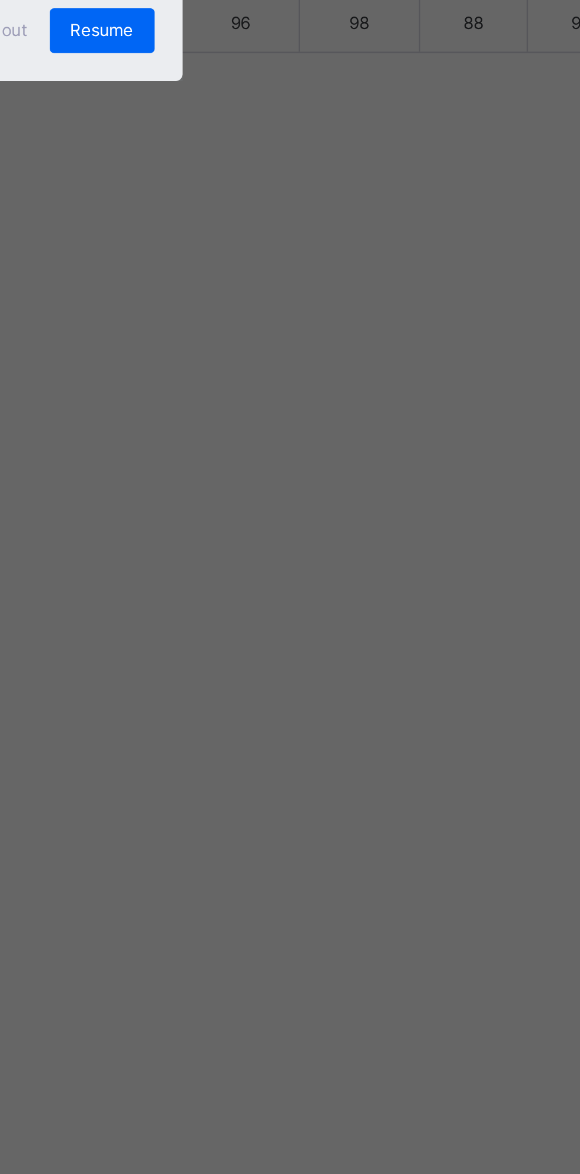
scroll to position [141, 0]
click at [371, 649] on span "Resume" at bounding box center [358, 644] width 27 height 9
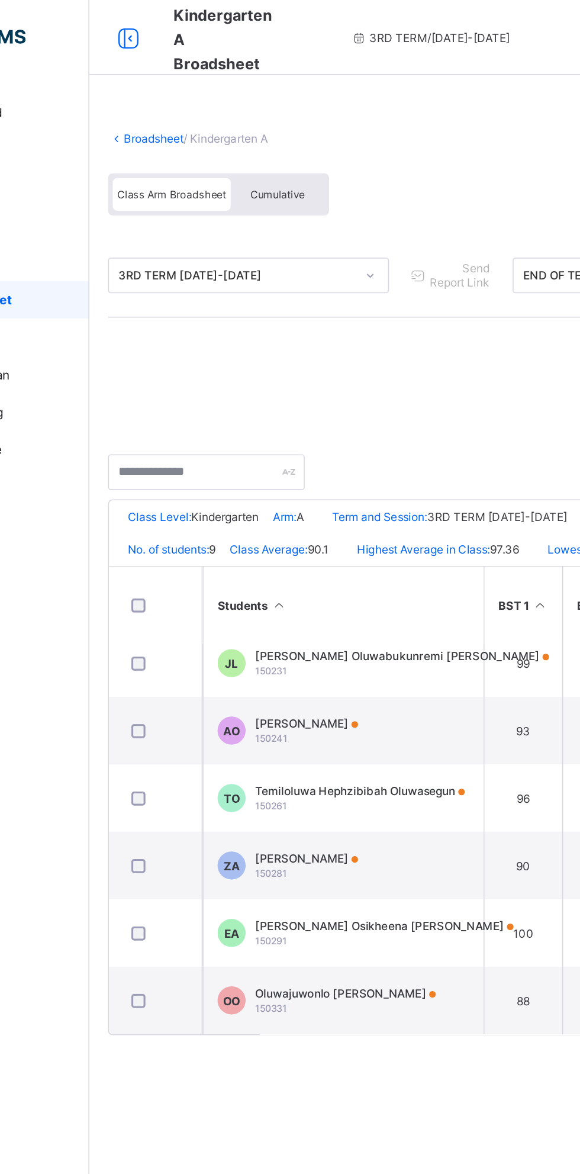
click at [182, 89] on link "Broadsheet" at bounding box center [183, 87] width 38 height 9
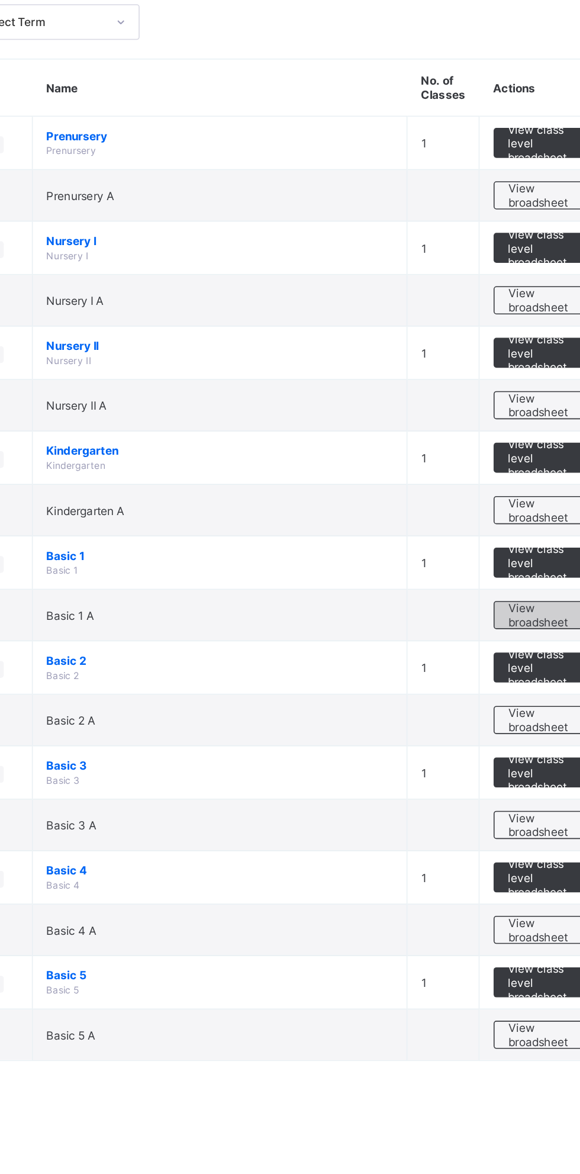
click at [516, 459] on span "View broadsheet" at bounding box center [521, 463] width 37 height 18
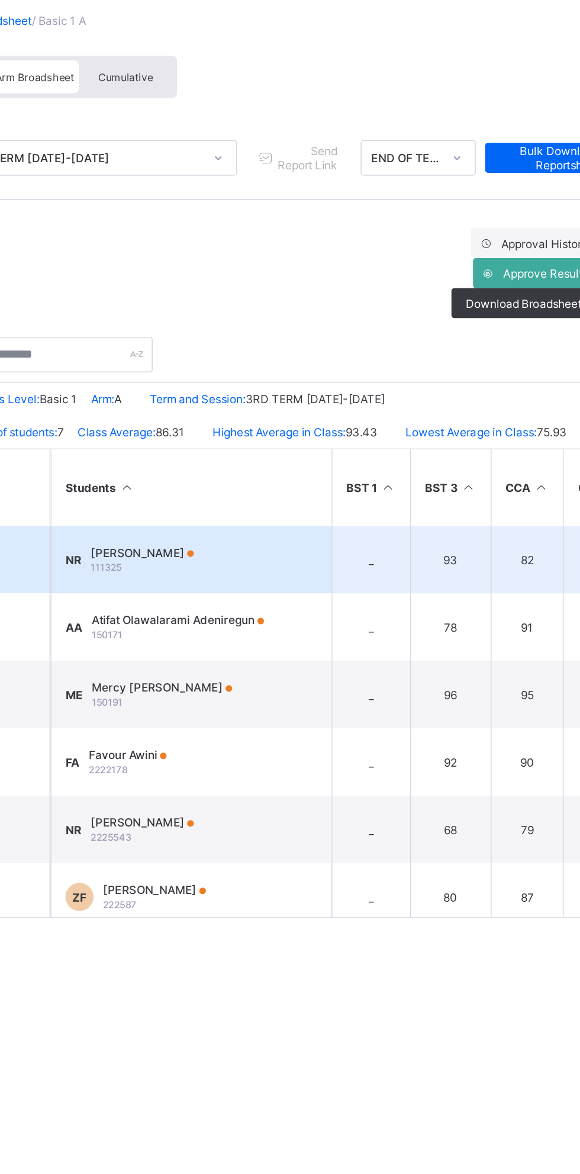
click at [264, 428] on span "Niniola Raimi" at bounding box center [271, 423] width 65 height 9
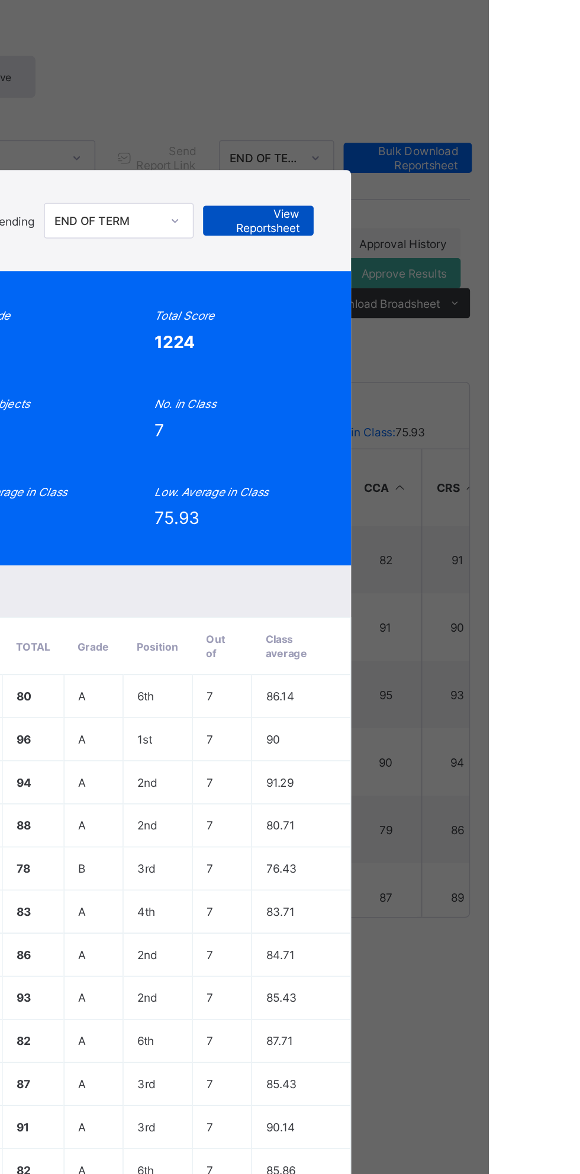
click at [461, 223] on span "View Reportsheet" at bounding box center [435, 214] width 52 height 18
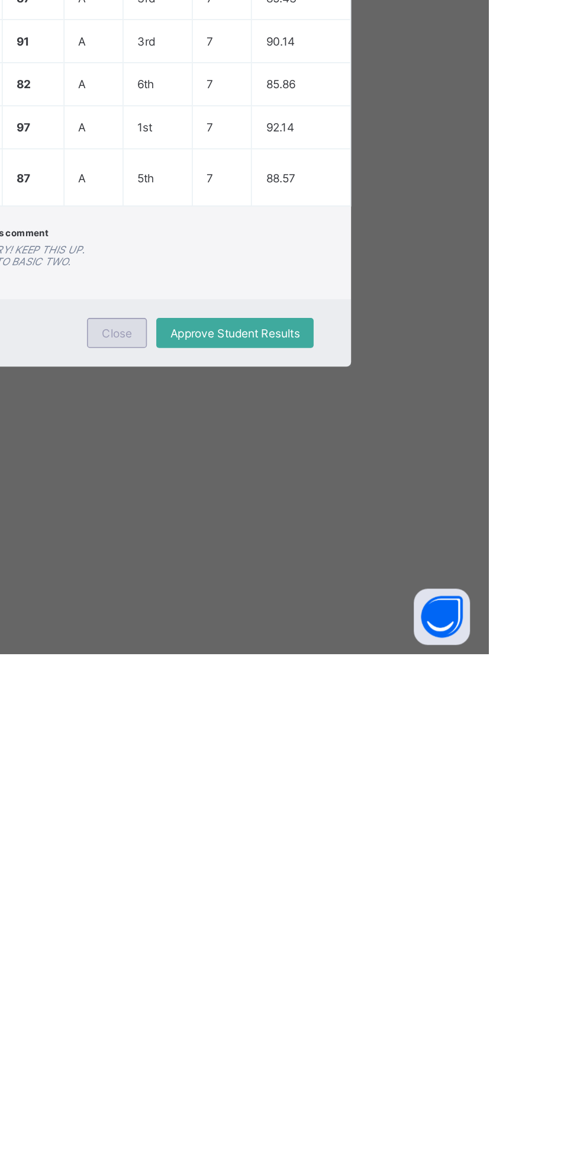
click at [364, 981] on div "Close" at bounding box center [345, 971] width 38 height 19
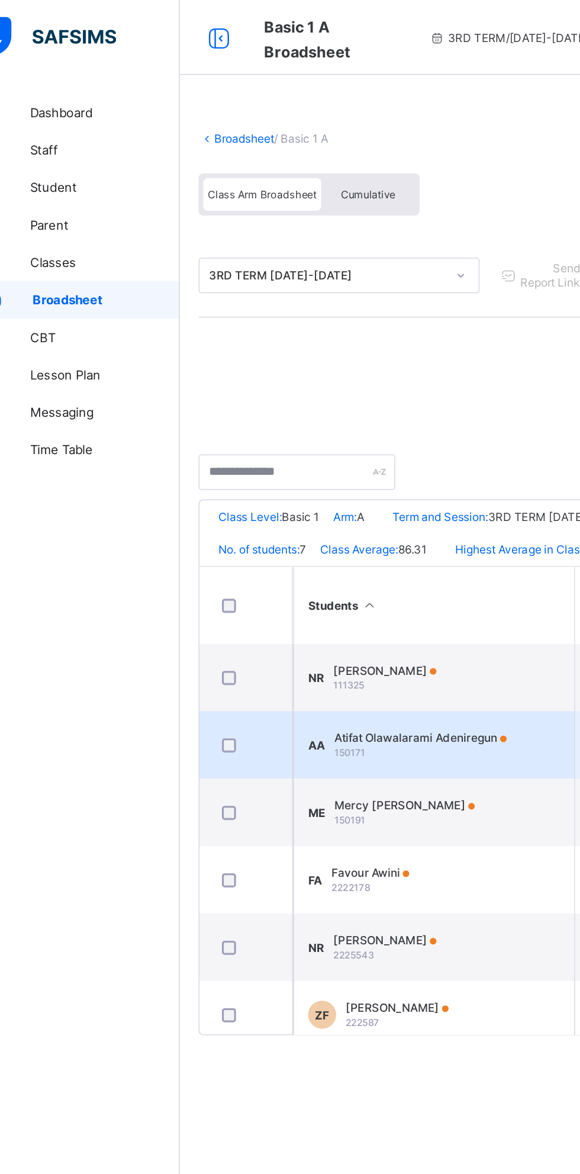
click at [298, 471] on span "Atifat Olawalarami Adeniregun" at bounding box center [294, 466] width 109 height 9
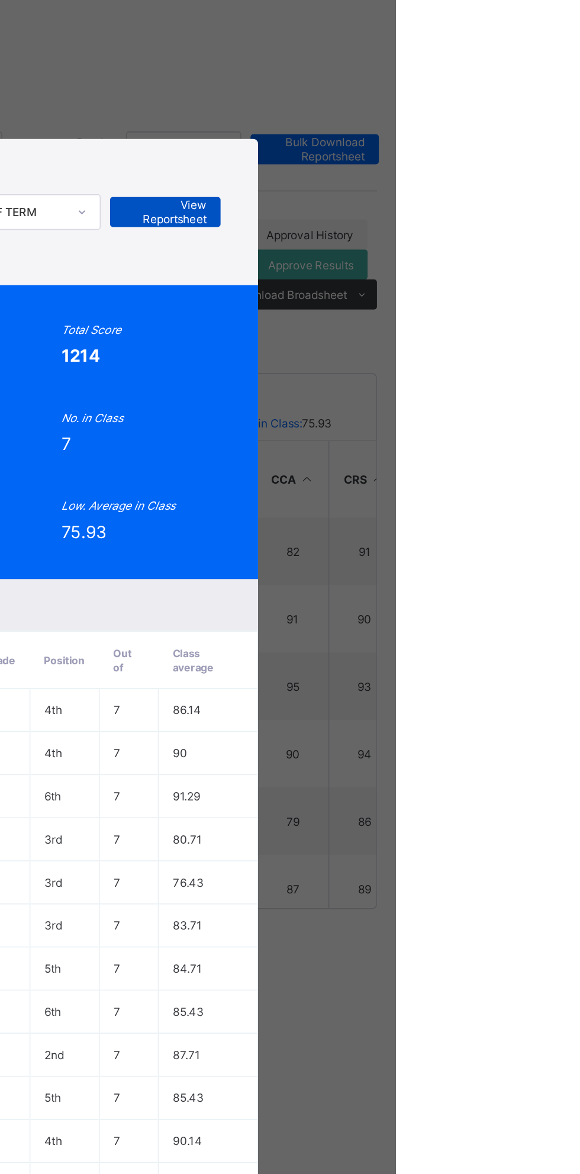
click at [461, 223] on span "View Reportsheet" at bounding box center [435, 214] width 52 height 18
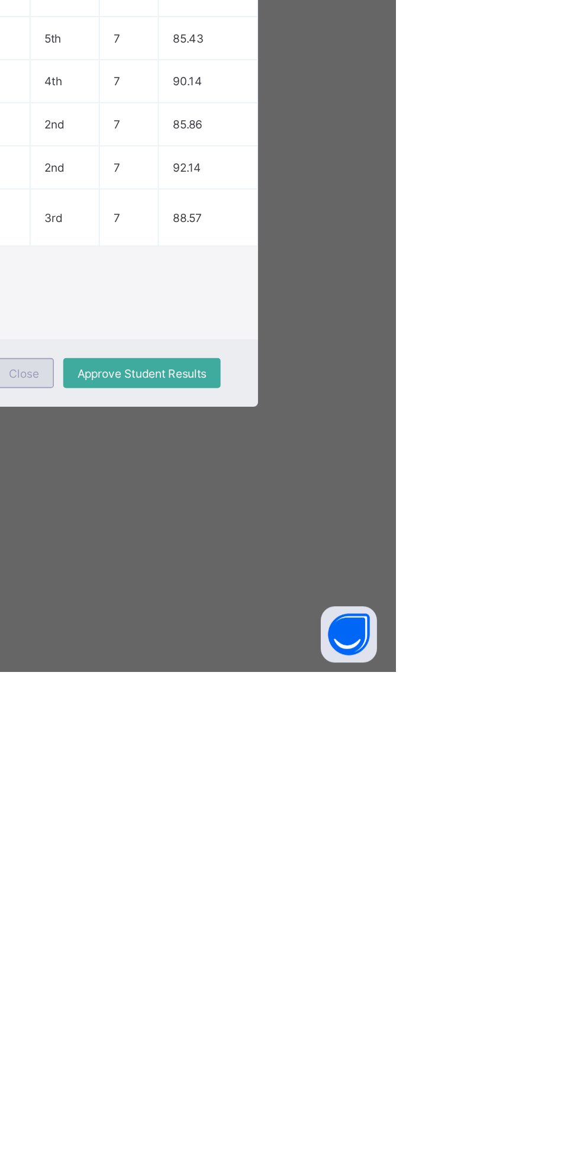
click at [355, 990] on span "Close" at bounding box center [345, 985] width 19 height 9
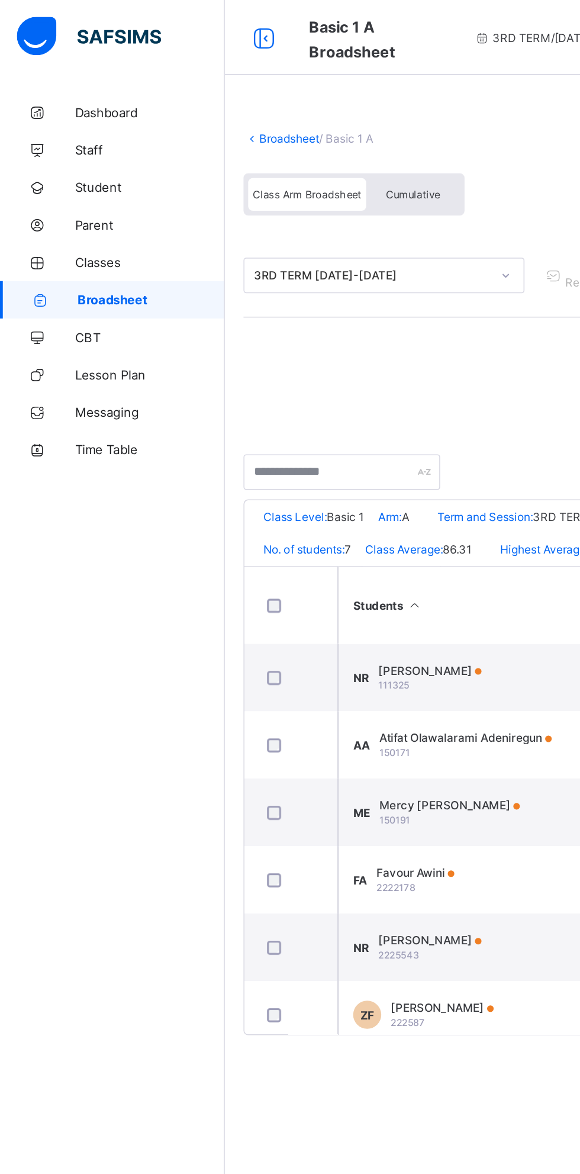
scroll to position [0, 164]
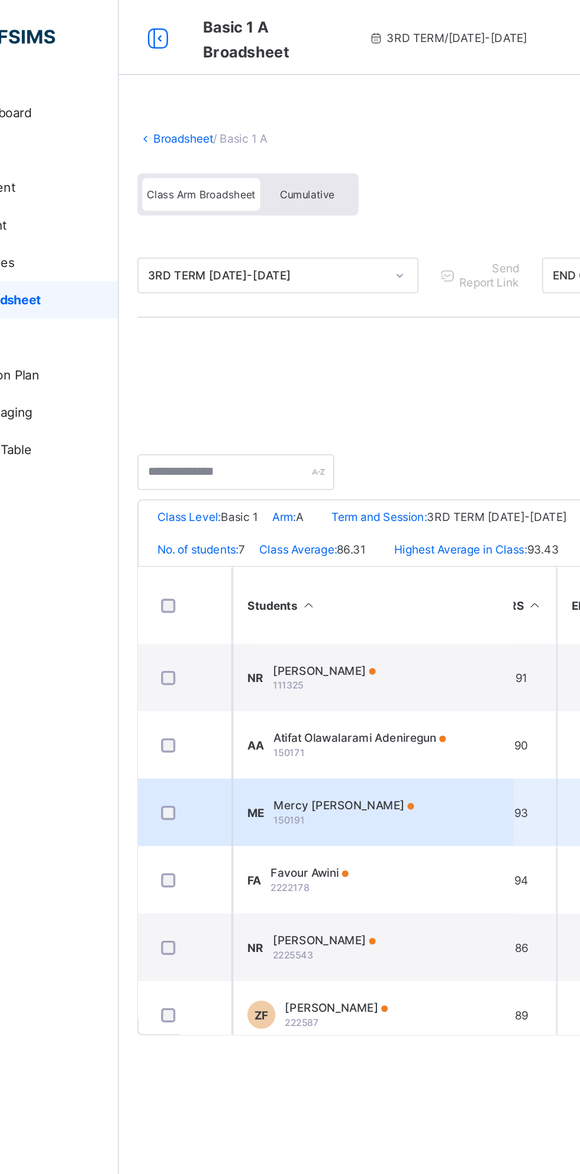
click at [288, 522] on div "Mercy Elizabeth Ewetuga 150191" at bounding box center [284, 513] width 89 height 18
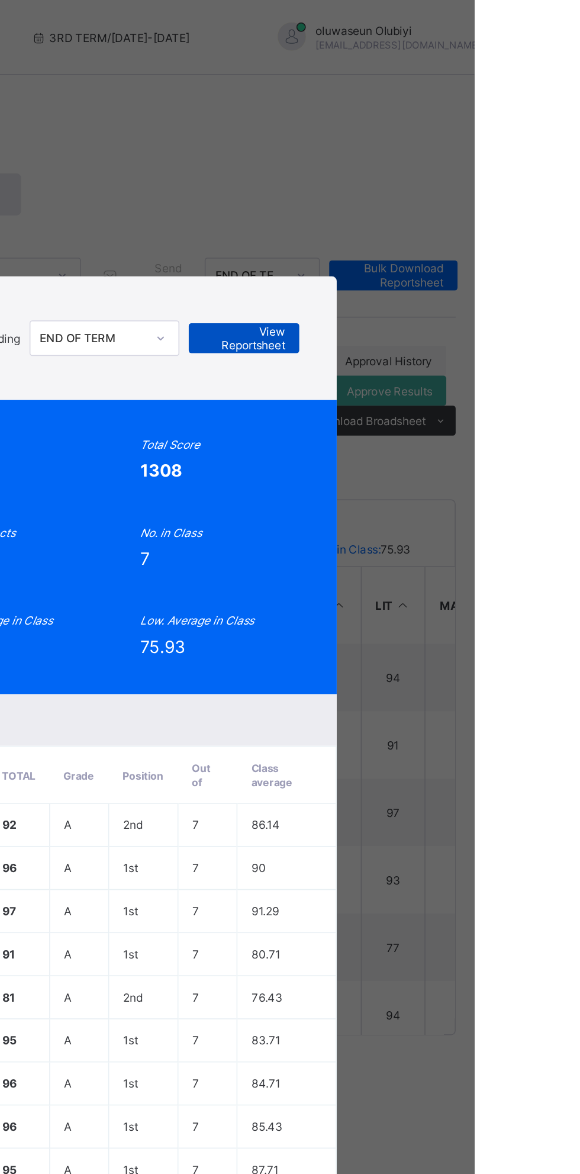
click at [461, 223] on span "View Reportsheet" at bounding box center [435, 214] width 52 height 18
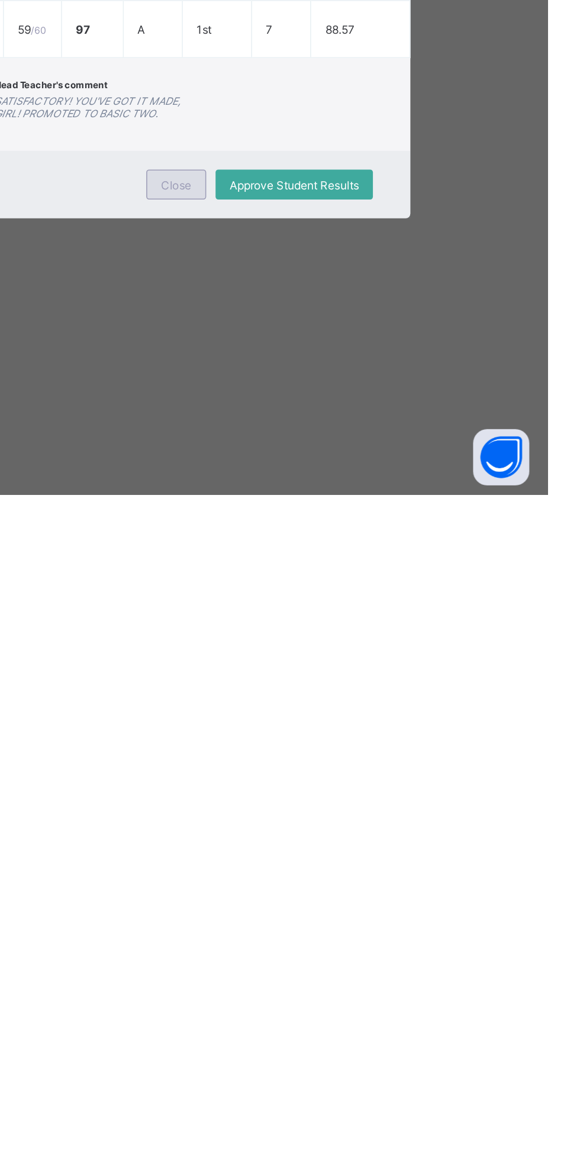
click at [355, 983] on span "Close" at bounding box center [345, 978] width 19 height 9
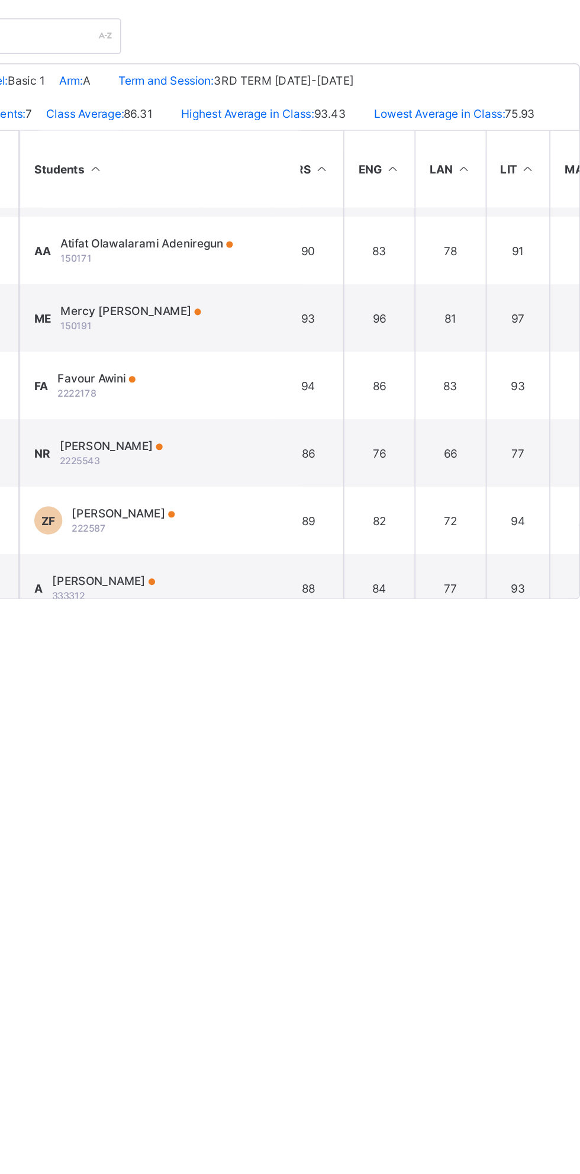
scroll to position [56, 164]
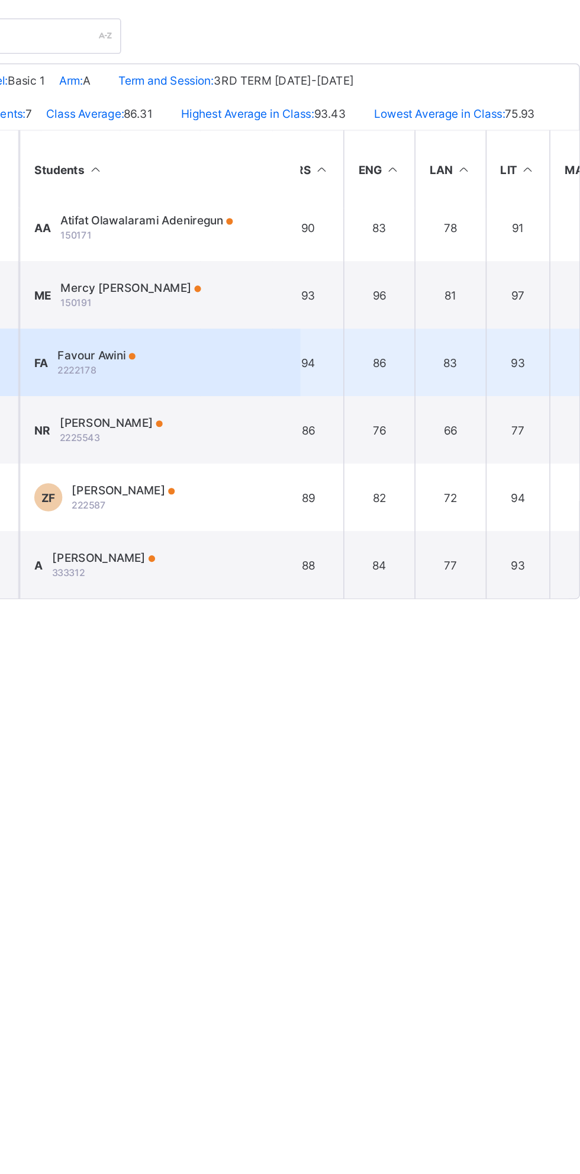
click at [330, 510] on td "FA Favour Awini 2222178" at bounding box center [303, 504] width 178 height 43
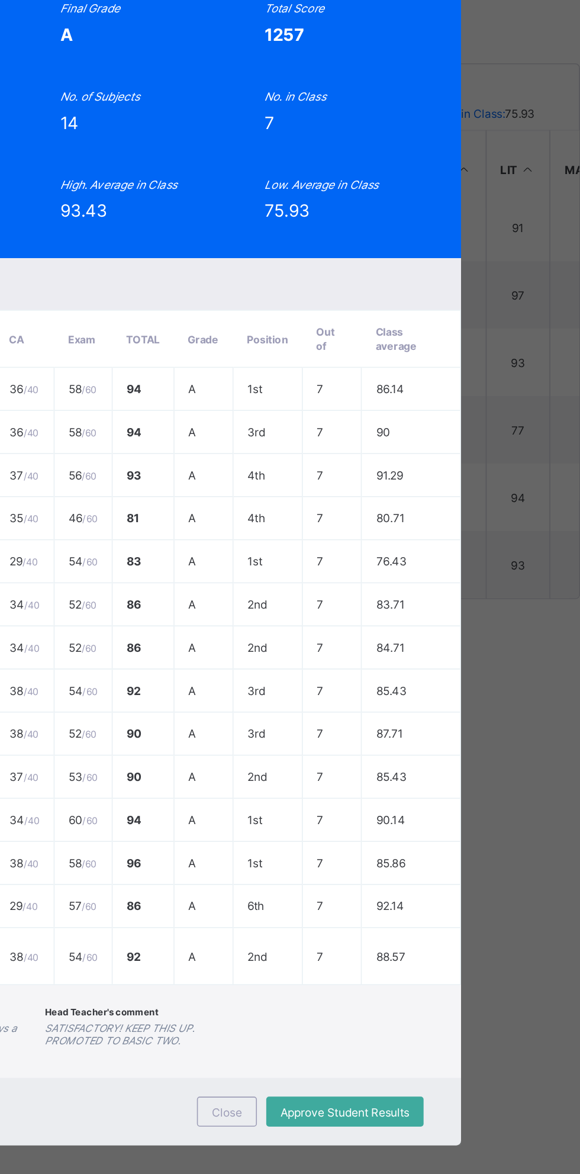
click at [461, 223] on span "View Reportsheet" at bounding box center [435, 214] width 52 height 18
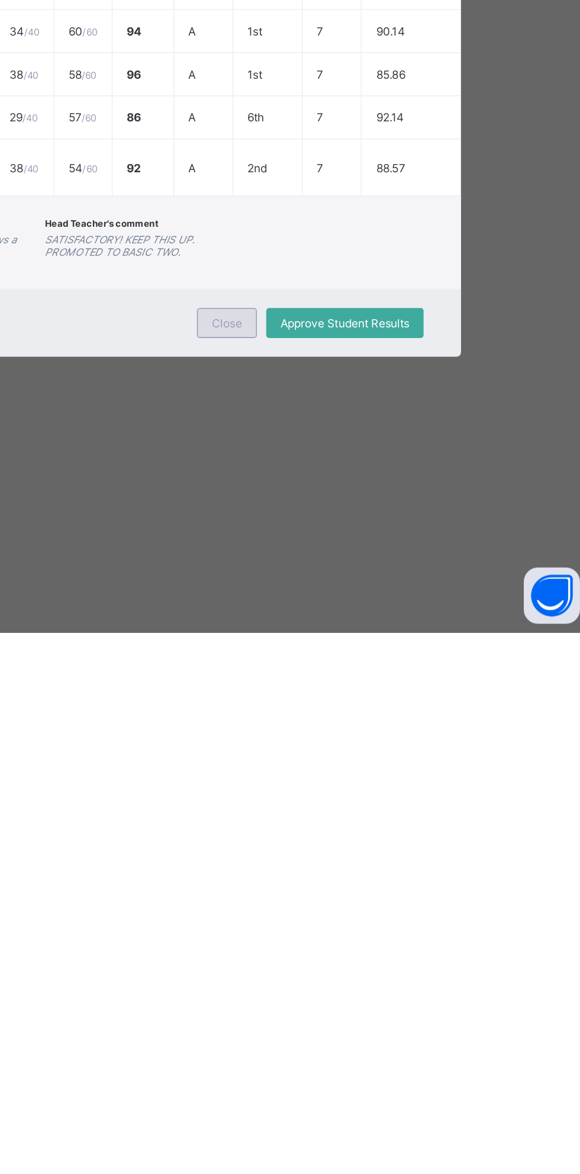
click at [364, 988] on div "Close" at bounding box center [345, 978] width 38 height 19
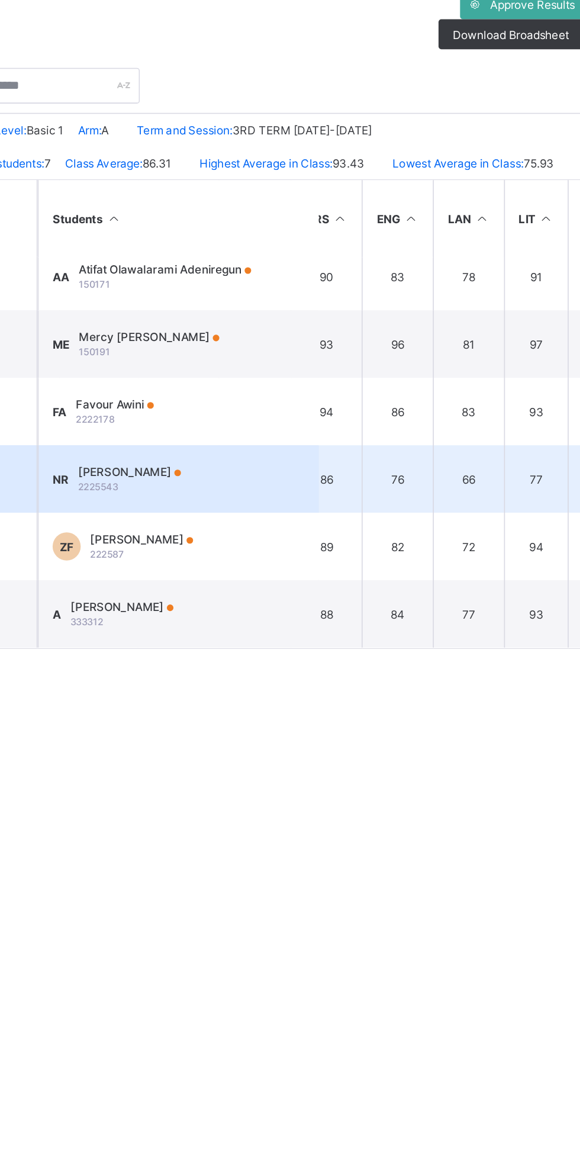
click at [290, 551] on div "Nasir Rabiu-hamis 2225543" at bounding box center [271, 547] width 65 height 18
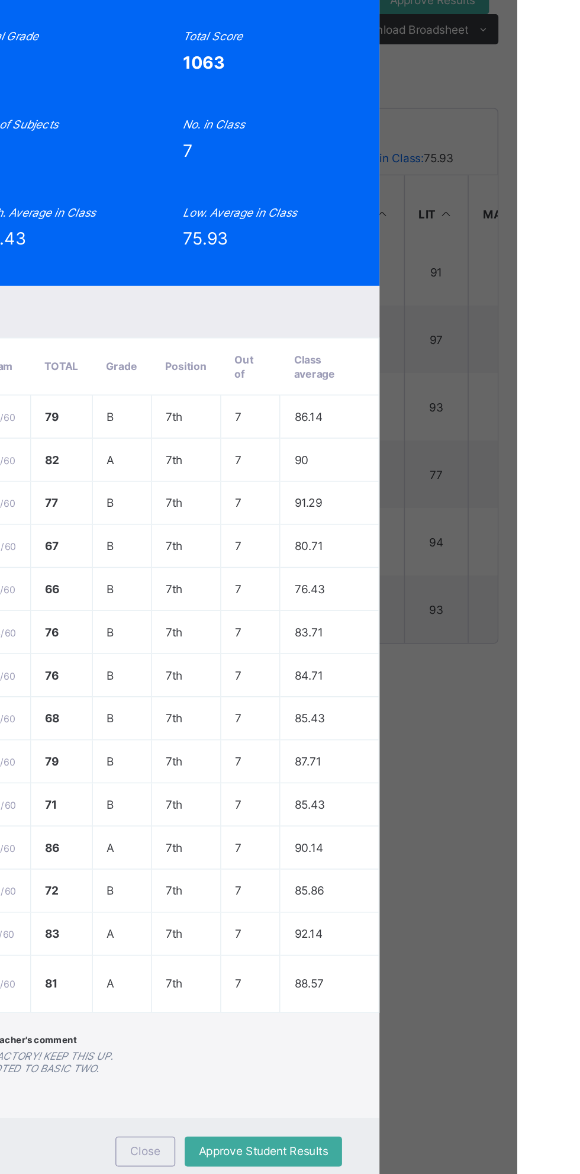
click at [461, 219] on span "View Reportsheet" at bounding box center [435, 210] width 52 height 18
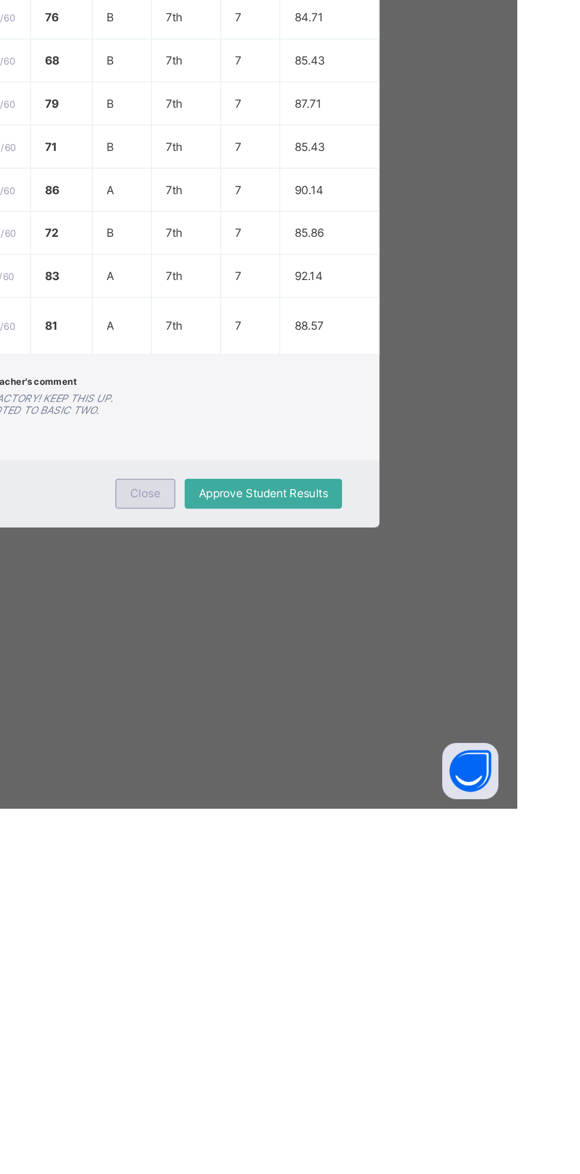
click at [364, 985] on div "Close" at bounding box center [345, 975] width 38 height 19
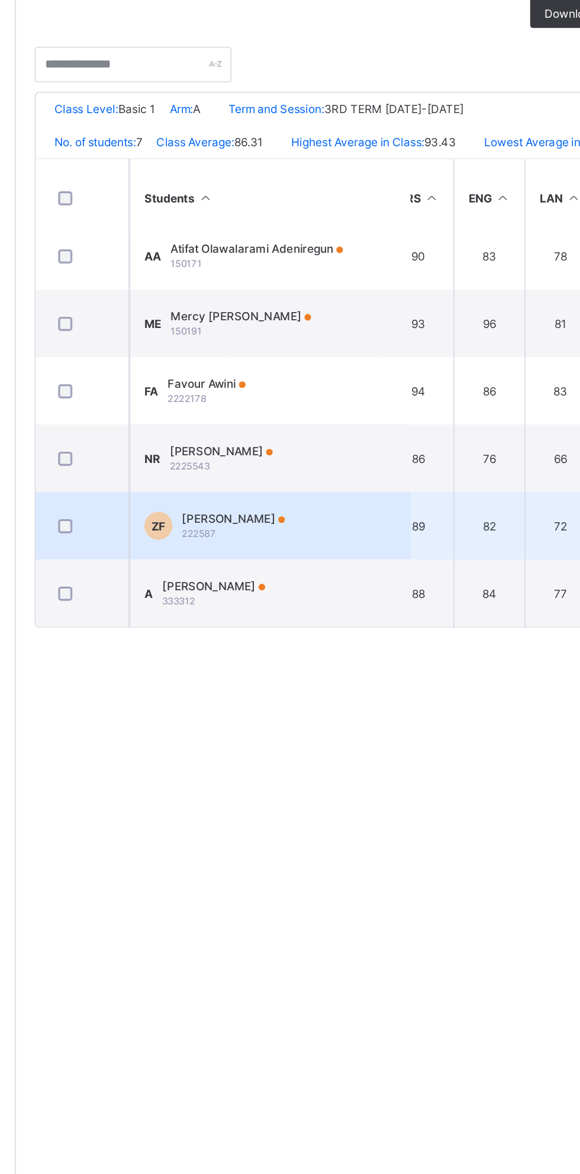
click at [270, 590] on span "Zainab Faruk" at bounding box center [279, 585] width 65 height 9
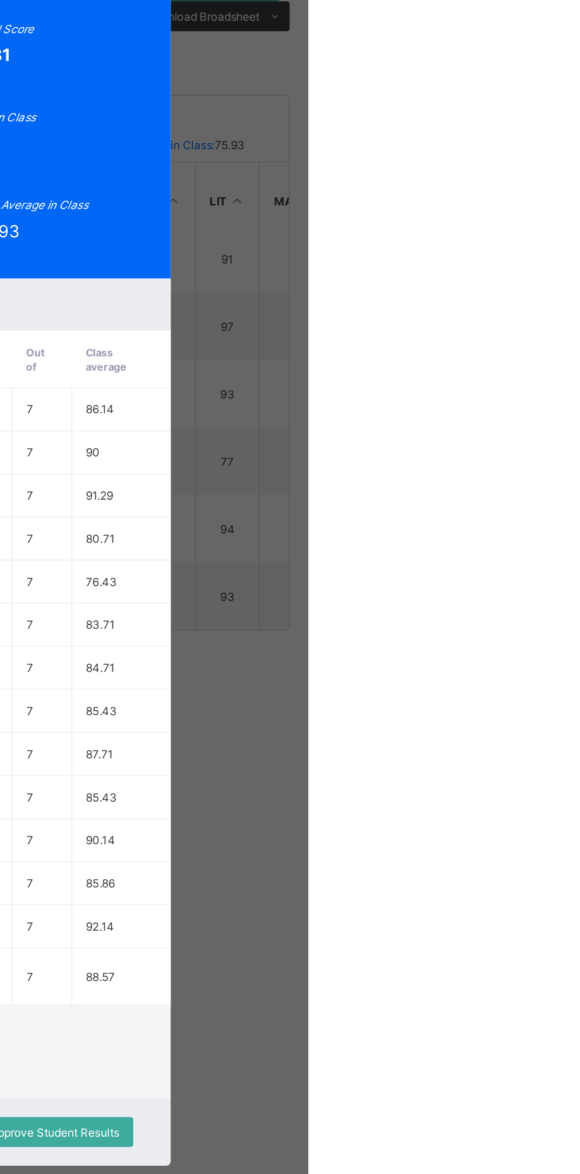
click at [461, 223] on span "View Reportsheet" at bounding box center [435, 214] width 52 height 18
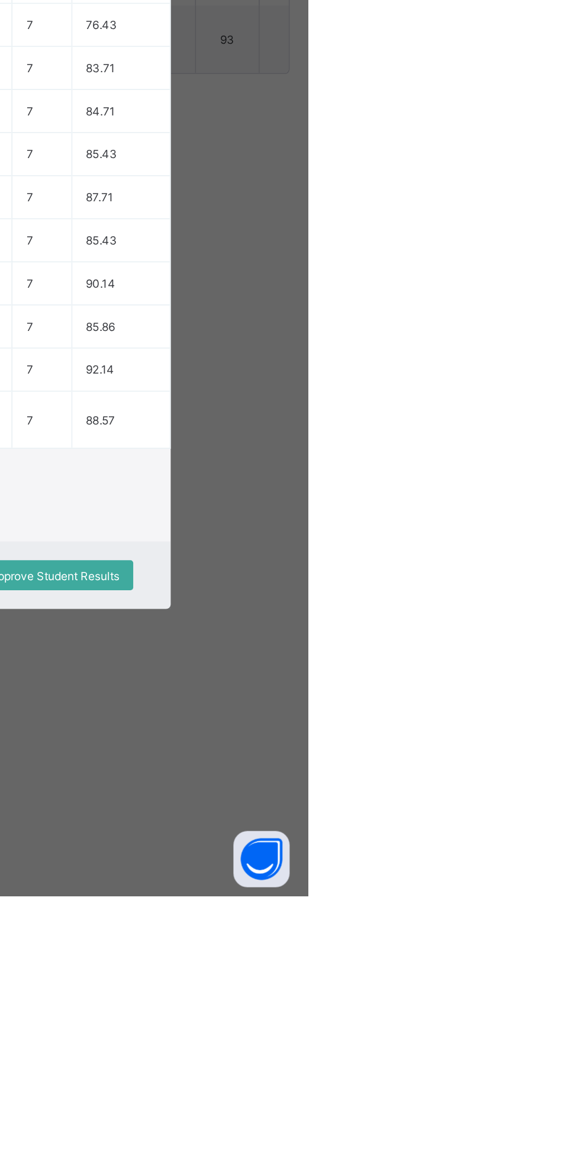
click at [364, 981] on div "Close" at bounding box center [345, 971] width 38 height 19
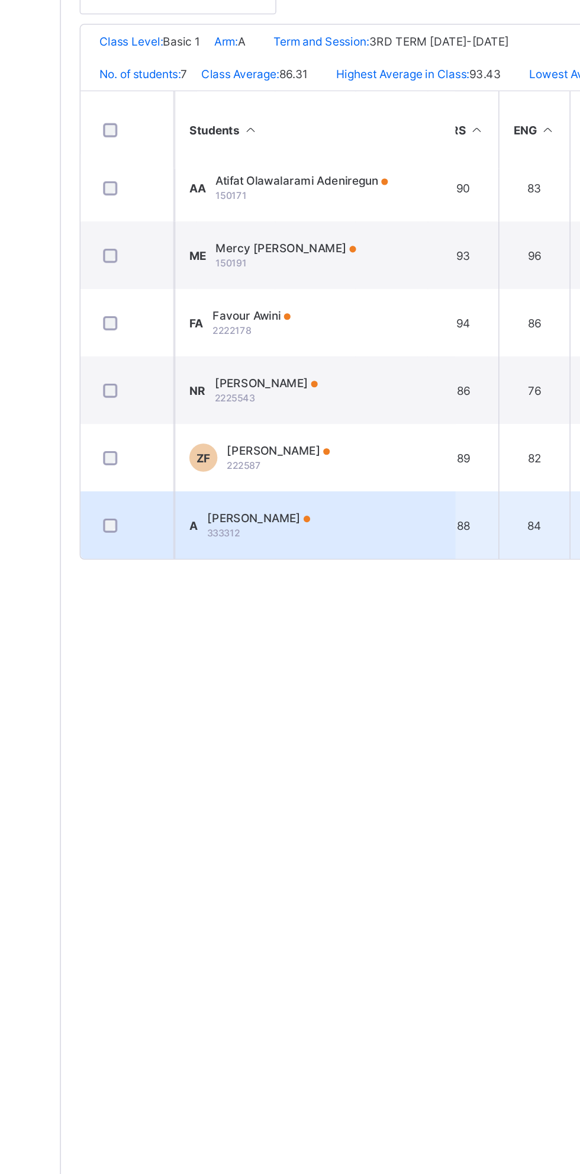
click at [300, 632] on span "Abusaid Abubakar" at bounding box center [266, 627] width 65 height 9
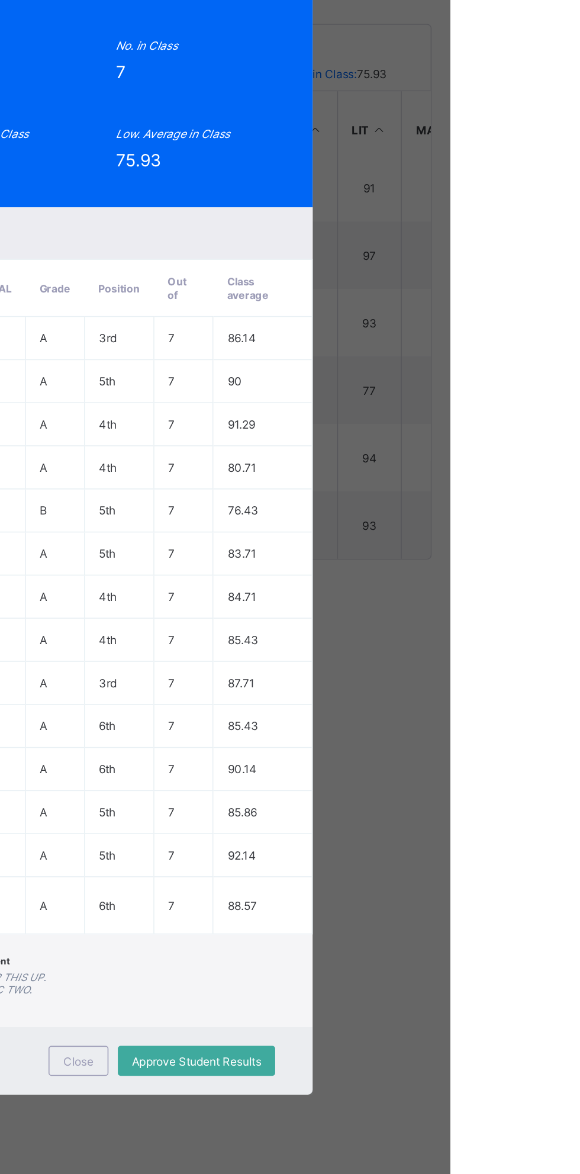
click at [461, 223] on span "View Reportsheet" at bounding box center [435, 214] width 52 height 18
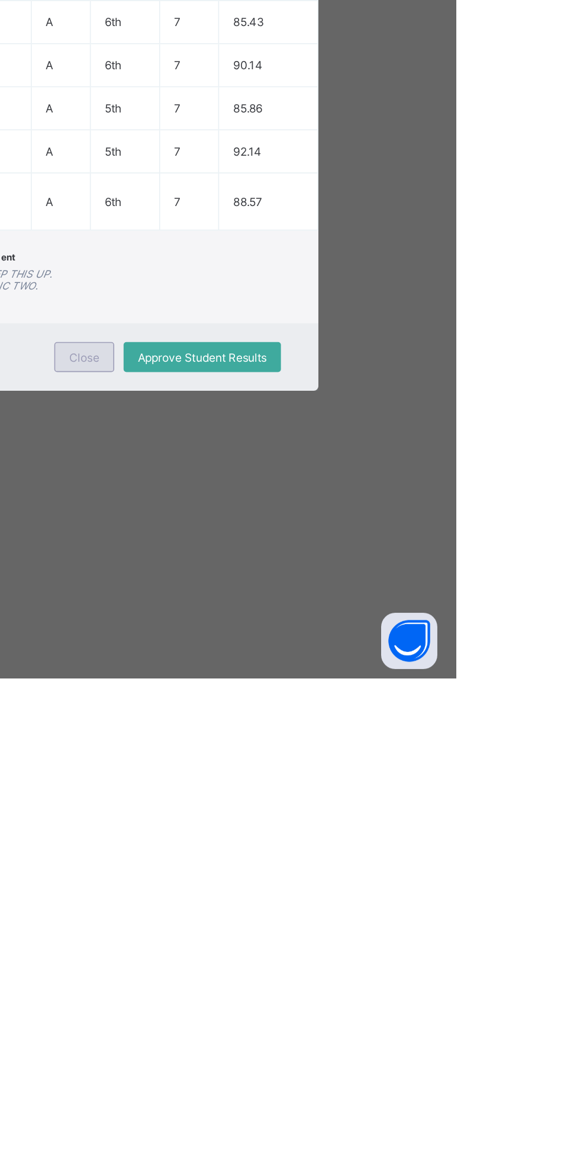
click at [364, 981] on div "Close" at bounding box center [345, 971] width 38 height 19
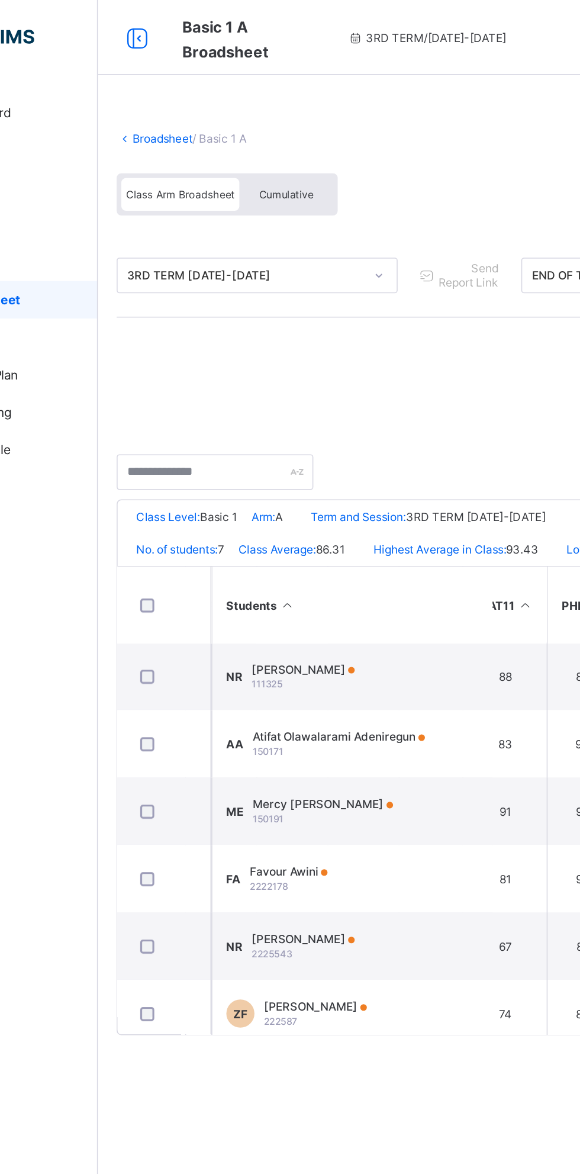
scroll to position [1, 342]
click at [186, 89] on link "Broadsheet" at bounding box center [183, 87] width 38 height 9
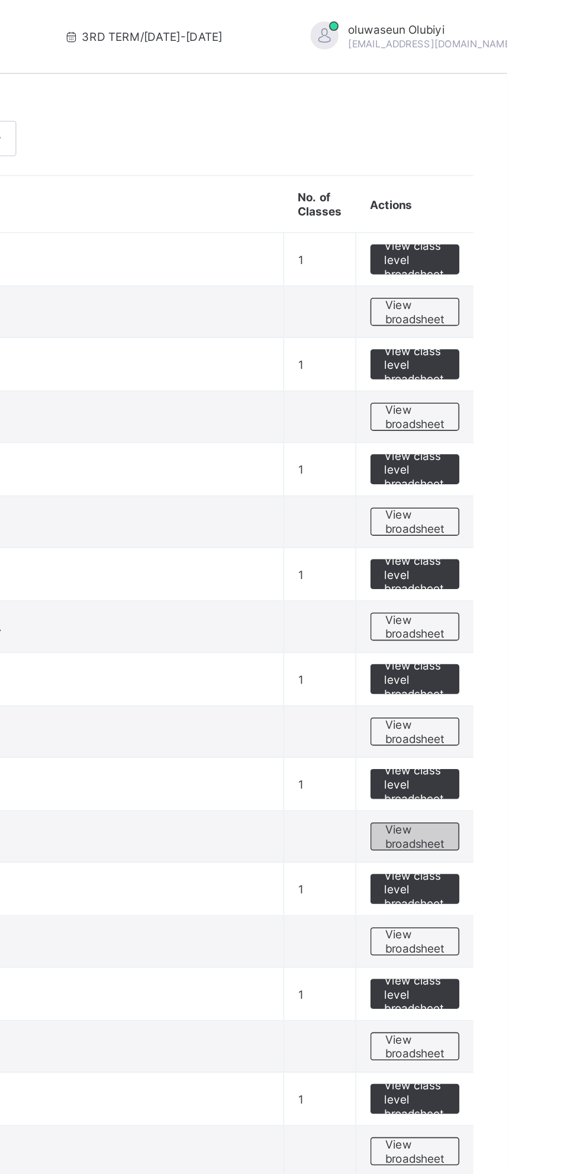
click at [524, 528] on span "View broadsheet" at bounding box center [521, 529] width 37 height 18
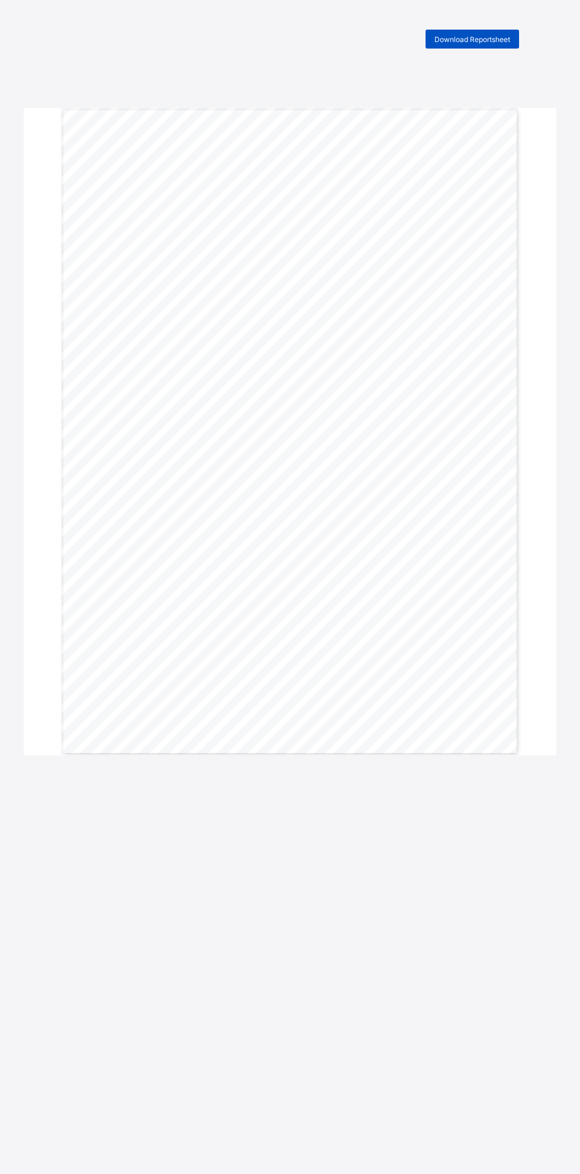
click at [486, 30] on div "Download Reportsheet" at bounding box center [473, 39] width 94 height 19
click at [512, 40] on div "Download Reportsheet" at bounding box center [473, 39] width 94 height 19
click at [487, 38] on span "Download Reportsheet" at bounding box center [473, 39] width 76 height 9
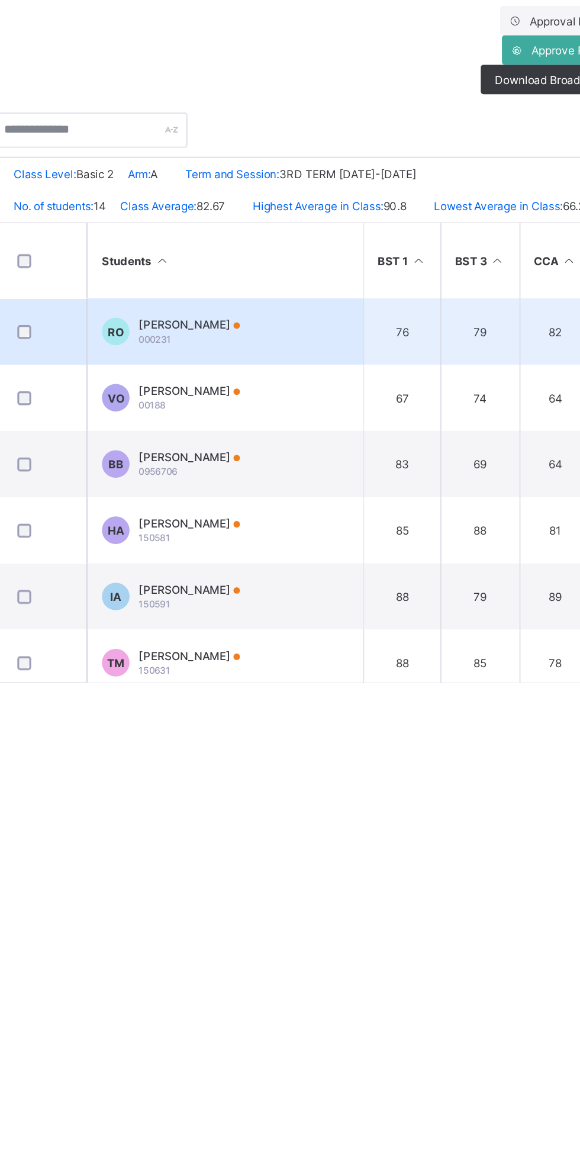
click at [297, 428] on span "Richard Ogunrinde" at bounding box center [279, 423] width 65 height 9
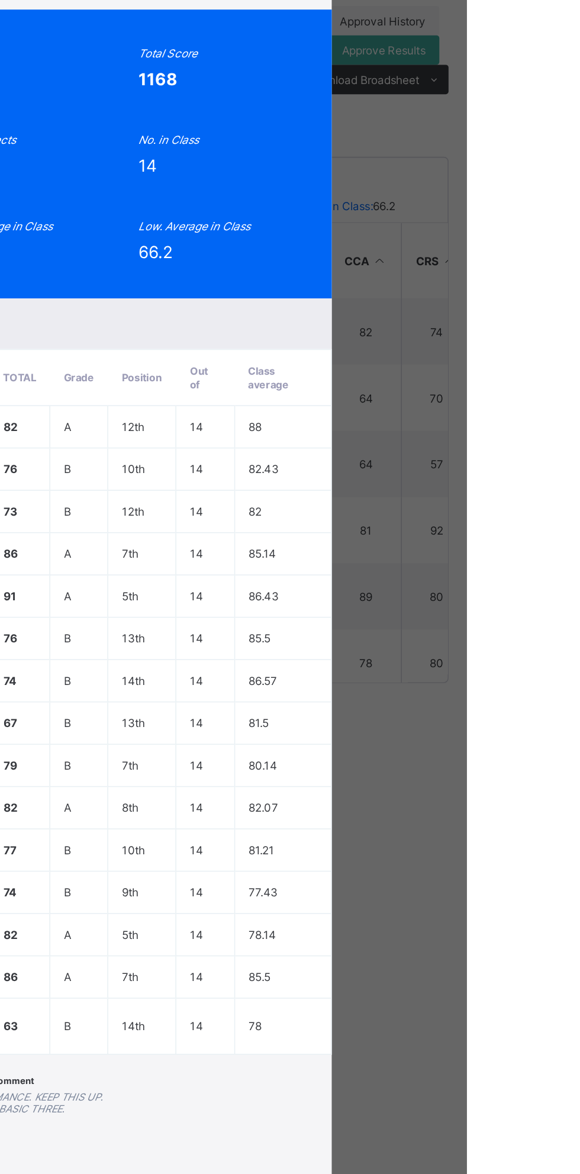
click at [472, 198] on span "View Reportsheet" at bounding box center [446, 189] width 52 height 18
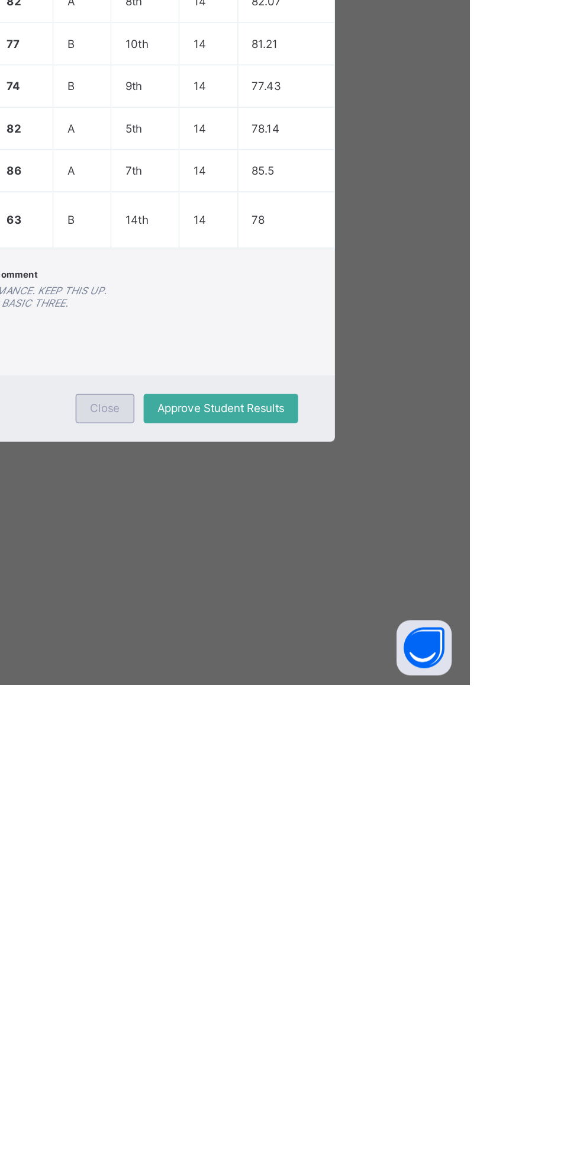
click at [364, 1006] on div "Close" at bounding box center [345, 996] width 38 height 19
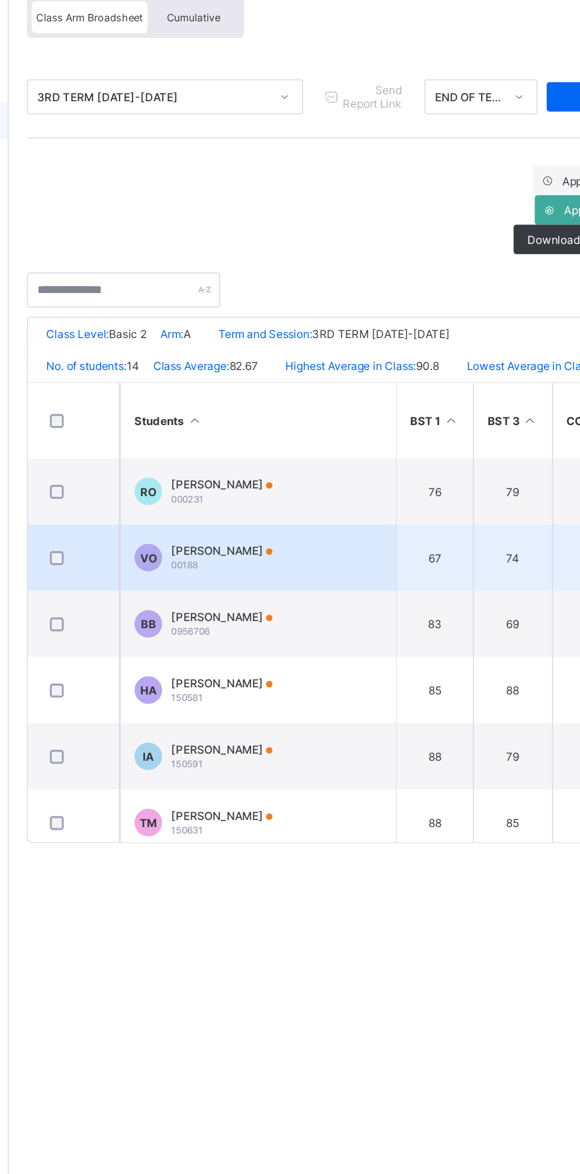
click at [276, 490] on td "VO Valerie Onurah 00188" at bounding box center [303, 470] width 178 height 43
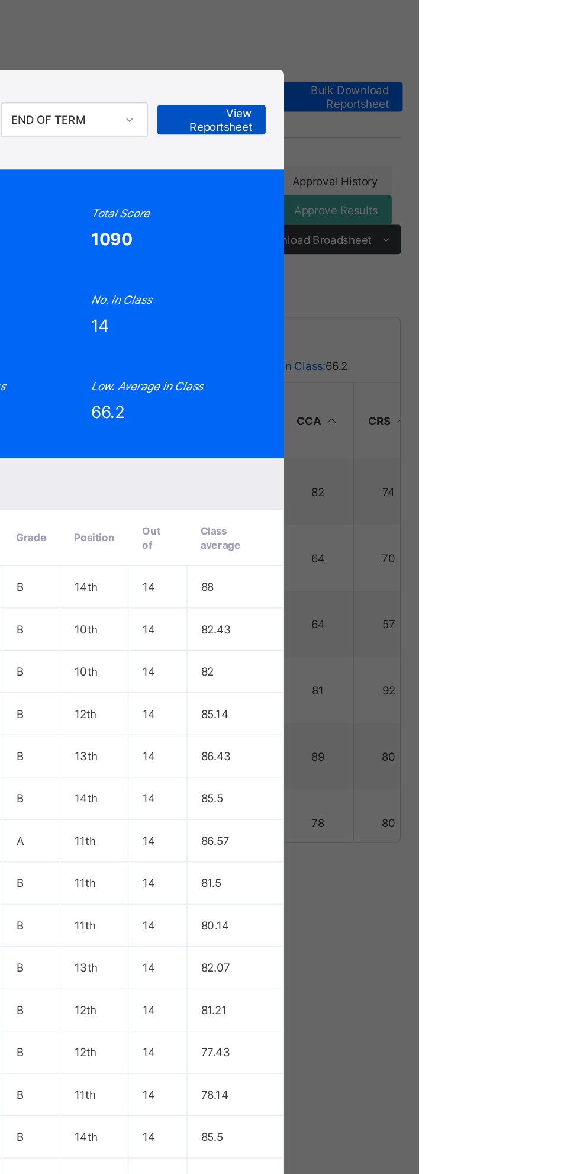
click at [472, 198] on span "View Reportsheet" at bounding box center [446, 189] width 52 height 18
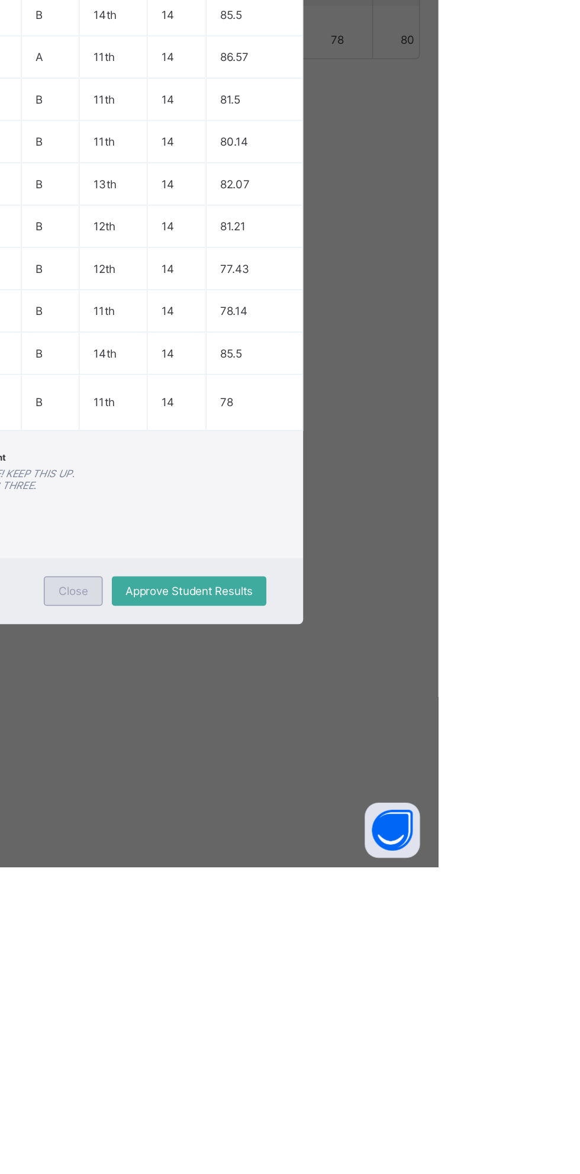
click at [355, 1001] on span "Close" at bounding box center [345, 996] width 19 height 9
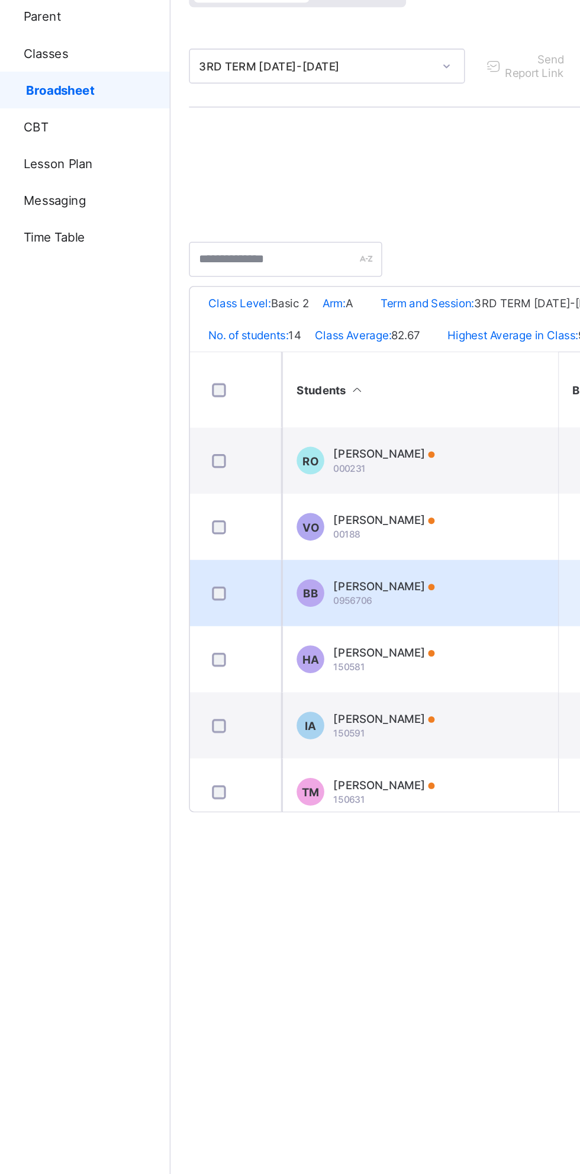
click at [265, 522] on span "0956706" at bounding box center [259, 518] width 25 height 7
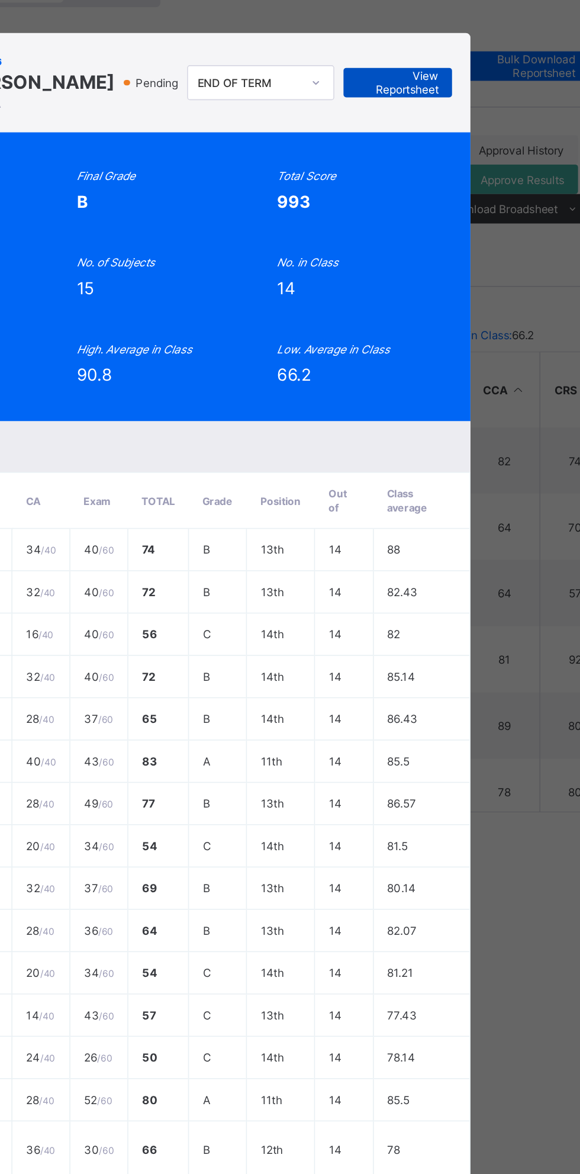
click at [472, 194] on span "View Reportsheet" at bounding box center [446, 185] width 52 height 18
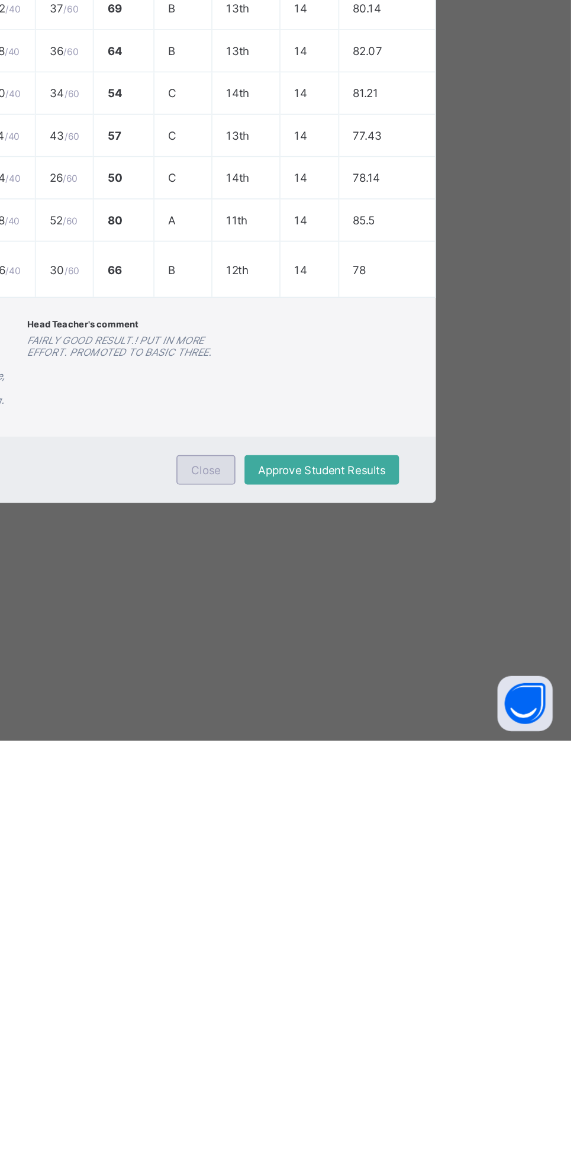
click at [355, 1005] on span "Close" at bounding box center [345, 1000] width 19 height 9
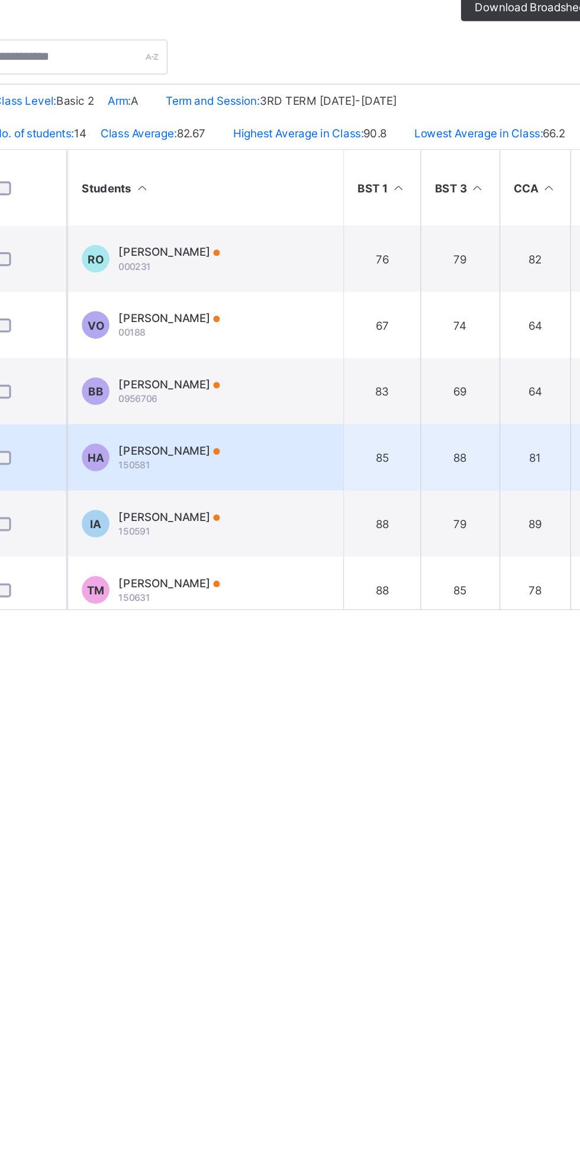
click at [296, 565] on div "Halleluyah Alayande 150581" at bounding box center [279, 556] width 65 height 18
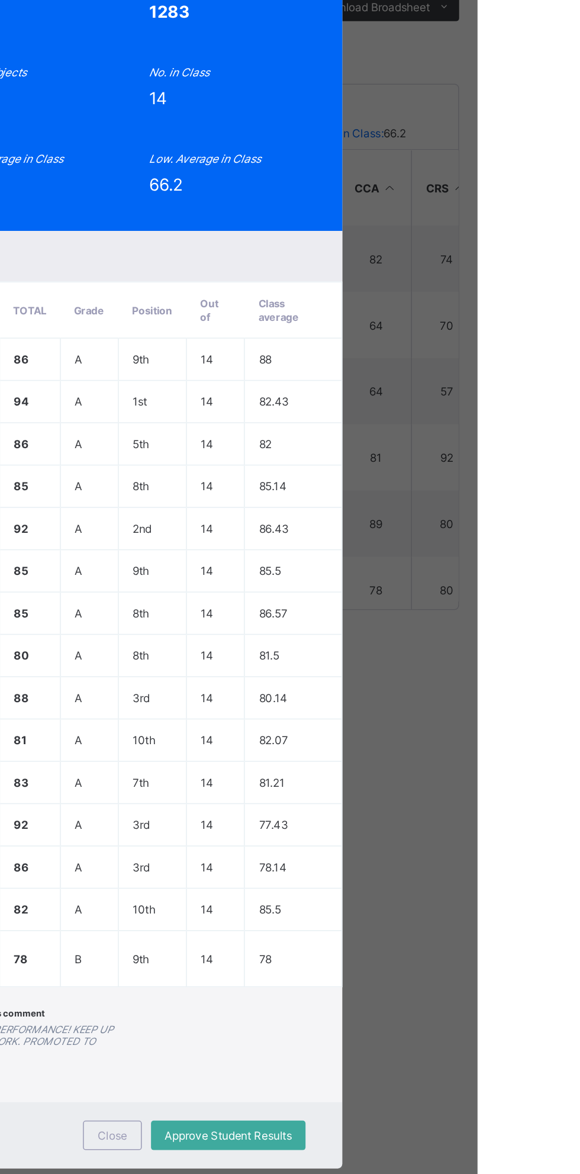
click at [472, 201] on span "View Reportsheet" at bounding box center [446, 193] width 52 height 18
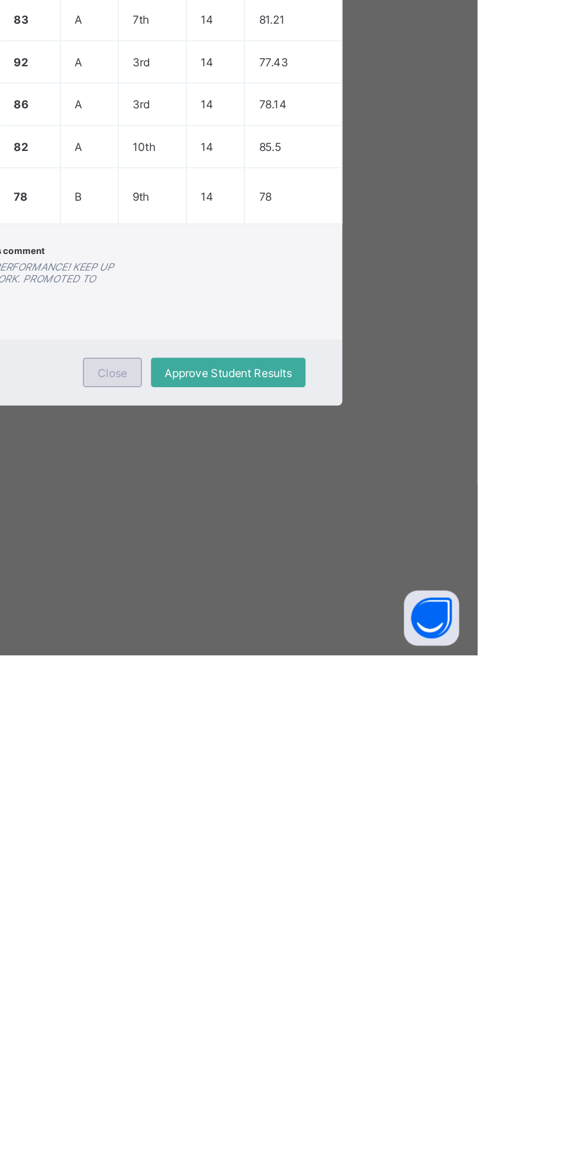
click at [355, 997] on span "Close" at bounding box center [345, 992] width 19 height 9
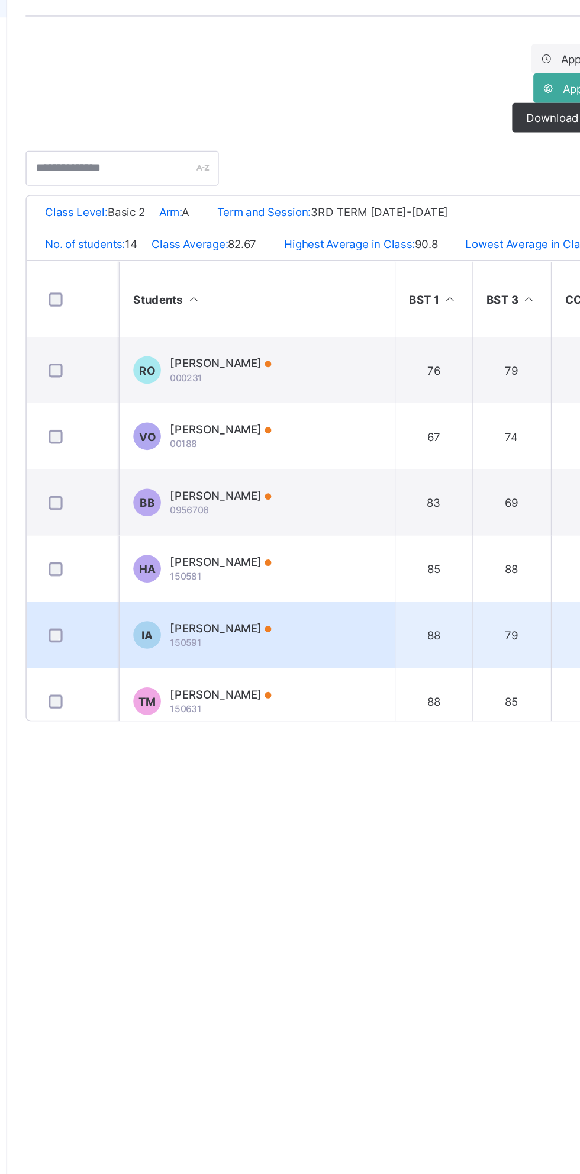
click at [283, 607] on div "Israel Anuma 150591" at bounding box center [279, 599] width 65 height 18
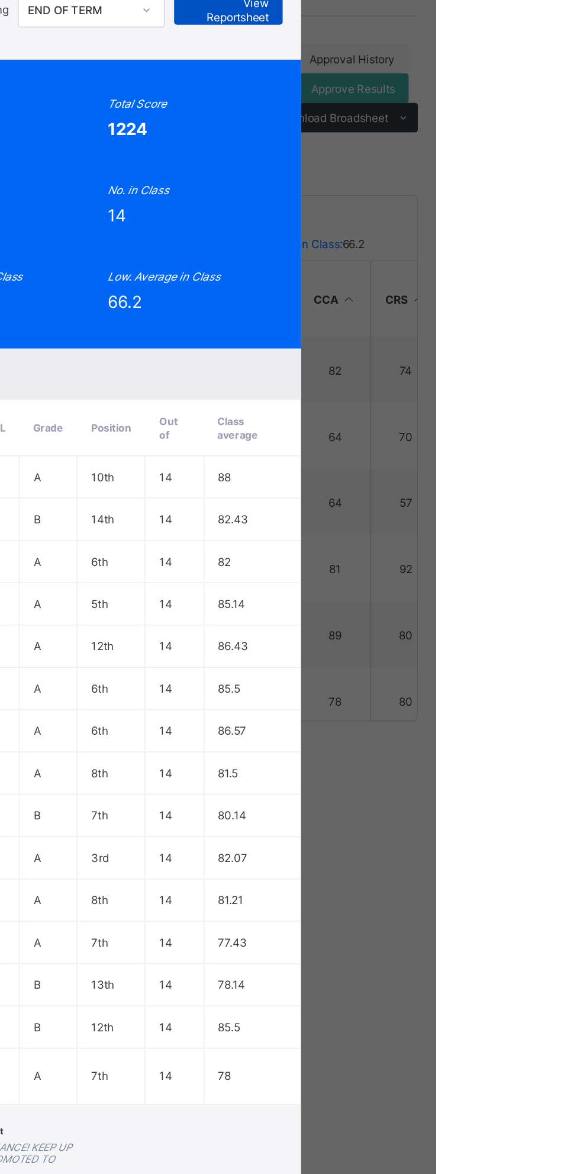
click at [472, 205] on span "View Reportsheet" at bounding box center [446, 197] width 52 height 18
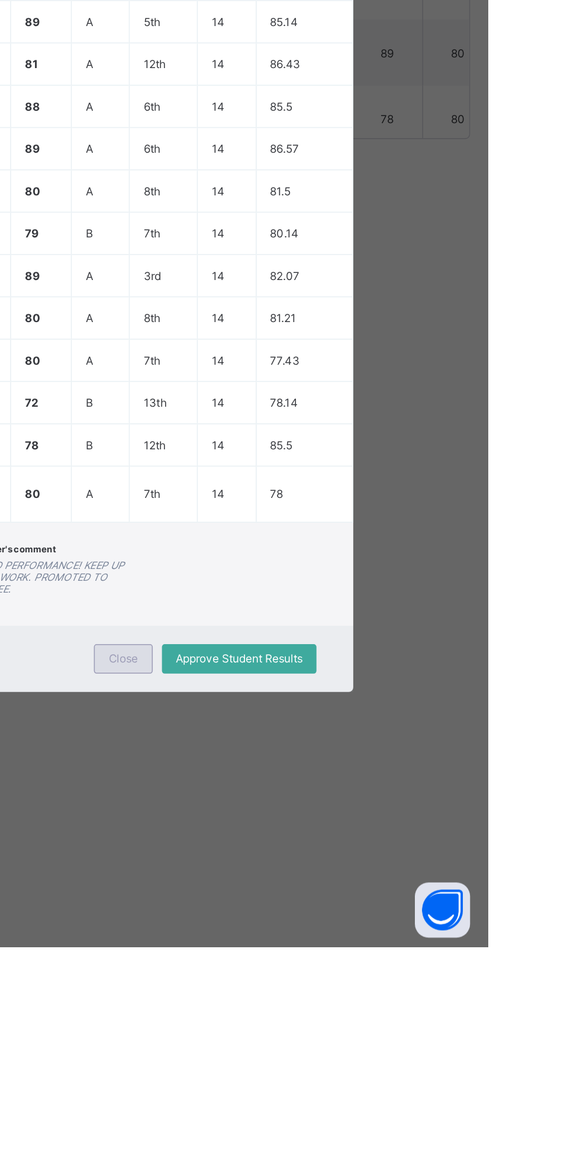
click at [355, 993] on span "Close" at bounding box center [345, 988] width 19 height 9
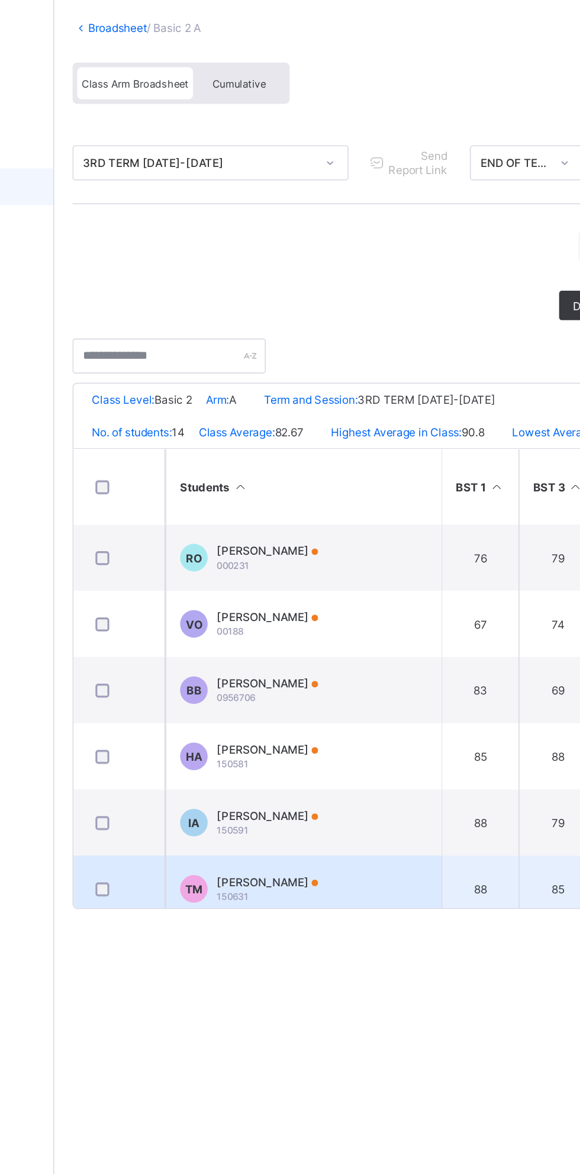
click at [287, 650] on div "Temiloluwa Michael 150631" at bounding box center [279, 641] width 65 height 18
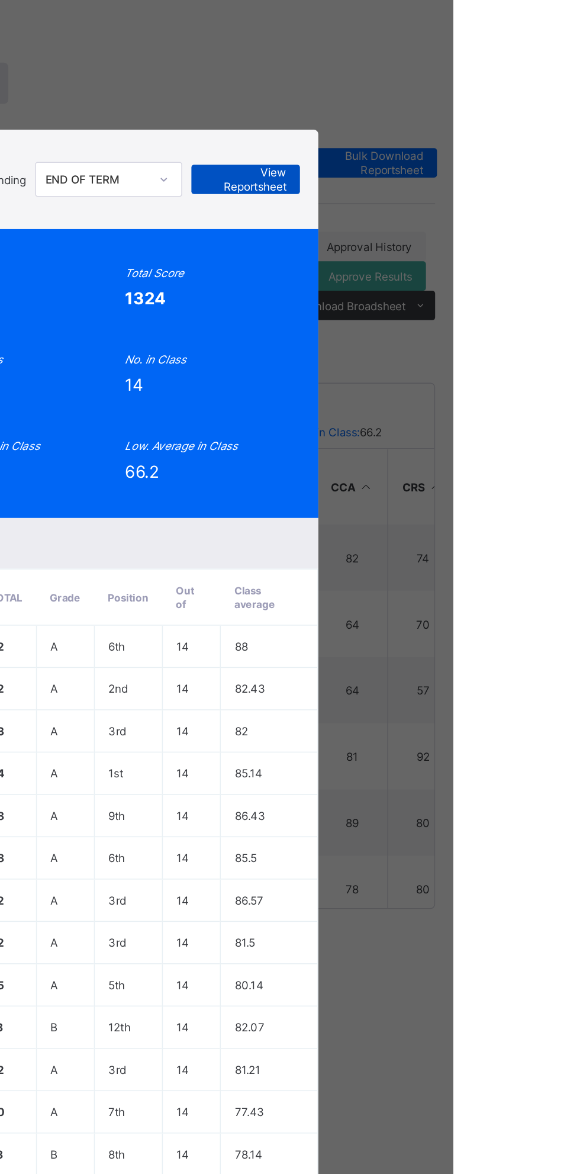
click at [472, 194] on span "View Reportsheet" at bounding box center [446, 185] width 52 height 18
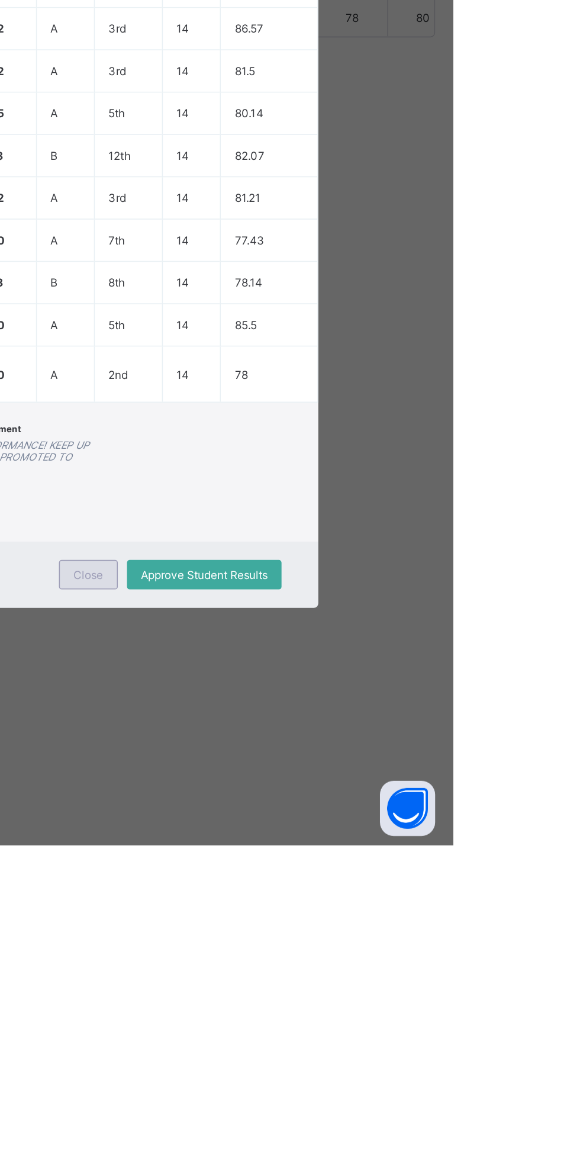
click at [355, 1005] on span "Close" at bounding box center [345, 1000] width 19 height 9
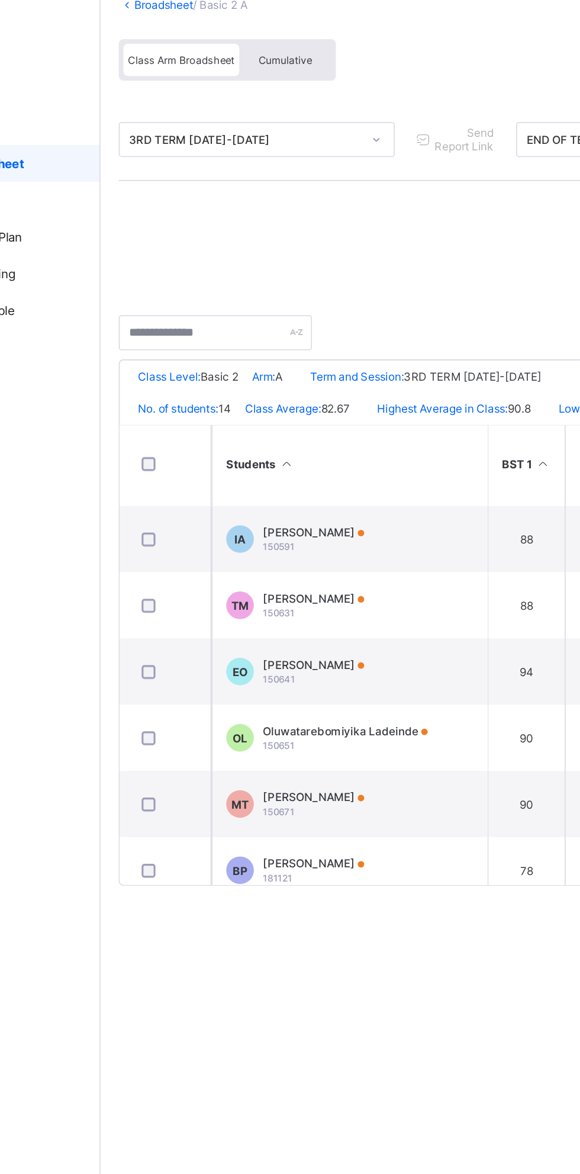
scroll to position [169, 0]
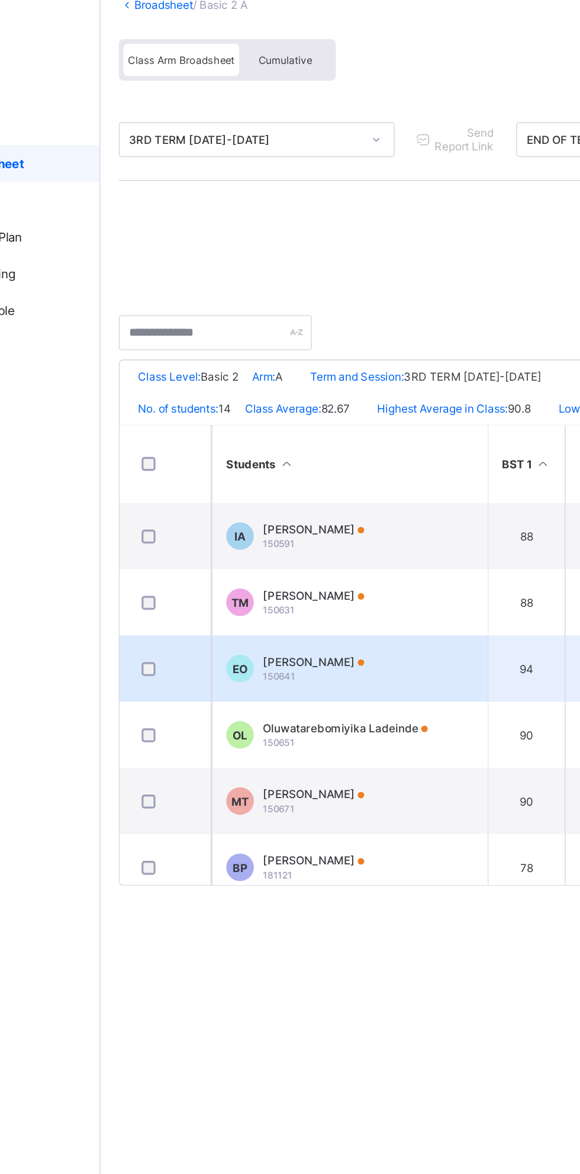
click at [298, 523] on div "Emmanuel Olawoyin 150641" at bounding box center [279, 515] width 65 height 18
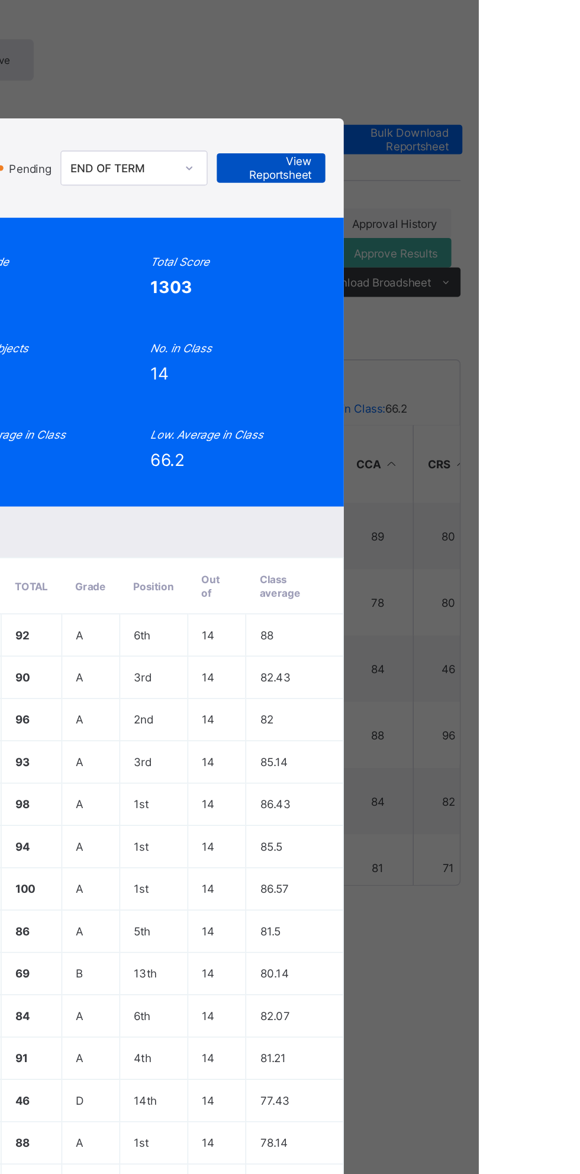
click at [472, 201] on span "View Reportsheet" at bounding box center [446, 193] width 52 height 18
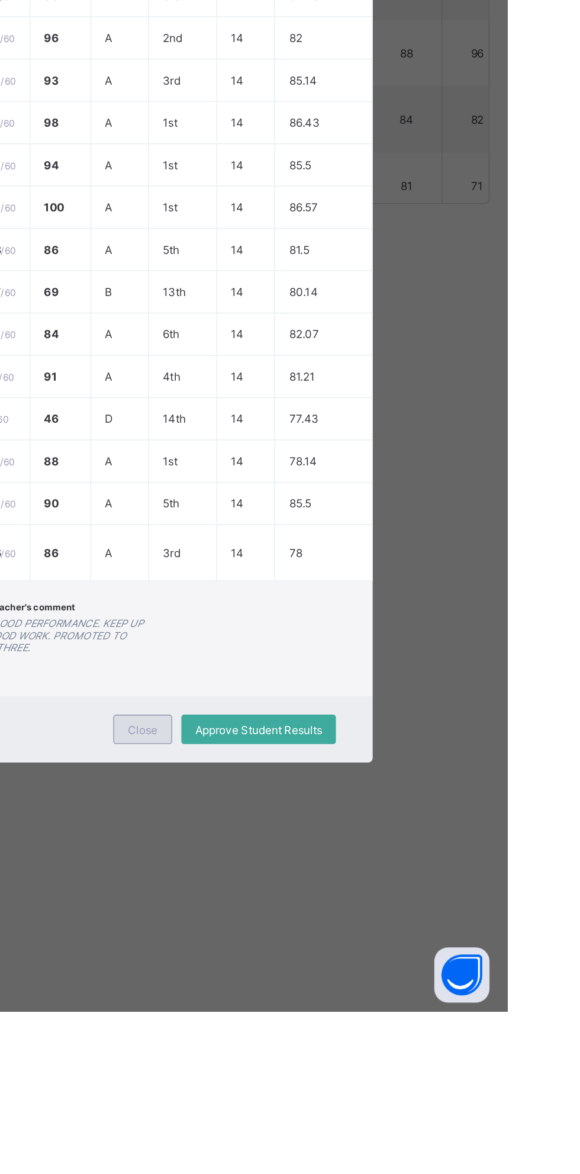
click at [355, 997] on span "Close" at bounding box center [345, 992] width 19 height 9
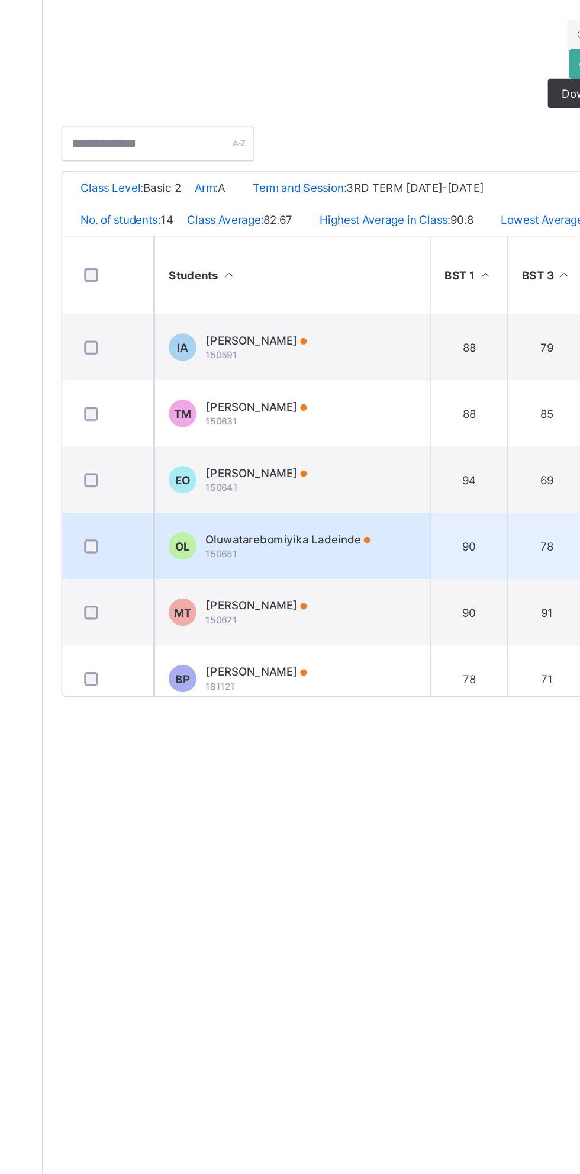
click at [323, 557] on span "Oluwatarebomiyika Ladeinde" at bounding box center [300, 552] width 106 height 9
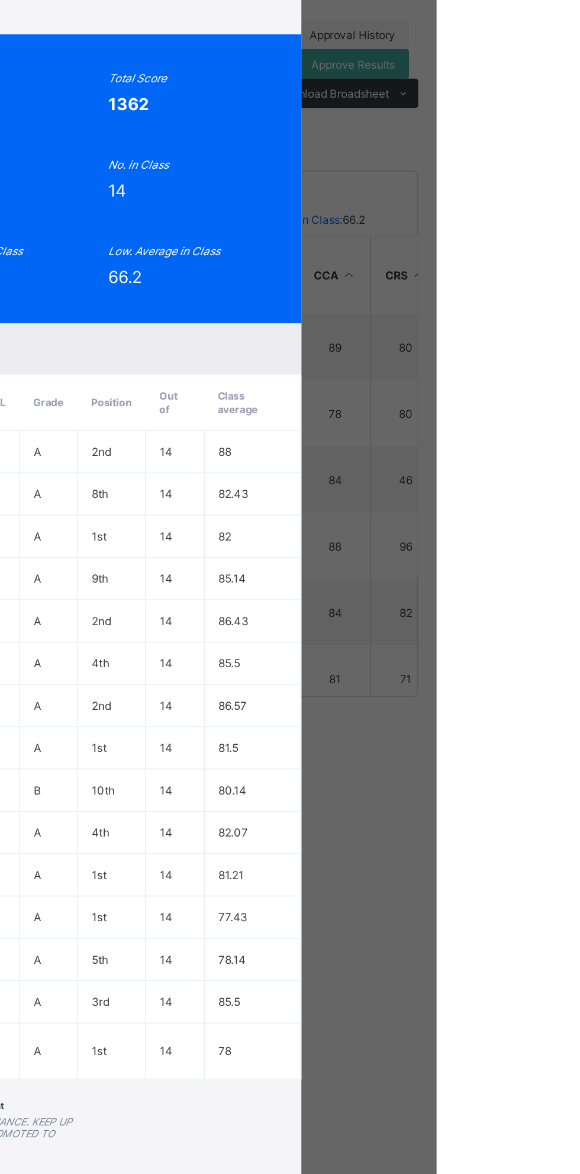
click at [485, 198] on span "View Reportsheet" at bounding box center [459, 189] width 52 height 18
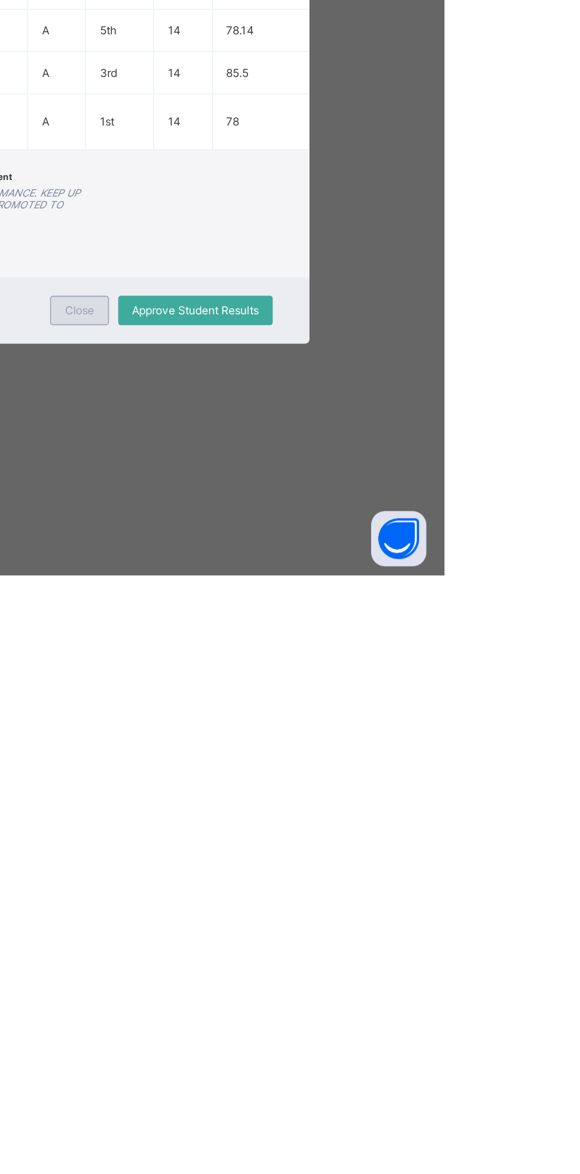
click at [355, 1008] on span "Close" at bounding box center [345, 1003] width 19 height 9
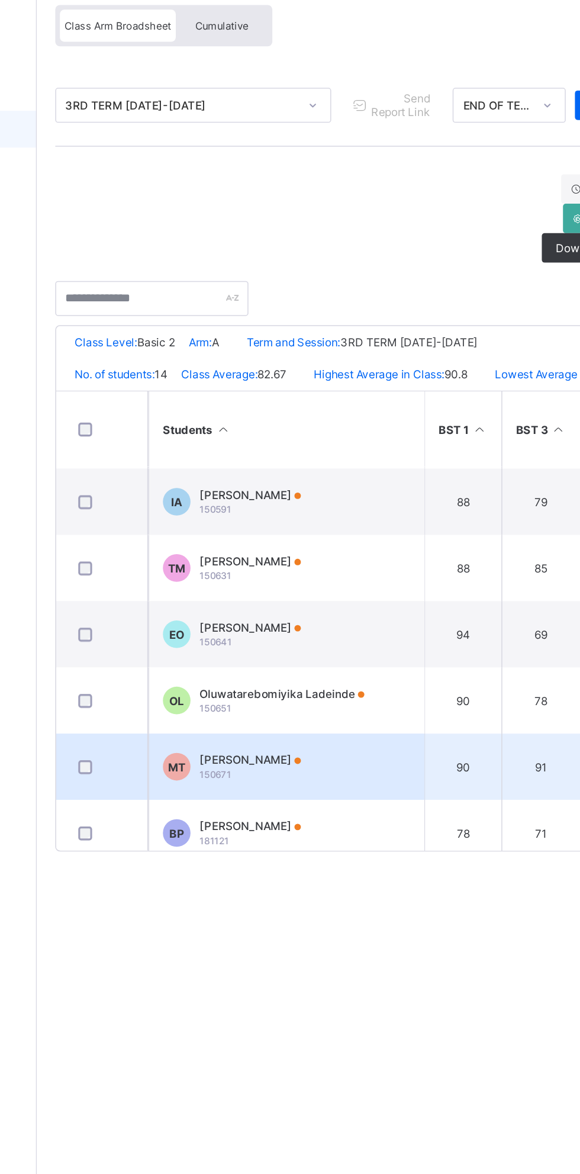
click at [291, 600] on span "Mazidat Taofeek" at bounding box center [279, 595] width 65 height 9
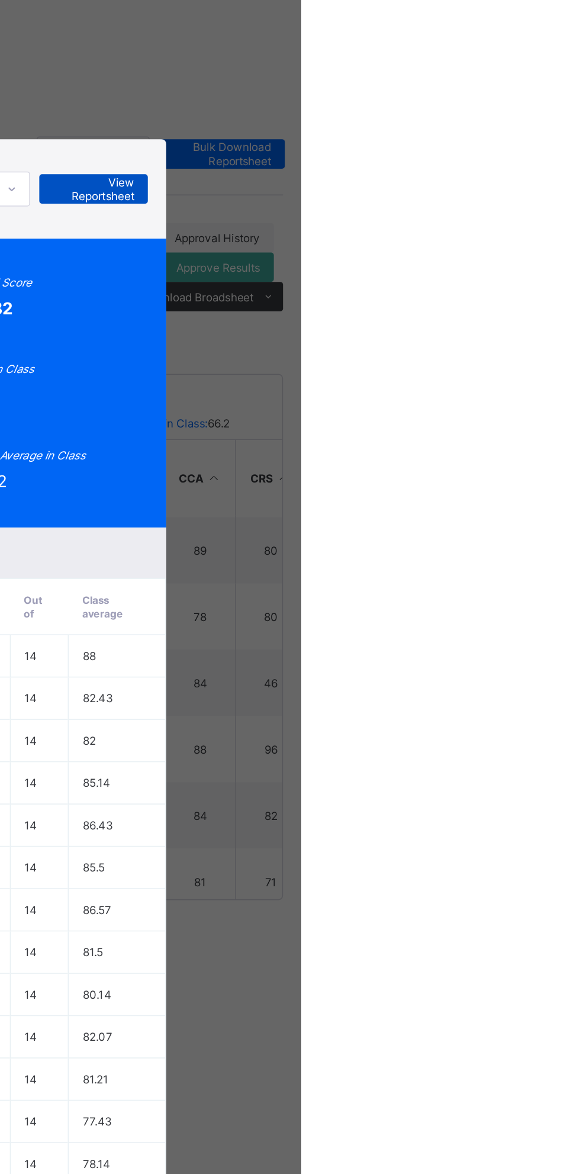
click at [472, 205] on span "View Reportsheet" at bounding box center [446, 197] width 52 height 18
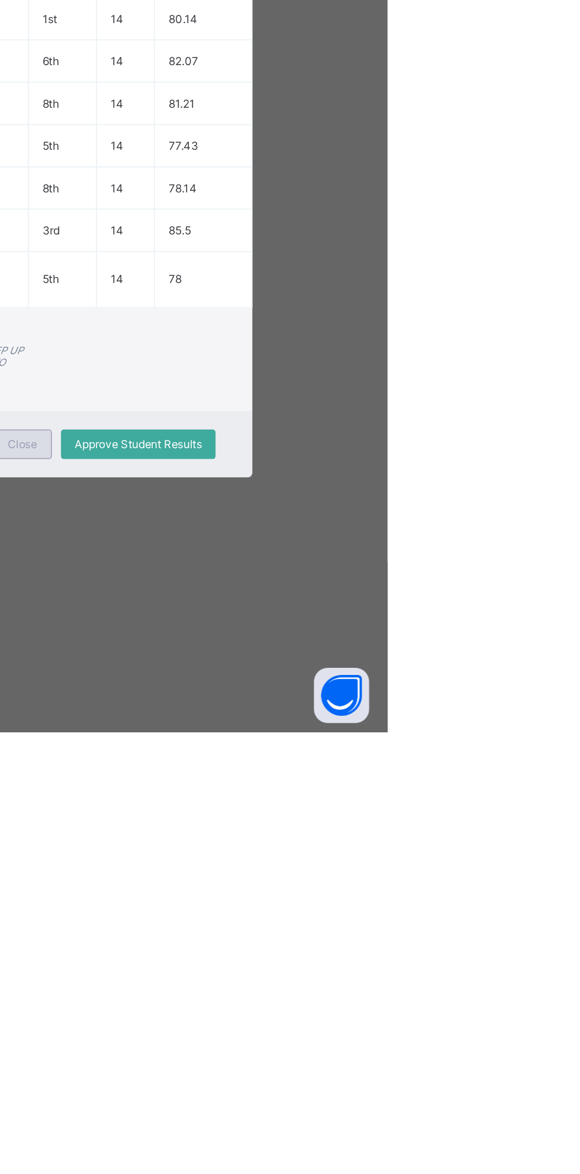
click at [355, 993] on span "Close" at bounding box center [345, 988] width 19 height 9
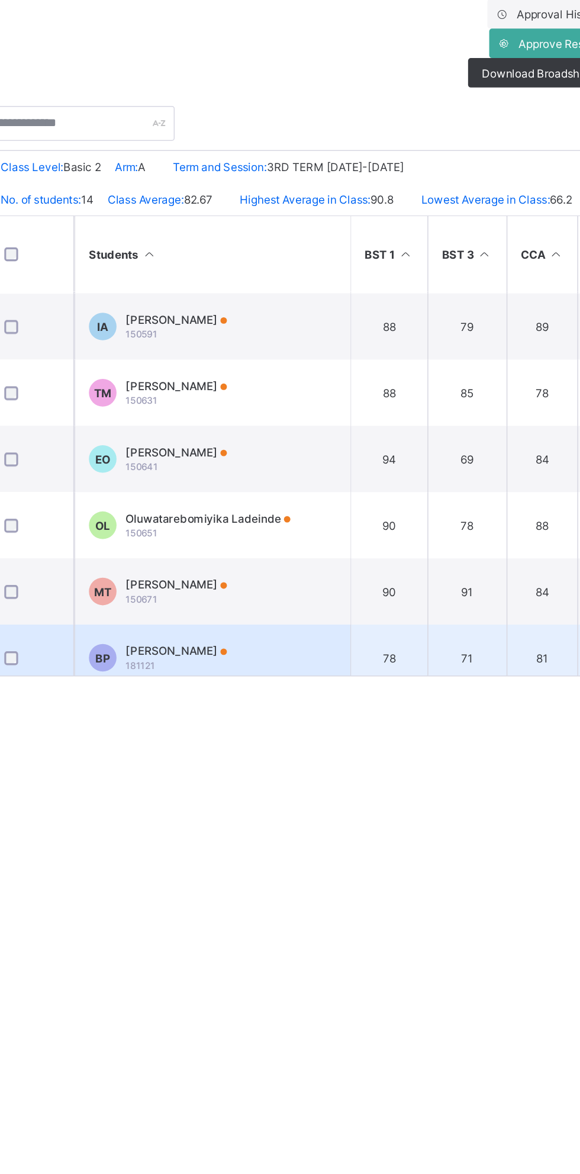
click at [294, 642] on span "Basit Popoola" at bounding box center [279, 638] width 65 height 9
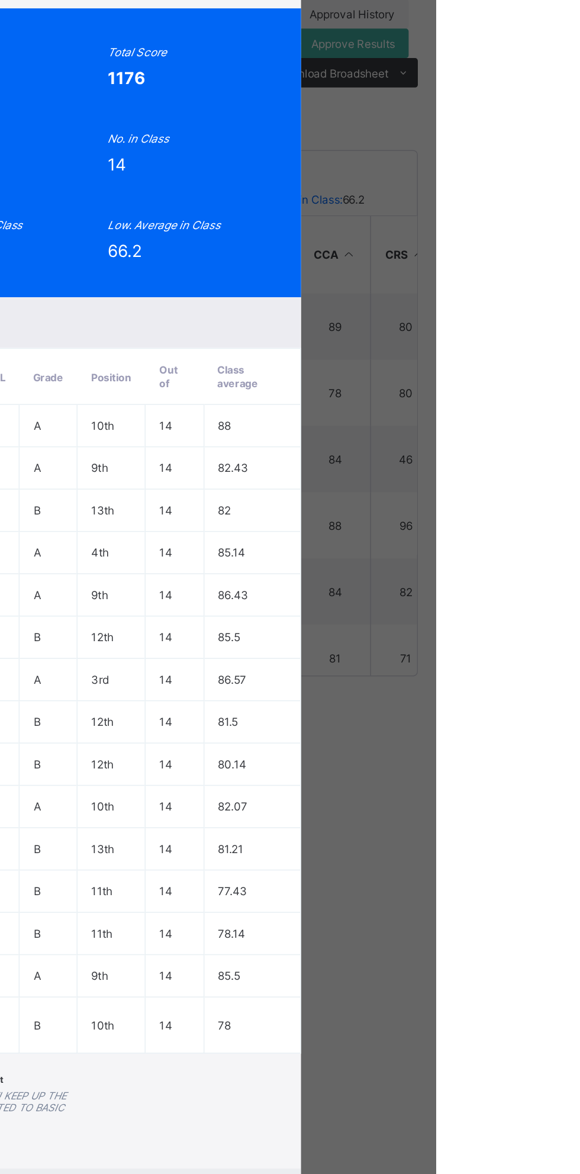
click at [472, 201] on span "View Reportsheet" at bounding box center [446, 193] width 52 height 18
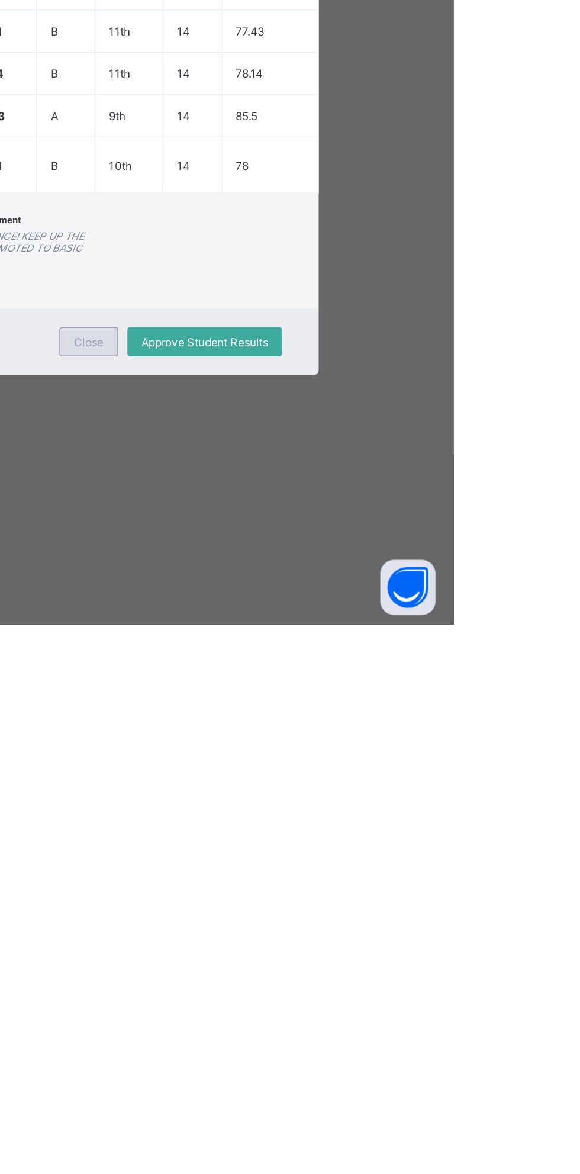
click at [364, 1002] on div "Close" at bounding box center [345, 992] width 38 height 19
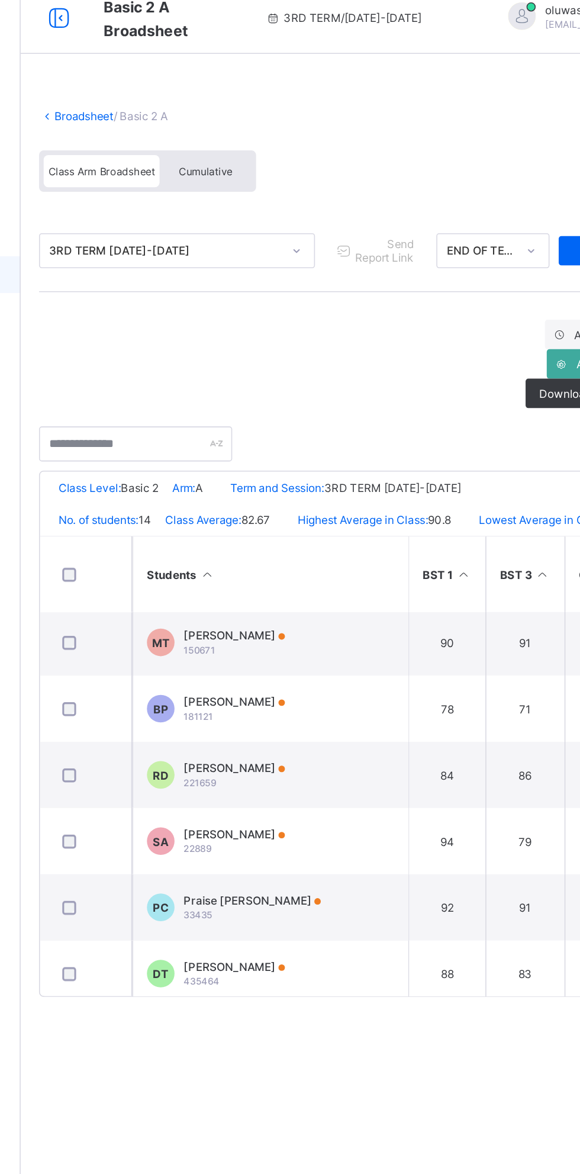
scroll to position [354, 0]
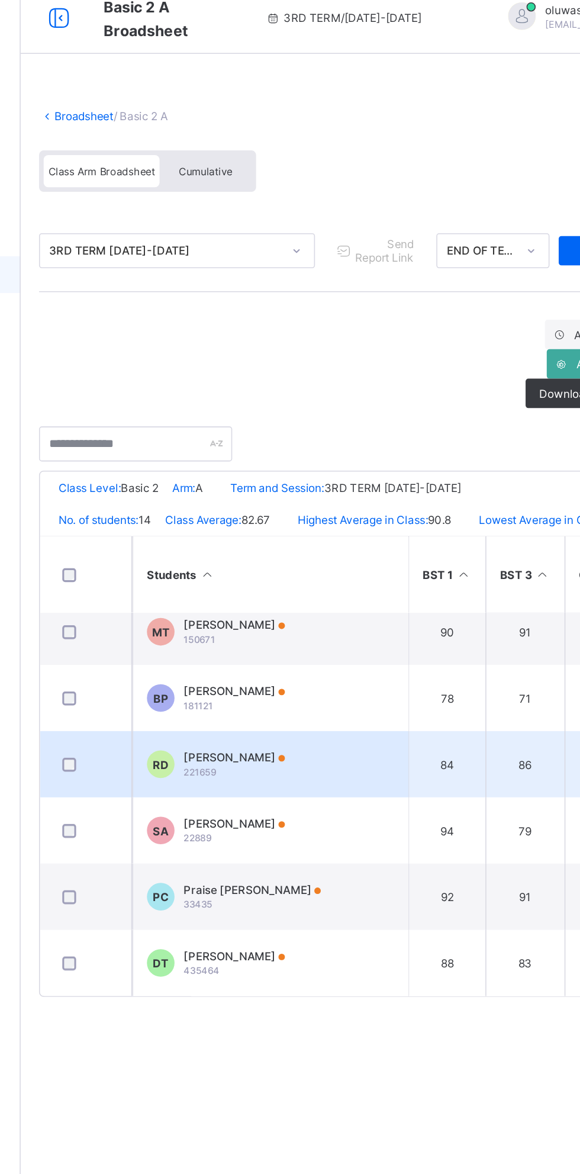
click at [292, 504] on span "Rachael Dada" at bounding box center [279, 500] width 65 height 9
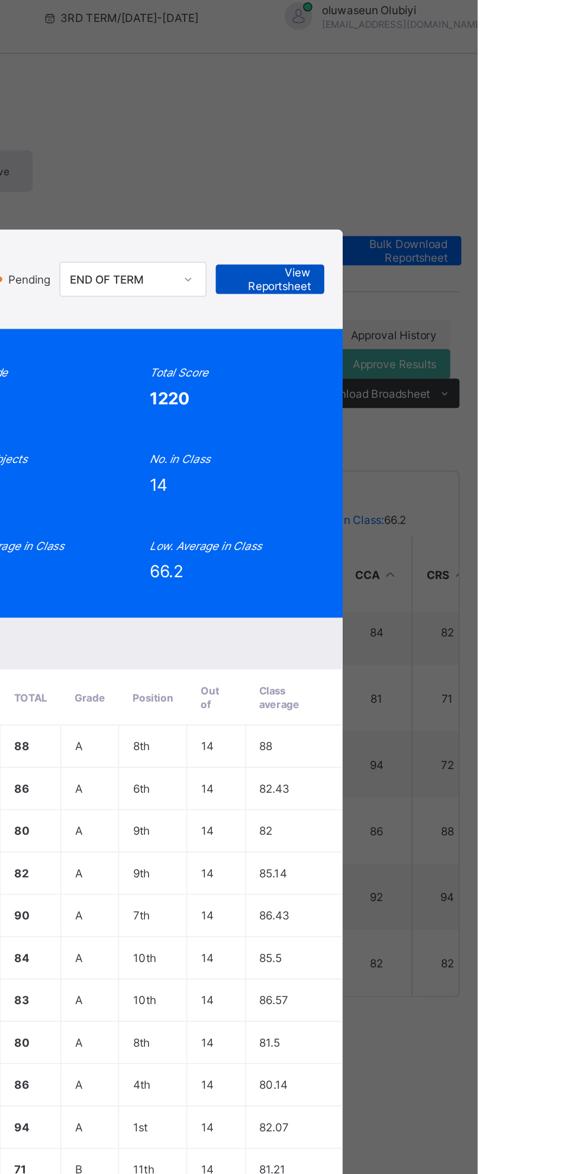
click at [472, 201] on span "View Reportsheet" at bounding box center [446, 193] width 52 height 18
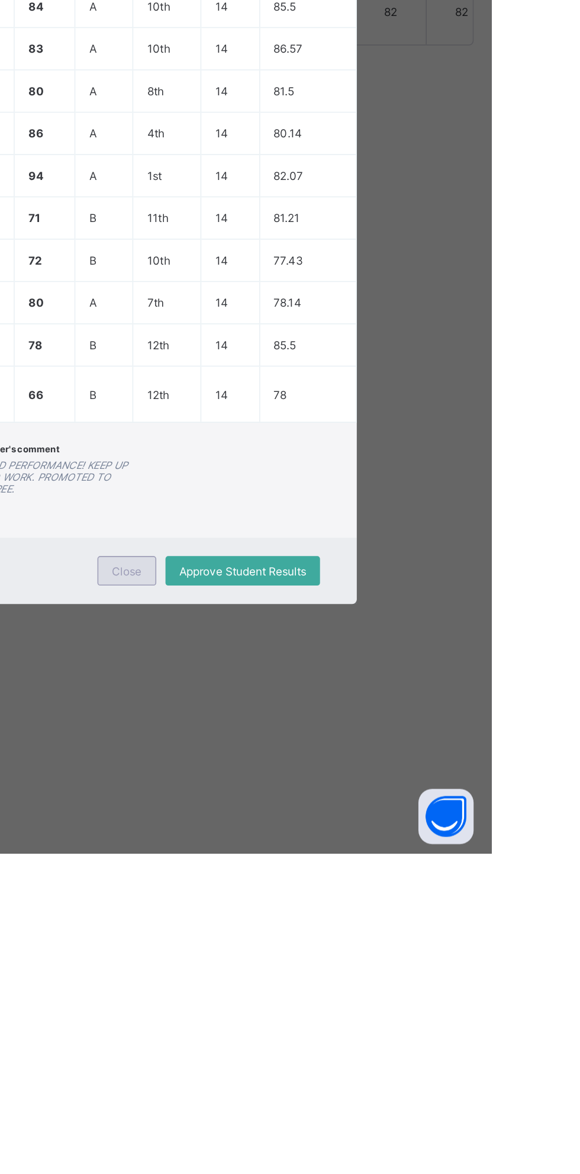
click at [355, 997] on span "Close" at bounding box center [345, 992] width 19 height 9
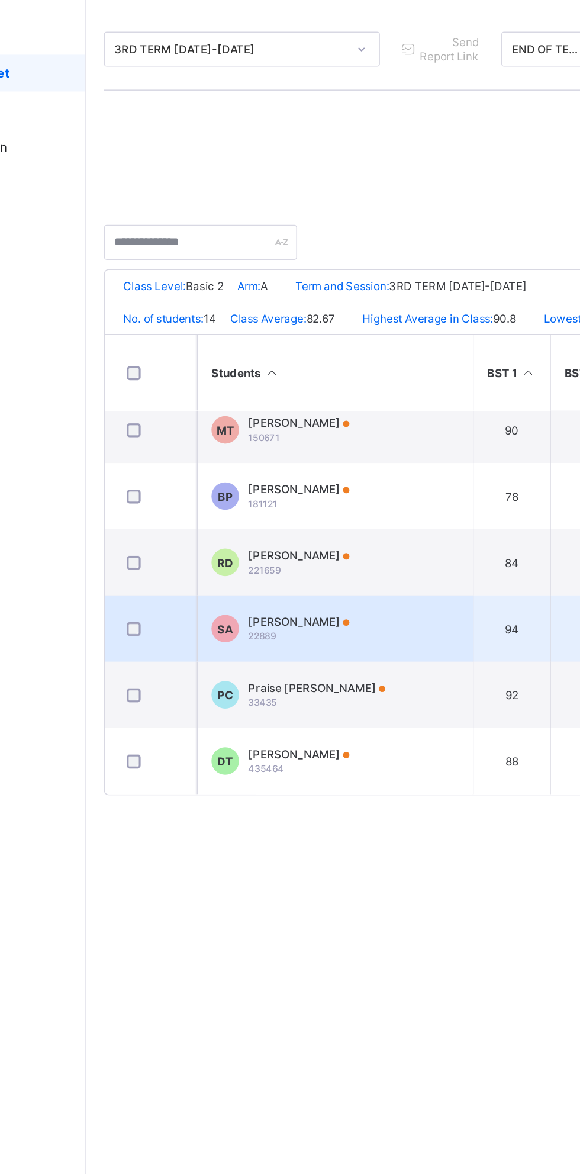
click at [280, 552] on div "Sharon Akinluyi 22889" at bounding box center [279, 547] width 65 height 18
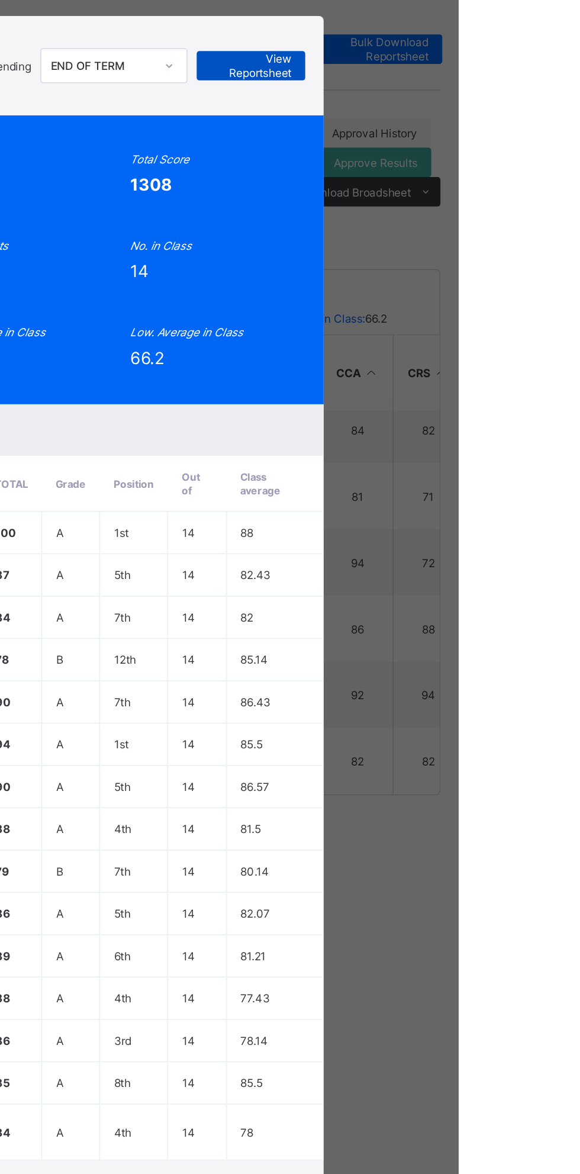
click at [472, 194] on span "View Reportsheet" at bounding box center [446, 185] width 52 height 18
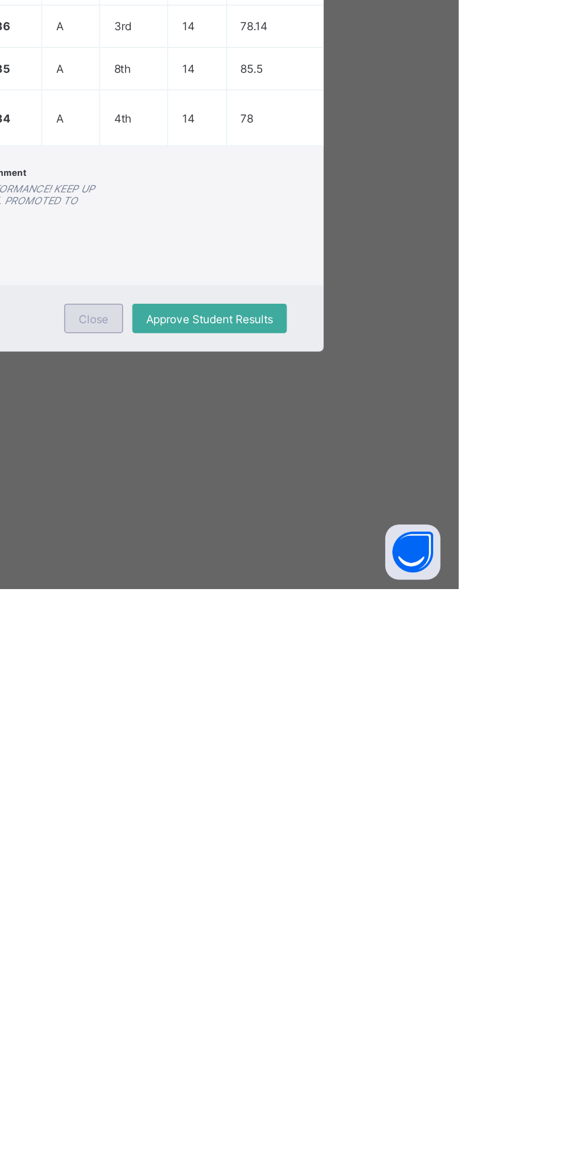
click at [355, 1005] on span "Close" at bounding box center [345, 1000] width 19 height 9
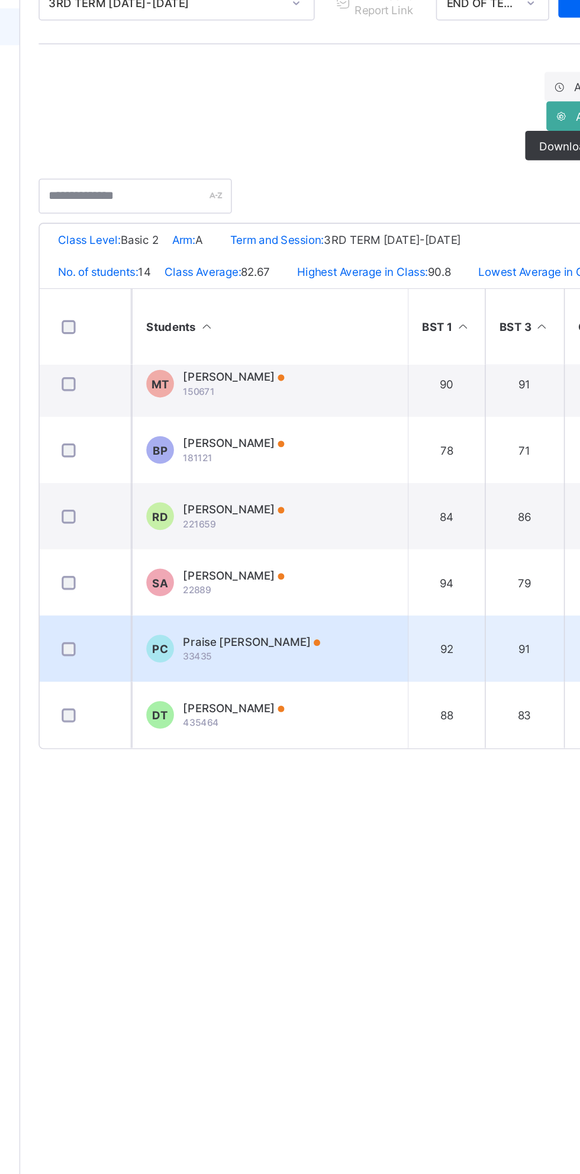
click at [313, 594] on div "Praise Beaster Chinedu 33435" at bounding box center [291, 590] width 88 height 18
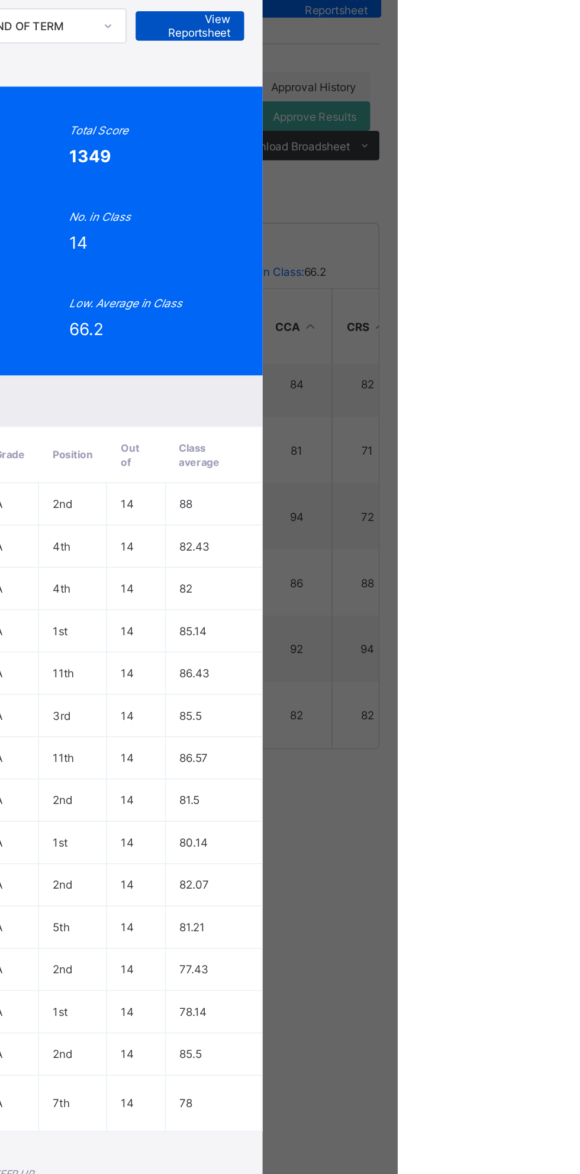
click at [472, 198] on span "View Reportsheet" at bounding box center [446, 189] width 52 height 18
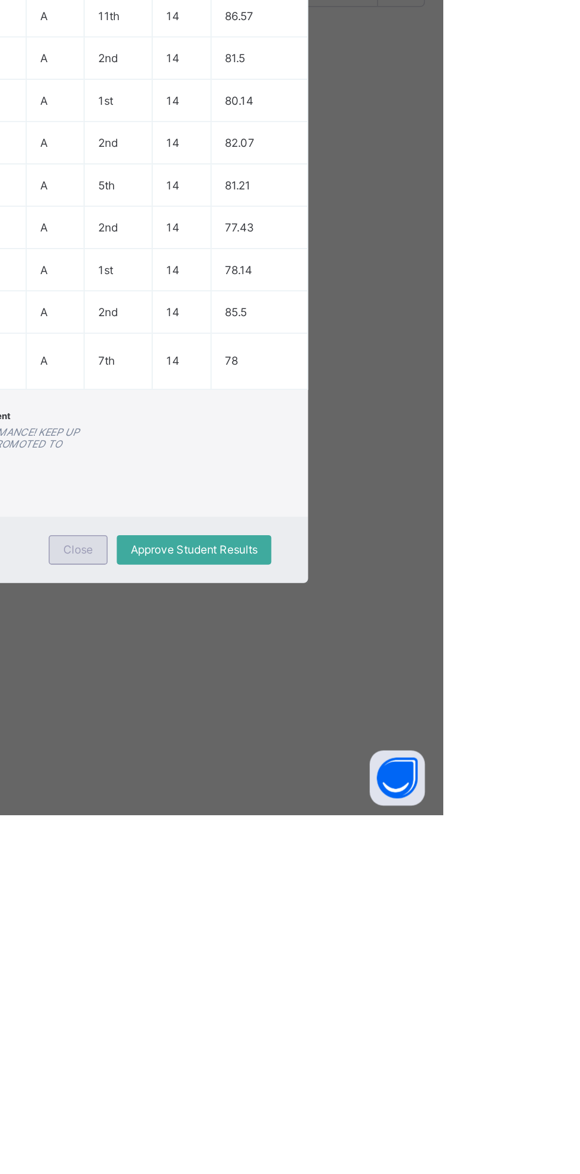
click at [364, 1013] on div "Close" at bounding box center [345, 1003] width 38 height 19
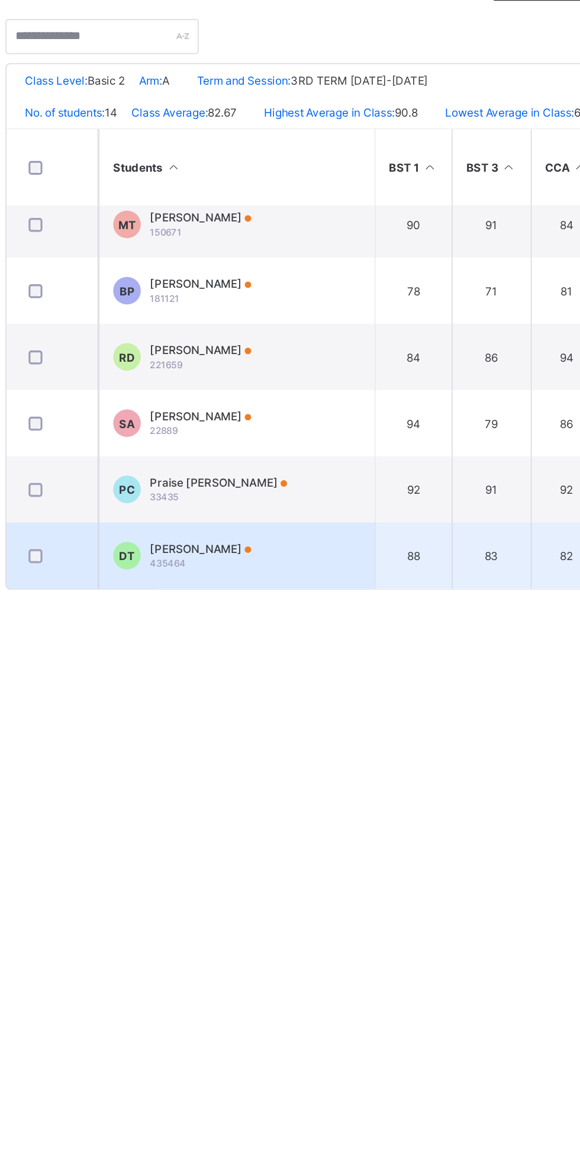
click at [300, 640] on div "Daniel Perosola Tehinse 435464" at bounding box center [279, 632] width 65 height 18
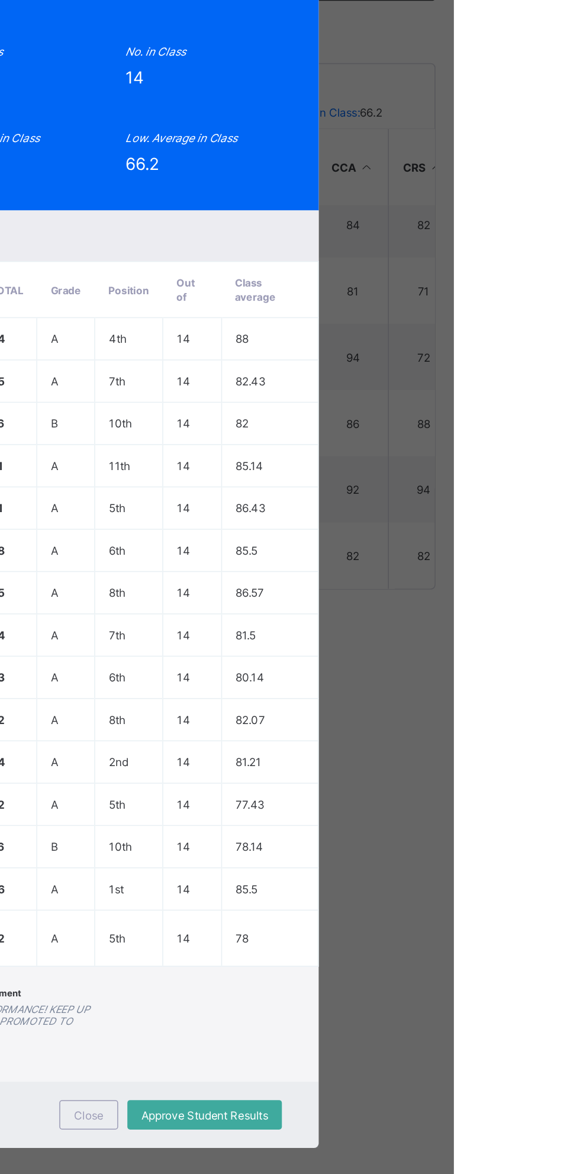
click at [472, 201] on span "View Reportsheet" at bounding box center [446, 193] width 52 height 18
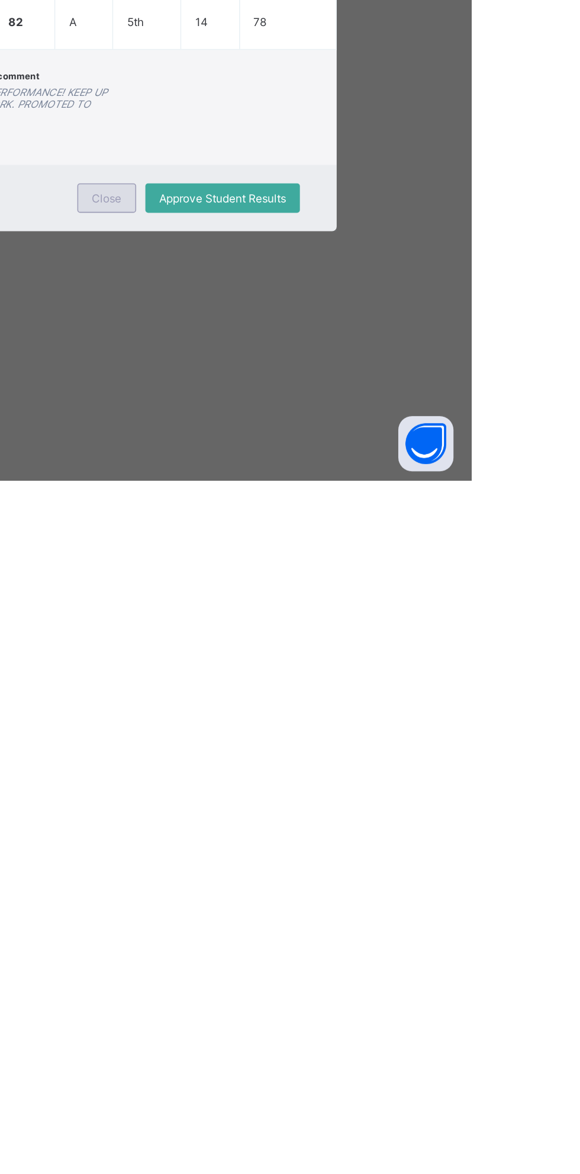
click at [364, 1002] on div "Close" at bounding box center [345, 992] width 38 height 19
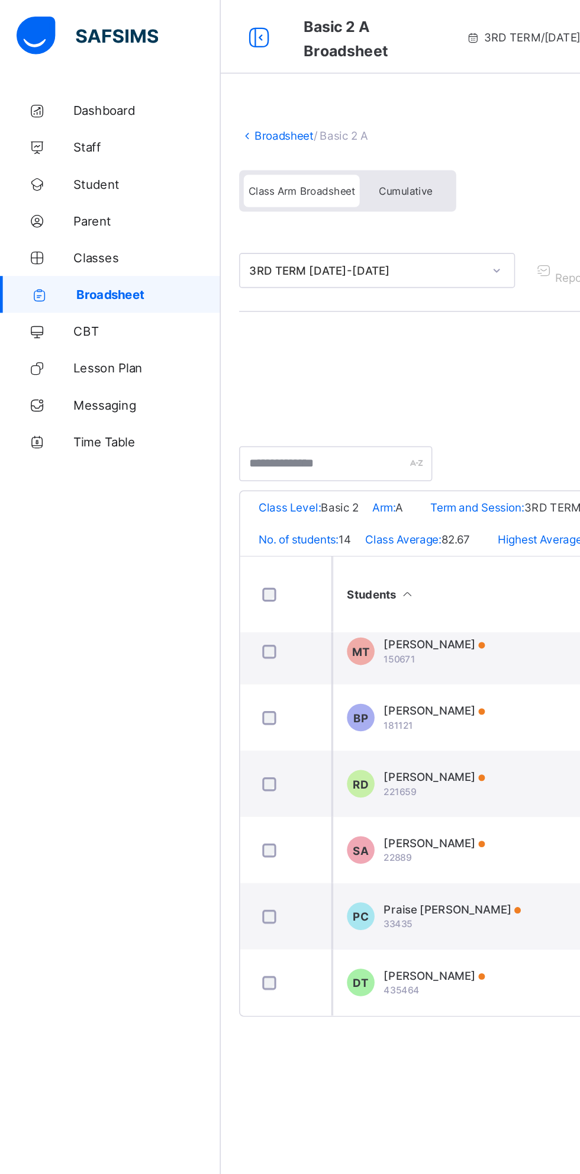
click at [185, 89] on link "Broadsheet" at bounding box center [183, 87] width 38 height 9
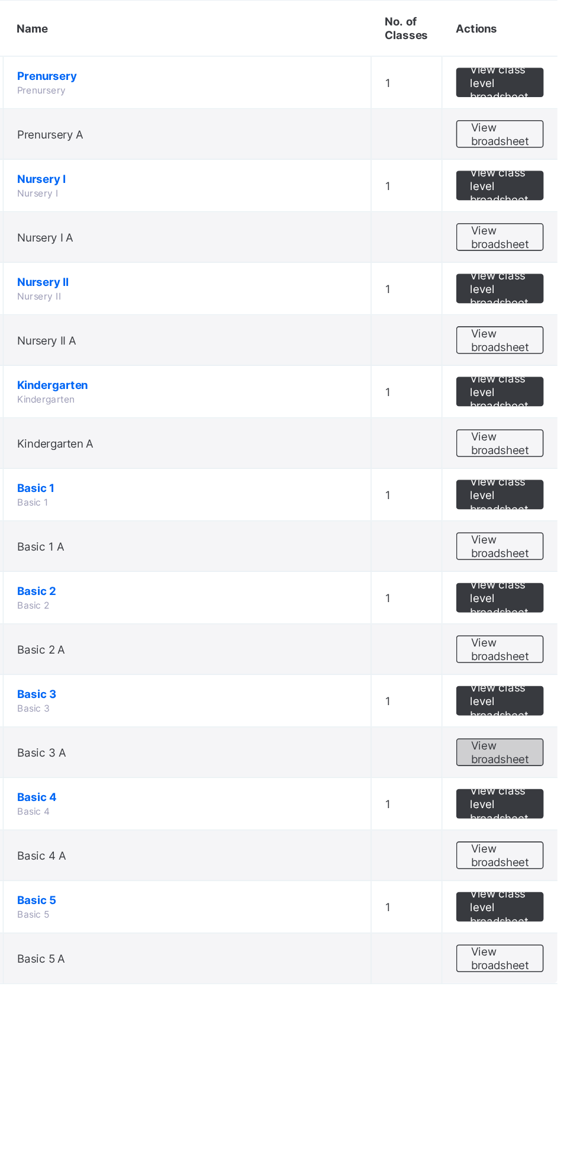
click at [520, 593] on span "View broadsheet" at bounding box center [521, 596] width 37 height 18
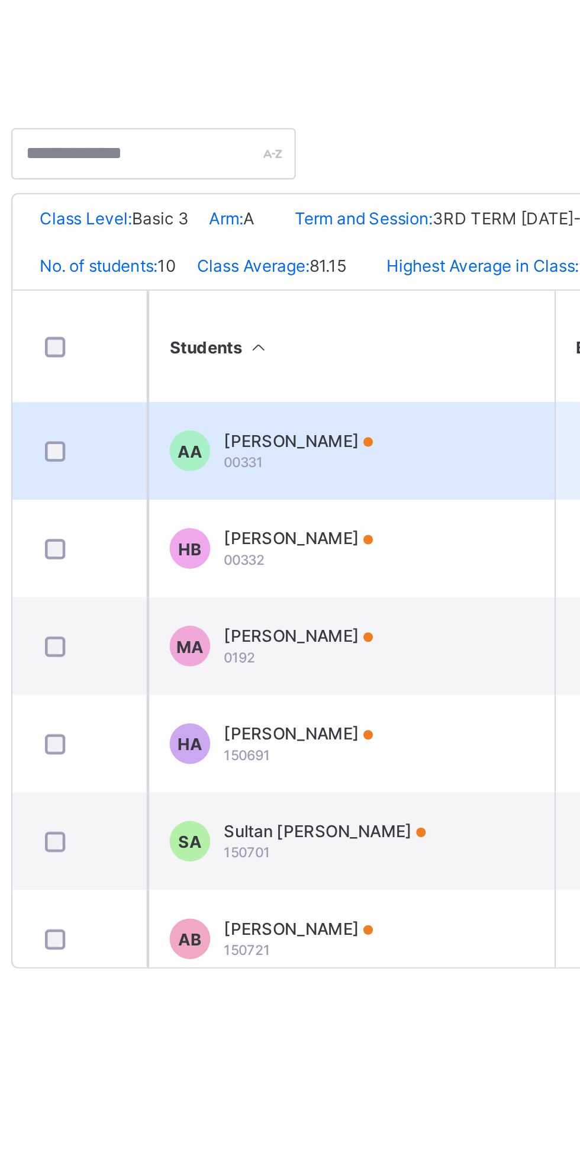
click at [296, 436] on div "Alexander Ayinde 00331" at bounding box center [279, 428] width 65 height 18
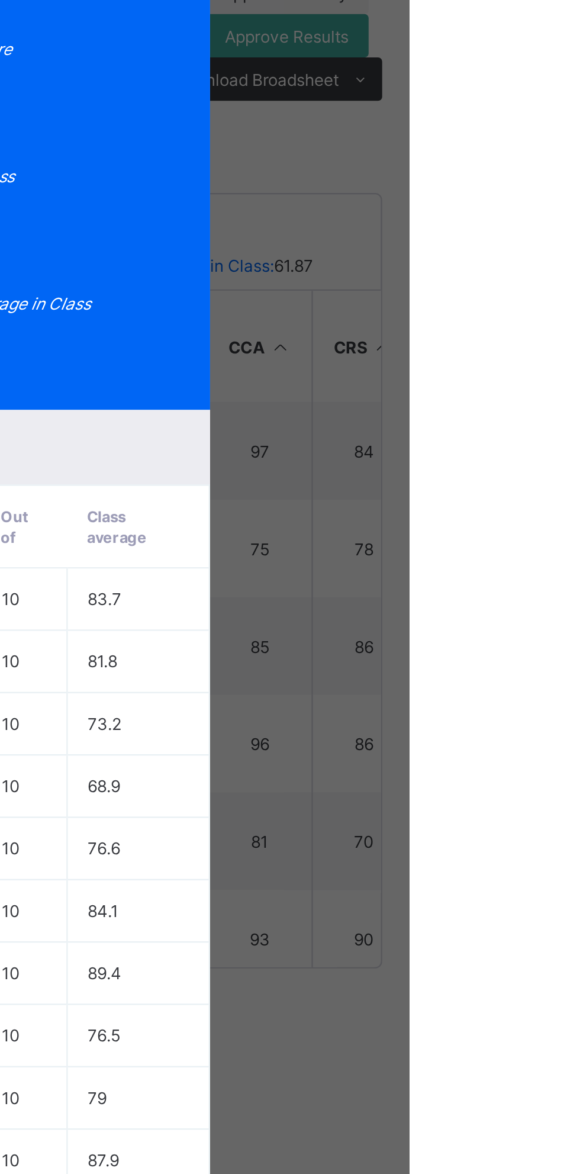
click at [472, 201] on span "View Reportsheet" at bounding box center [446, 193] width 52 height 18
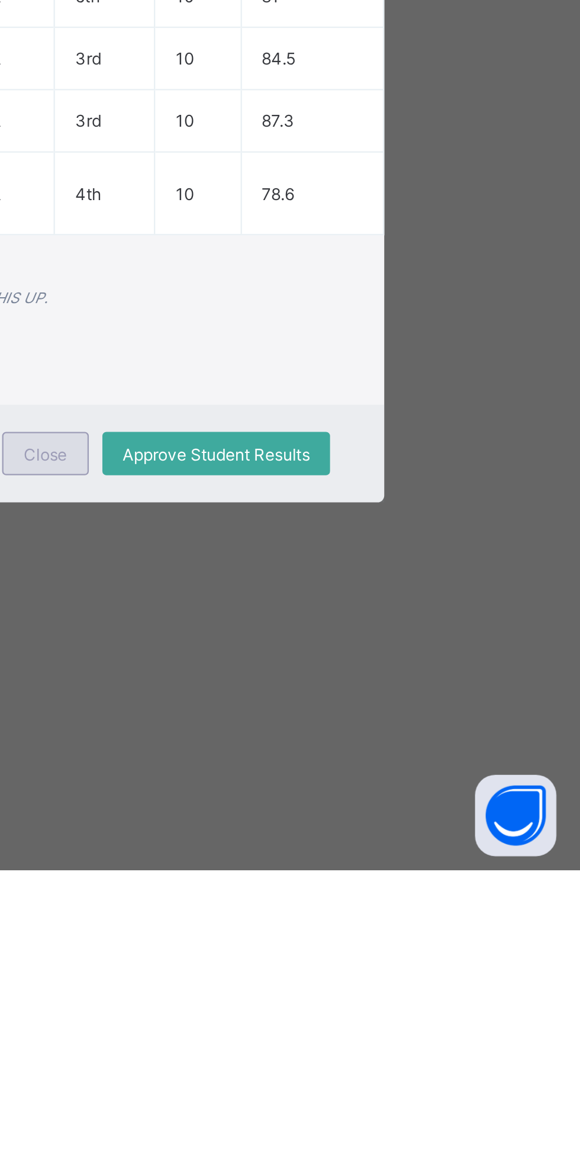
click at [355, 997] on span "Close" at bounding box center [345, 992] width 19 height 9
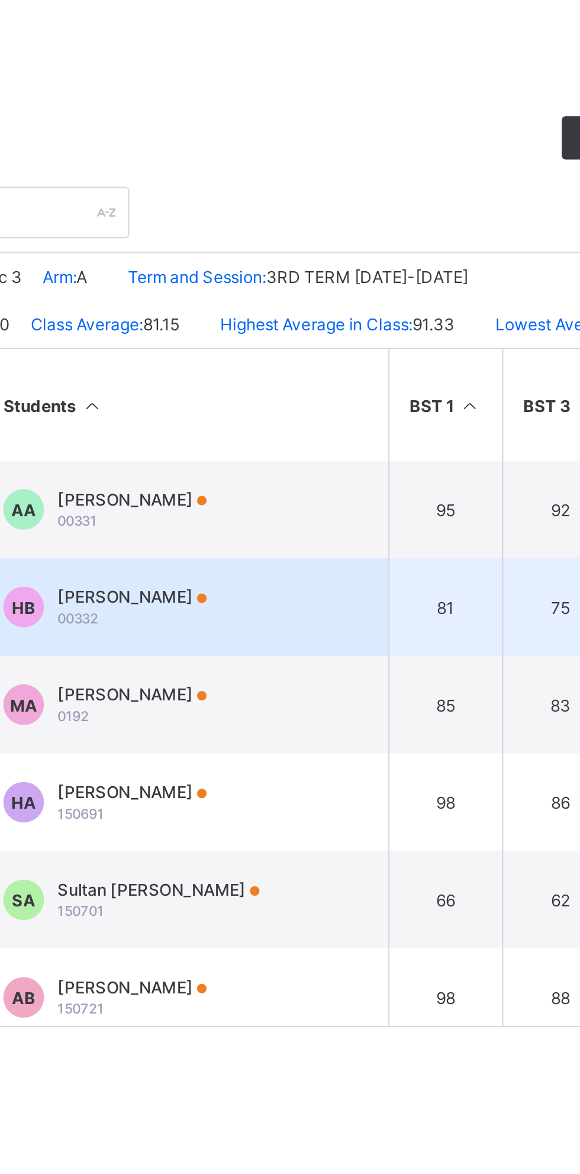
click at [289, 479] on div "Hauwahu Bashir 00332" at bounding box center [279, 471] width 65 height 18
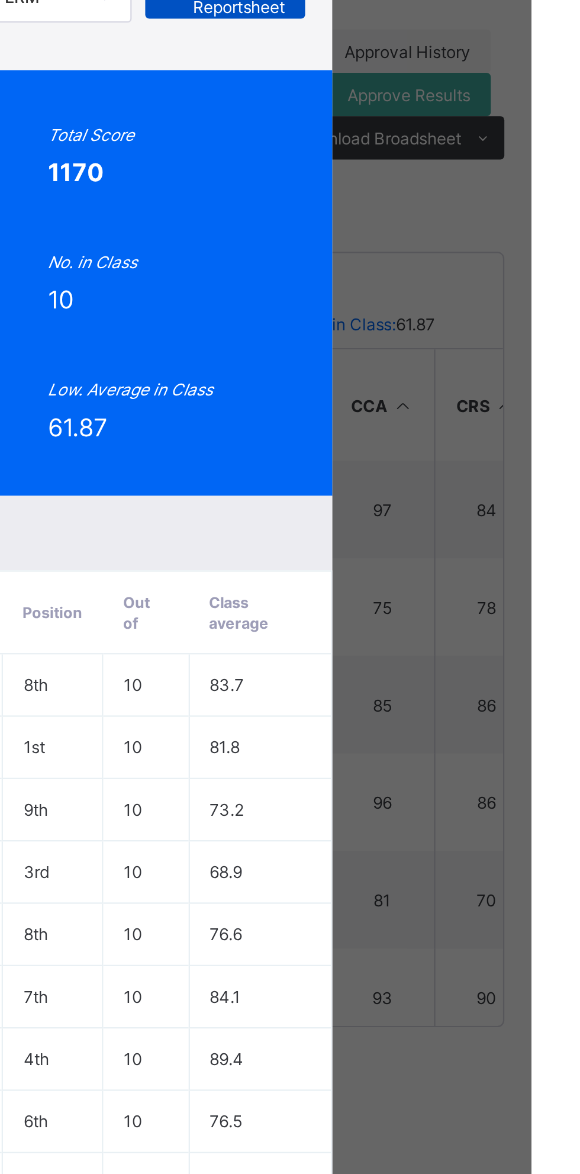
click at [472, 213] on span "View Reportsheet" at bounding box center [446, 204] width 52 height 18
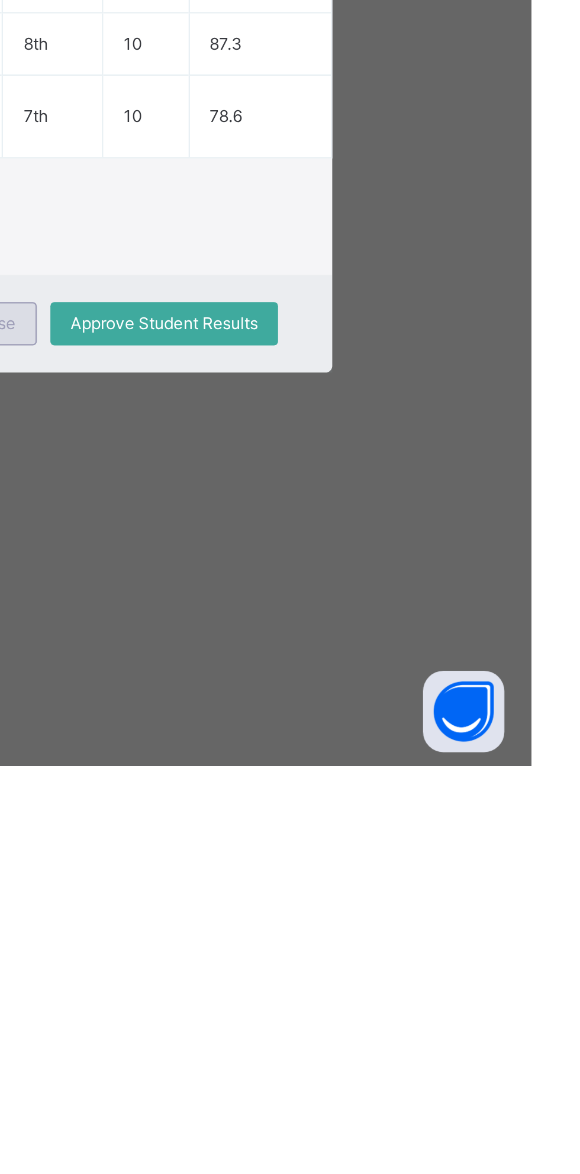
click at [355, 985] on span "Close" at bounding box center [345, 980] width 19 height 9
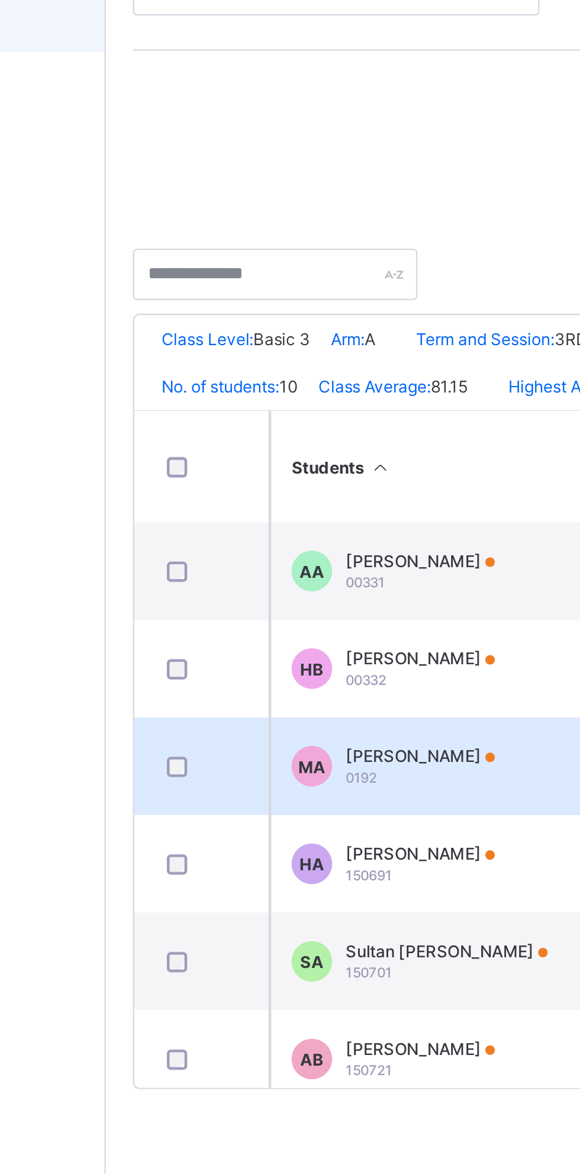
click at [274, 513] on span "Moyinoluwa Afolabi" at bounding box center [279, 508] width 65 height 9
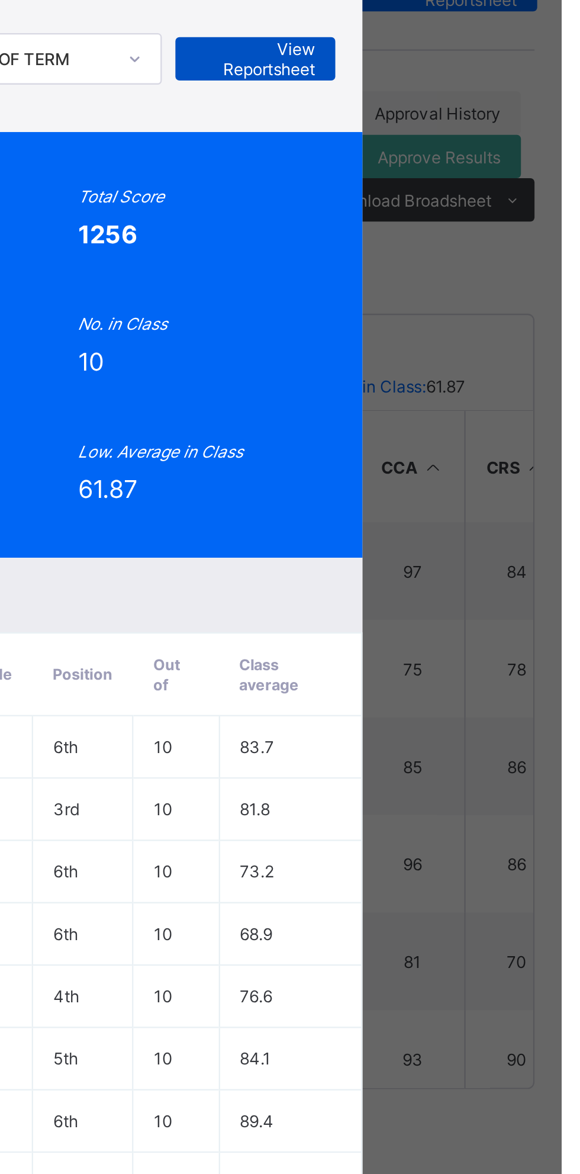
click at [472, 213] on span "View Reportsheet" at bounding box center [446, 204] width 52 height 18
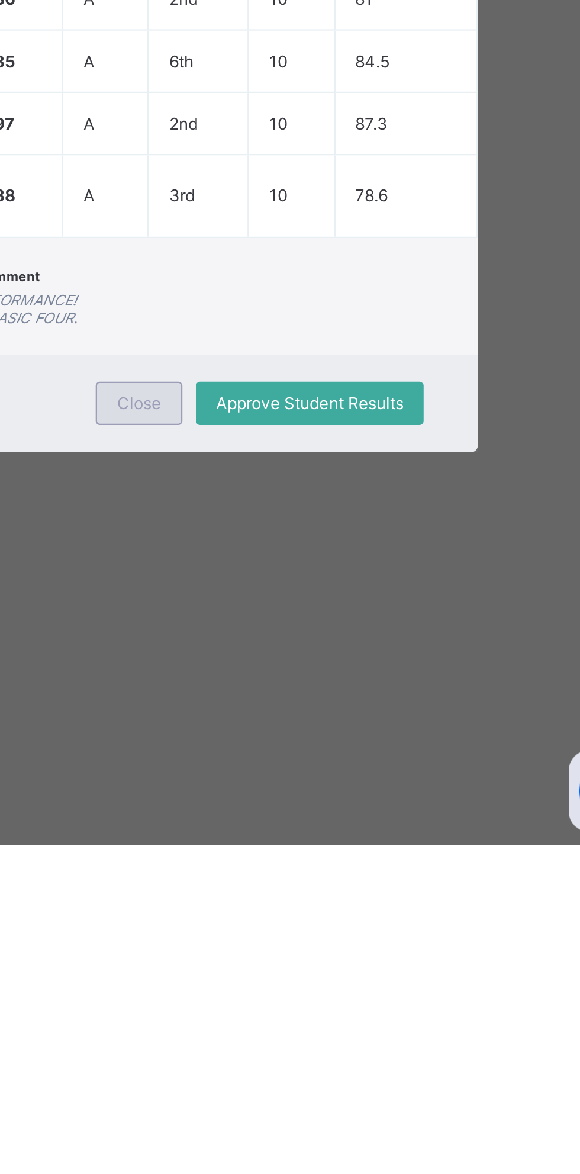
click at [355, 985] on span "Close" at bounding box center [345, 980] width 19 height 9
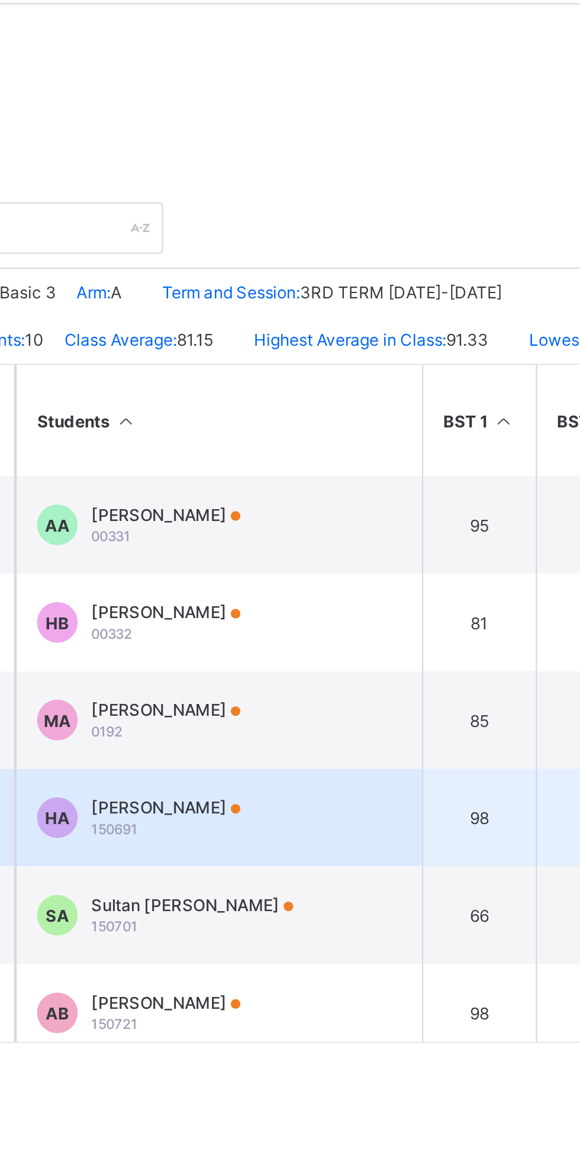
click at [312, 556] on span "Husseinat Koyinsola Adeniregun" at bounding box center [279, 551] width 65 height 9
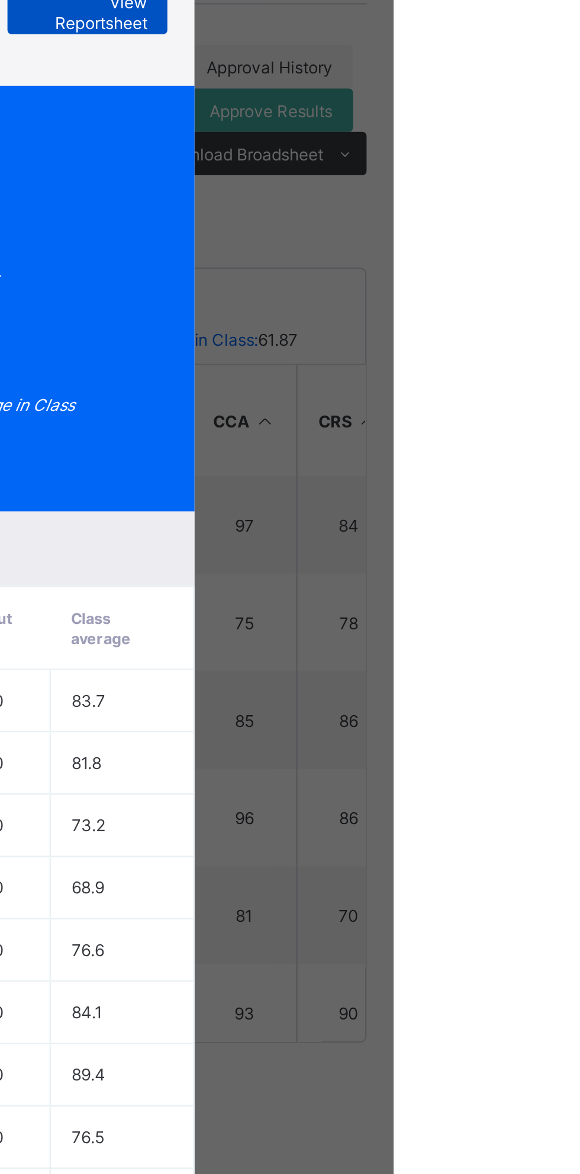
click at [472, 213] on span "View Reportsheet" at bounding box center [446, 204] width 52 height 18
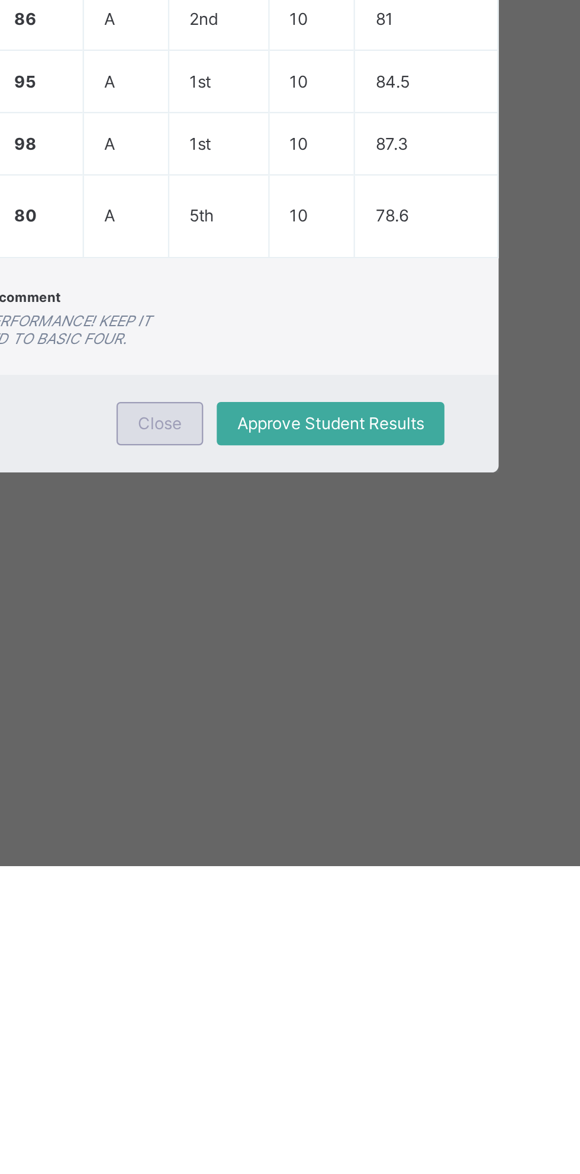
click at [364, 991] on div "Close" at bounding box center [345, 981] width 38 height 19
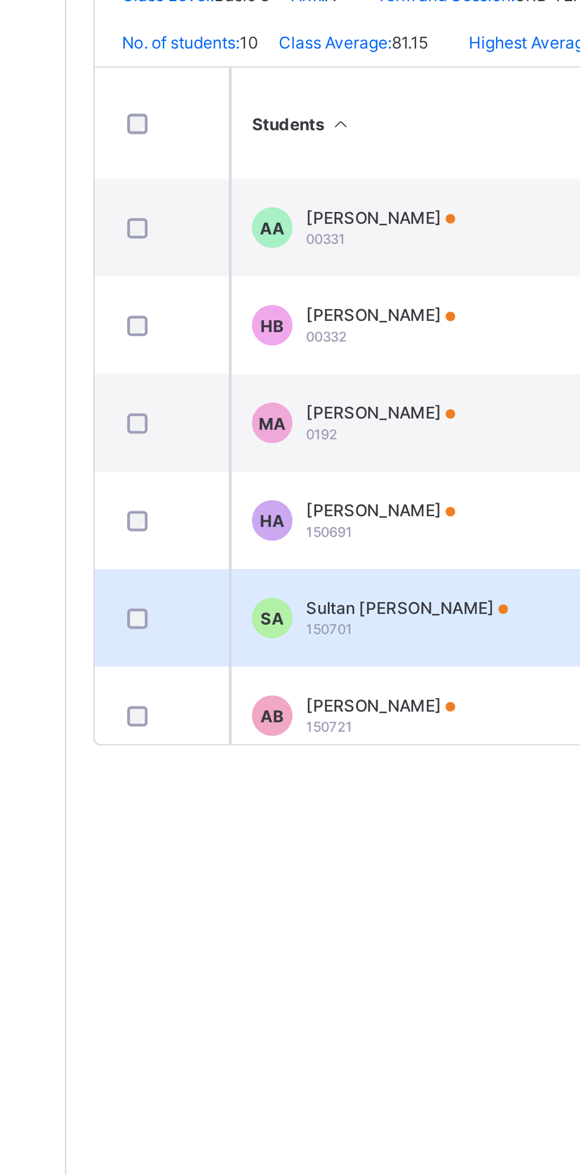
click at [304, 607] on div "Sultan Muhammed Awal-Sarki 150701" at bounding box center [291, 599] width 88 height 18
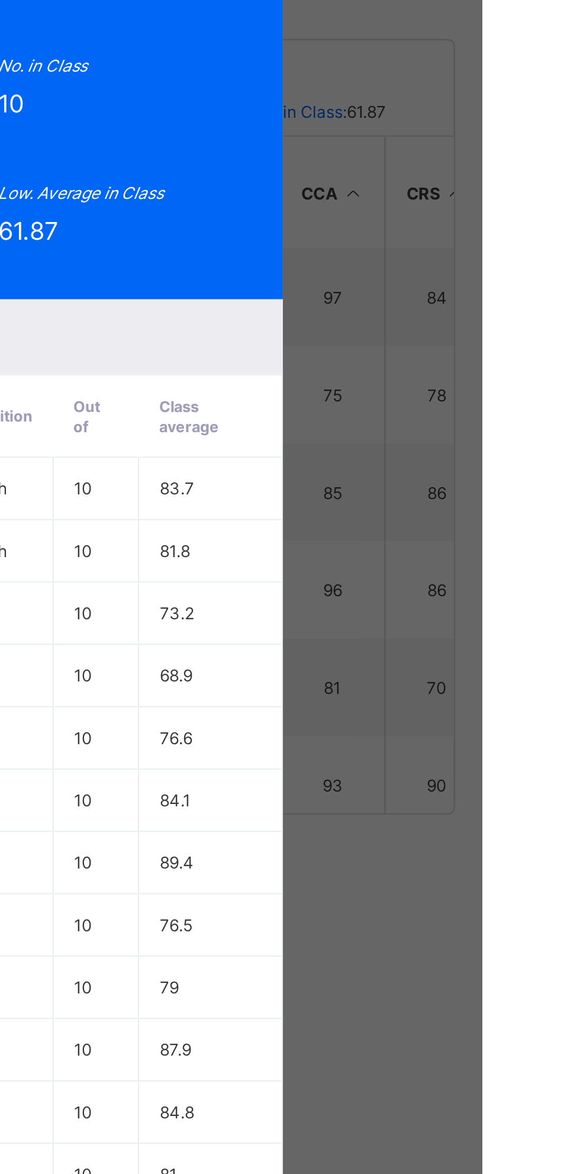
click at [472, 213] on span "View Reportsheet" at bounding box center [446, 204] width 52 height 18
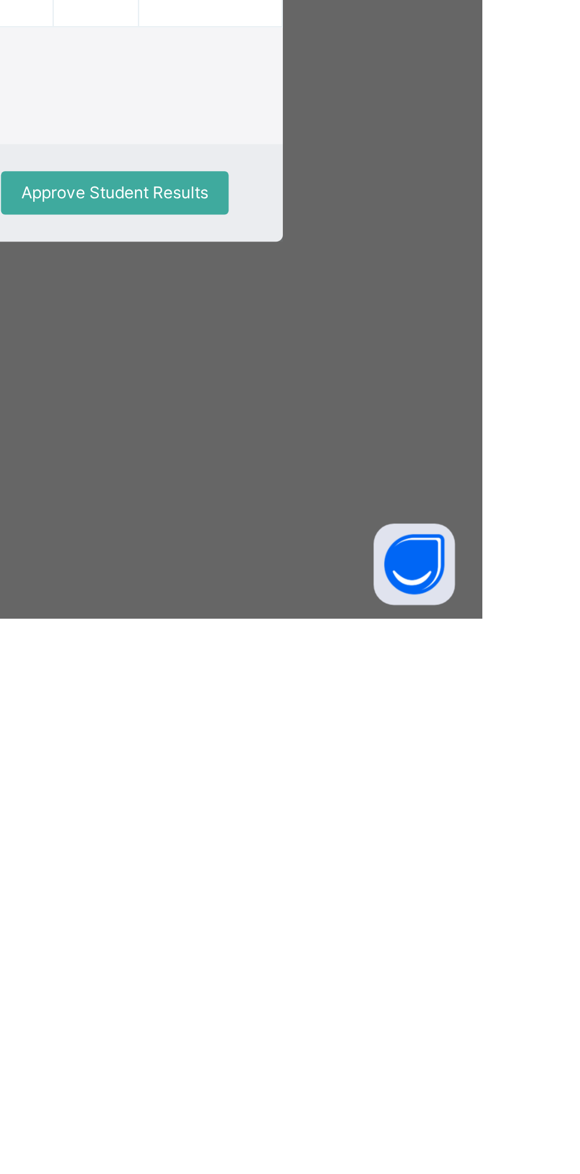
click at [355, 992] on span "Close" at bounding box center [345, 987] width 19 height 9
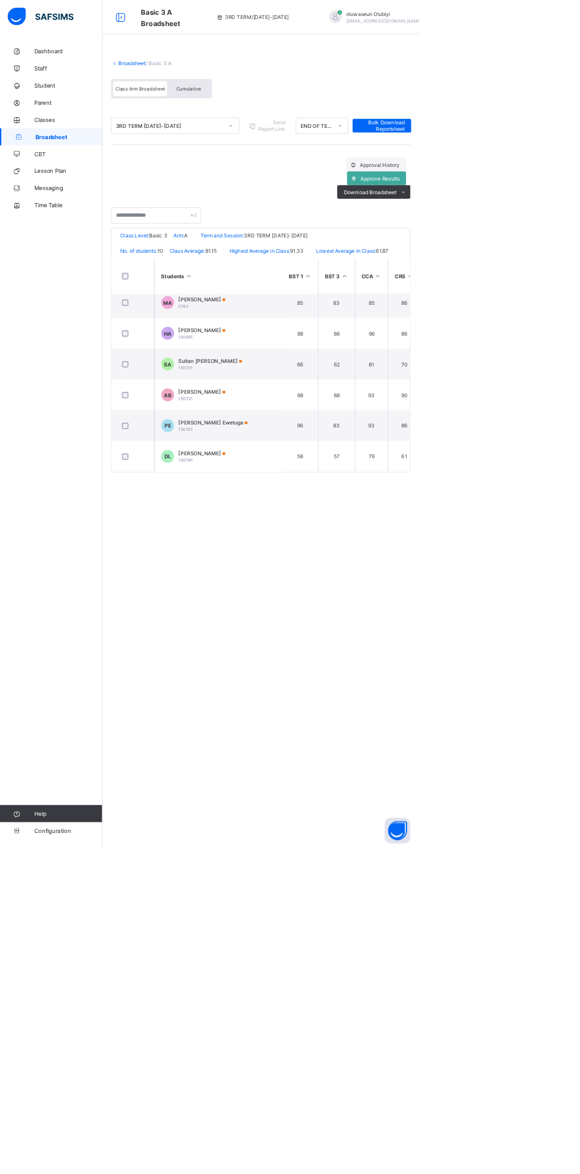
scroll to position [102, 0]
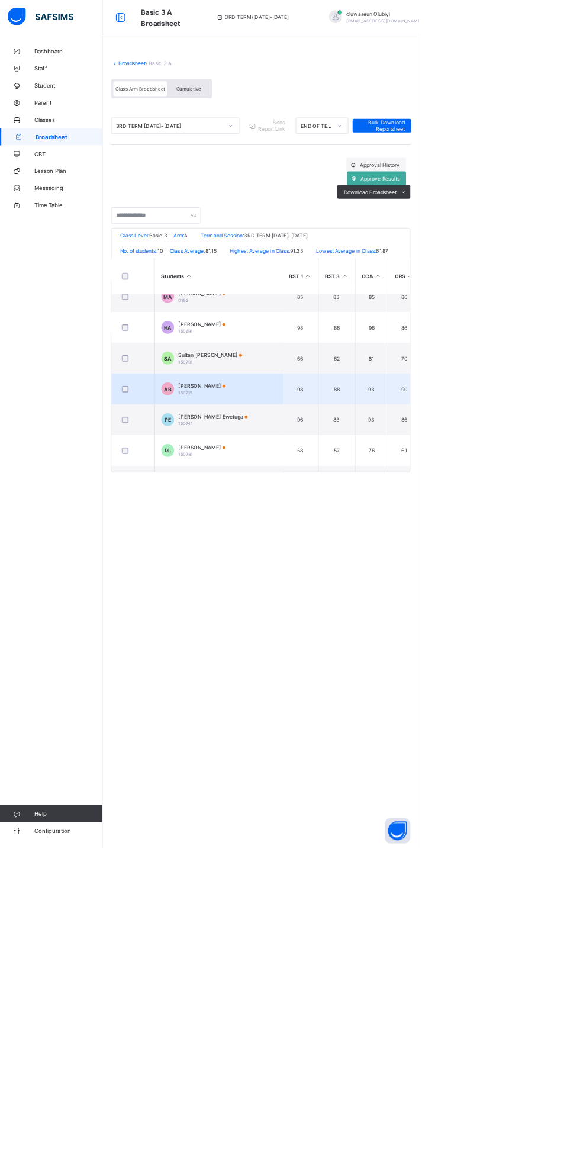
click at [311, 550] on td "AB Ayomide Bewaji 150721" at bounding box center [303, 538] width 178 height 43
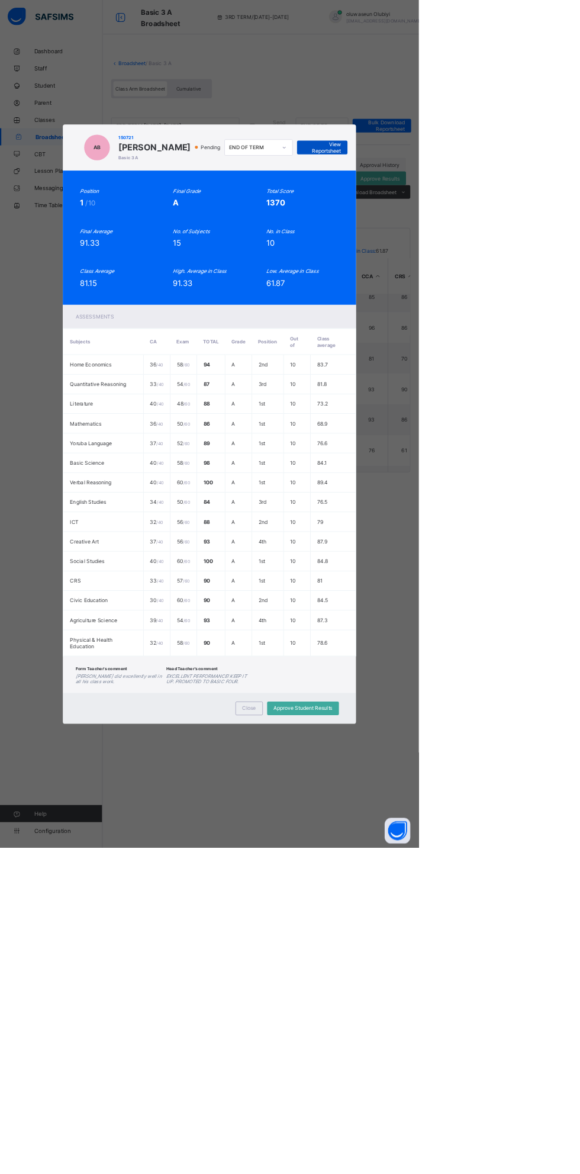
click at [472, 213] on span "View Reportsheet" at bounding box center [446, 204] width 52 height 18
click at [364, 991] on div "Close" at bounding box center [345, 981] width 38 height 19
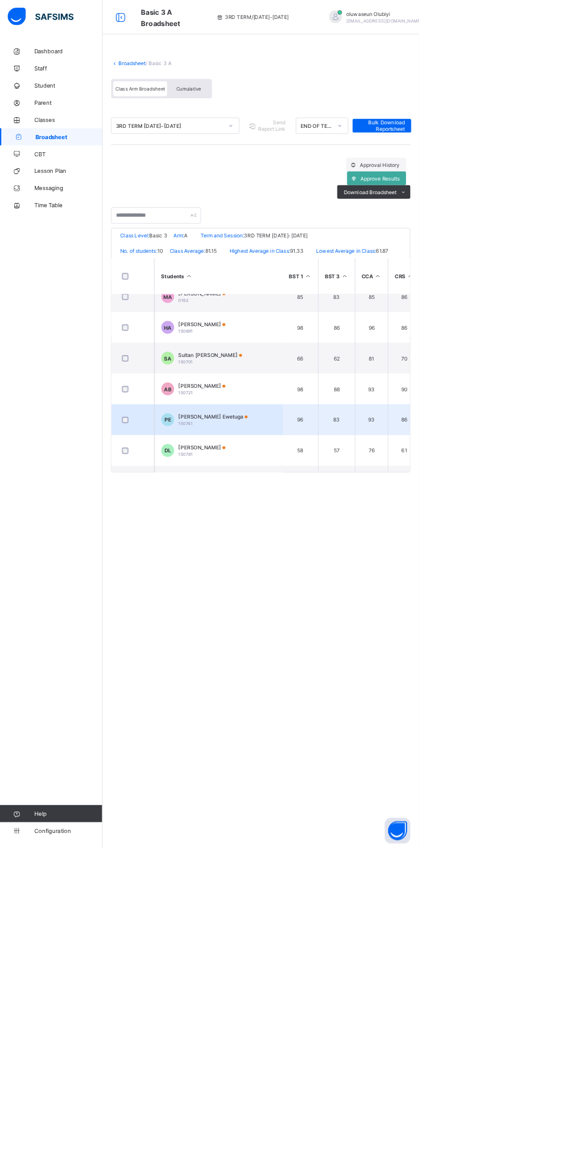
click at [320, 590] on div "Paul Adesegun Ewetuga 150741" at bounding box center [295, 582] width 96 height 18
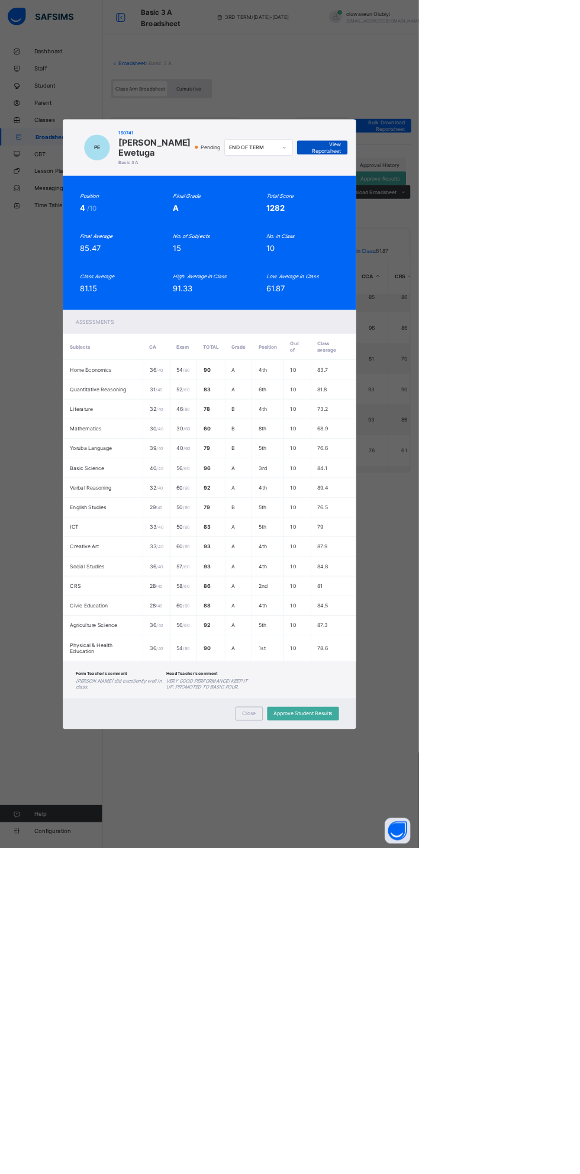
click at [472, 213] on span "View Reportsheet" at bounding box center [446, 204] width 52 height 18
click at [355, 992] on span "Close" at bounding box center [345, 987] width 19 height 9
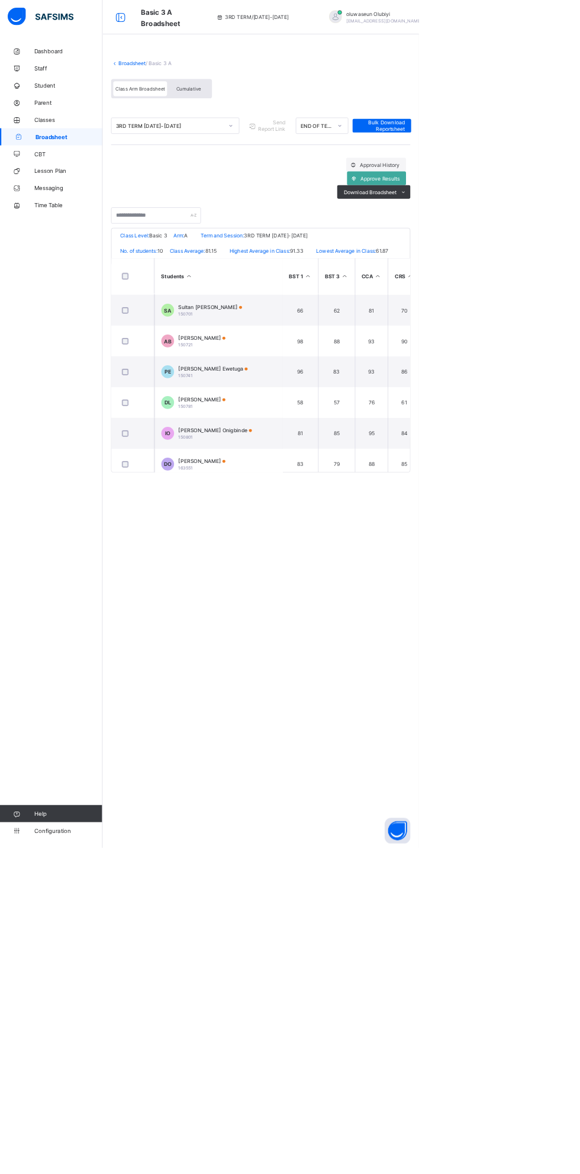
scroll to position [184, 0]
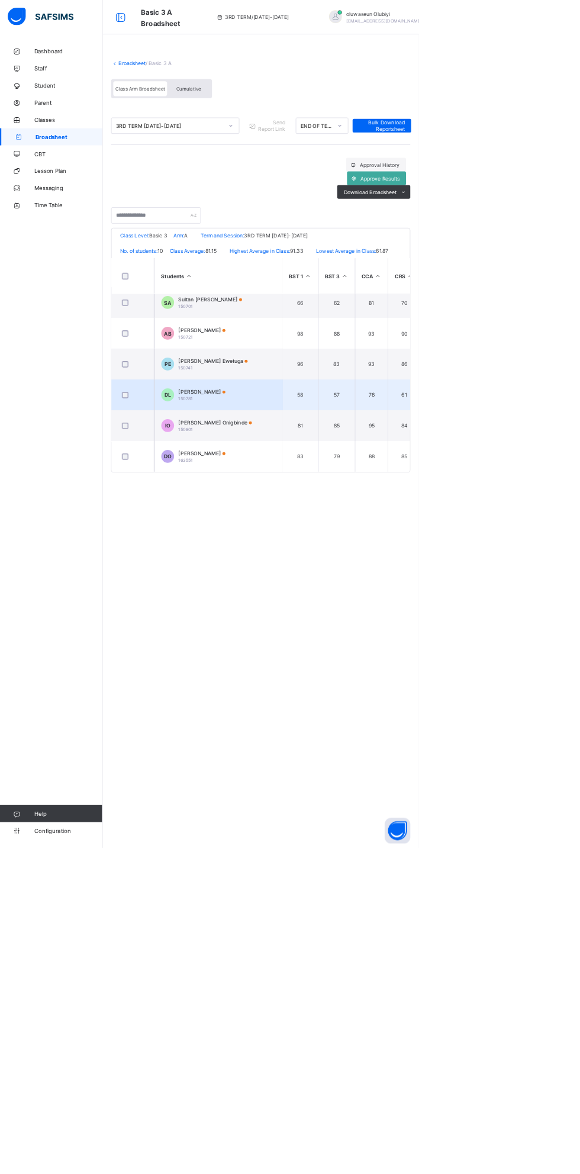
click at [359, 566] on td "DL Deborah Lawalmon 150781" at bounding box center [303, 547] width 178 height 43
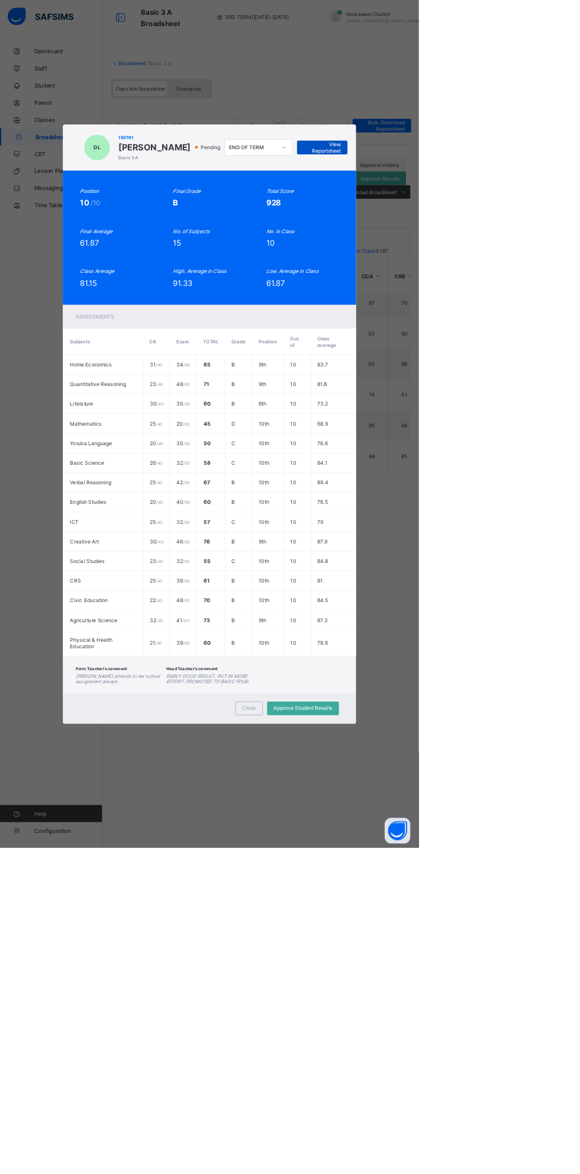
click at [472, 213] on span "View Reportsheet" at bounding box center [446, 204] width 52 height 18
click at [355, 985] on span "Close" at bounding box center [345, 980] width 19 height 9
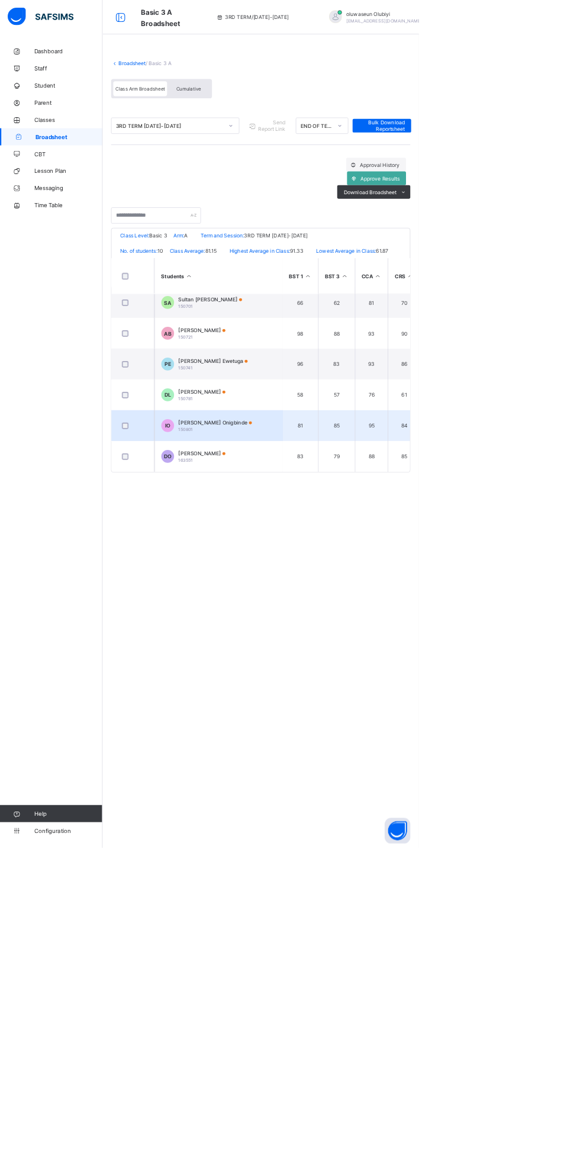
click at [332, 596] on div "Imran Boluwatife Onigbinde 150801" at bounding box center [298, 590] width 102 height 18
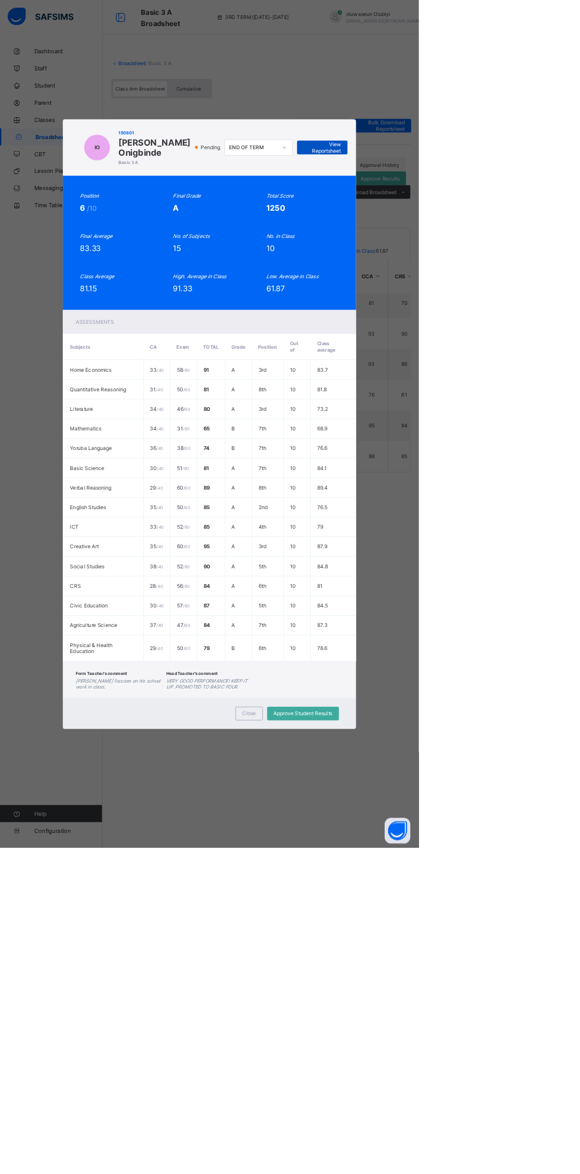
click at [472, 213] on span "View Reportsheet" at bounding box center [446, 204] width 52 height 18
click at [355, 992] on span "Close" at bounding box center [345, 987] width 19 height 9
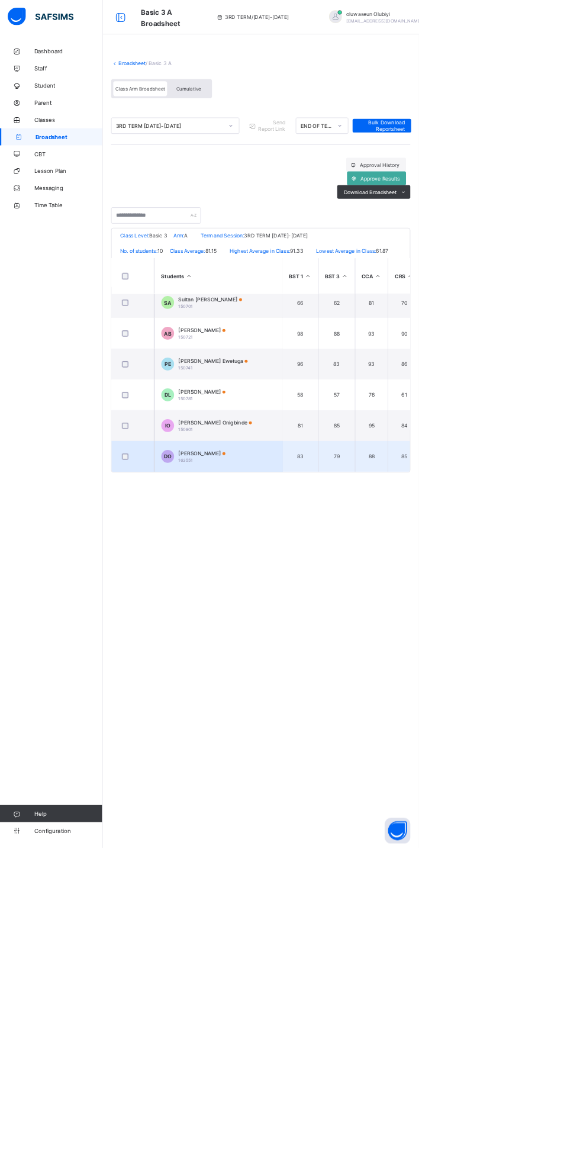
click at [312, 635] on div "Darasimi Obadero-Busayo 163551" at bounding box center [279, 632] width 65 height 18
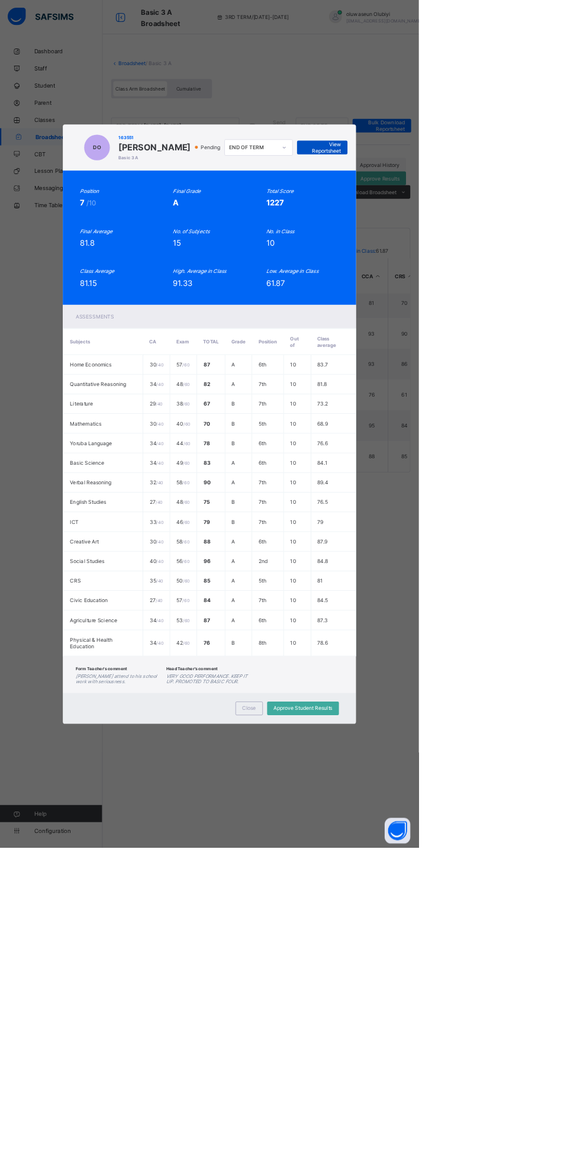
click at [481, 214] on div "View Reportsheet" at bounding box center [447, 204] width 70 height 19
click at [459, 1002] on div "Close Approve Student Results" at bounding box center [290, 981] width 406 height 43
click at [364, 991] on div "Close" at bounding box center [345, 981] width 38 height 19
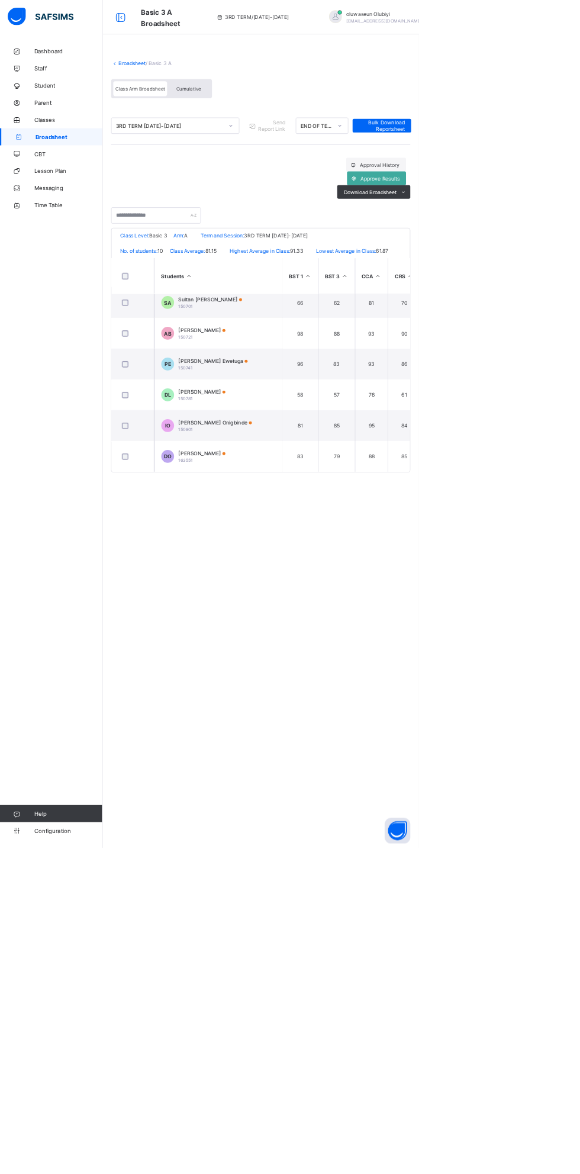
click at [189, 85] on link "Broadsheet" at bounding box center [183, 87] width 38 height 9
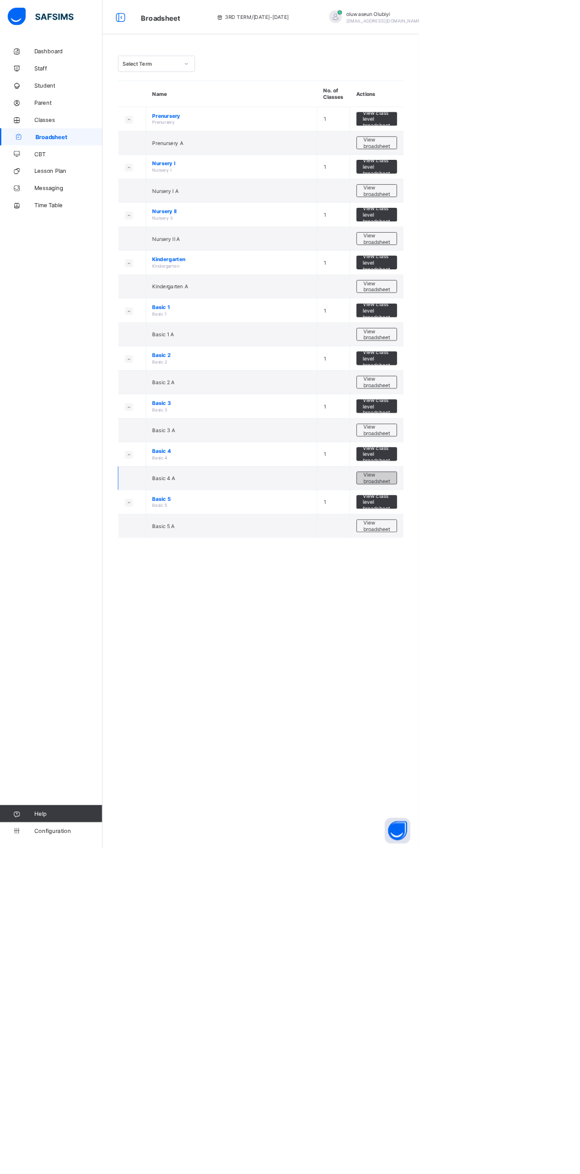
click at [531, 661] on span "View broadsheet" at bounding box center [521, 662] width 37 height 18
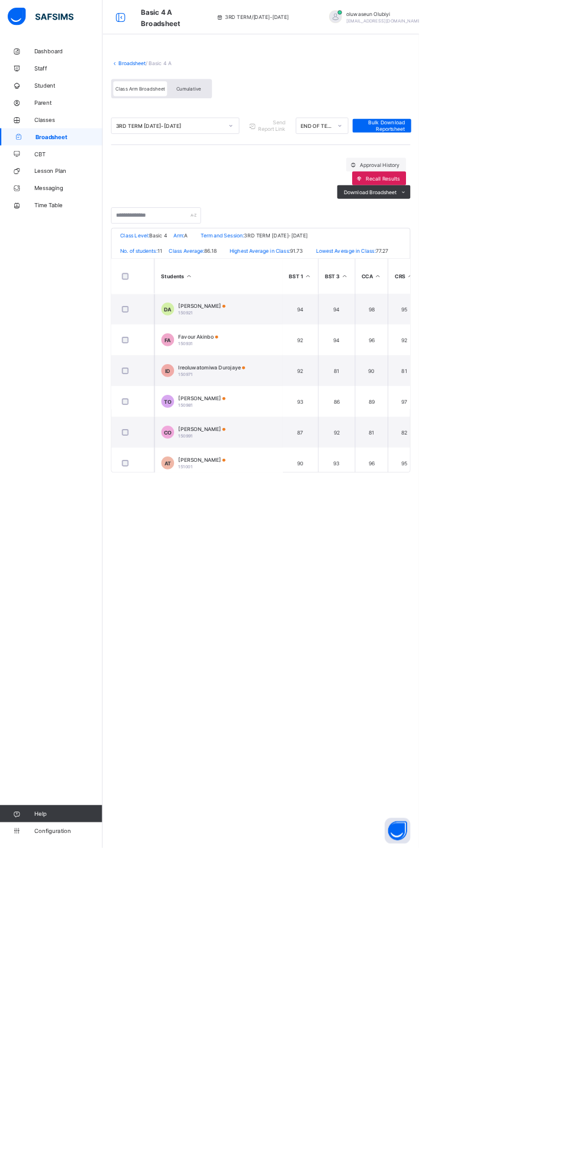
click at [580, 519] on html "Basic 4 A Broadsheet 3RD TERM / 2024-2025 oluwaseun Olubiyi oluwaseunolubiyisop…" at bounding box center [290, 587] width 580 height 1174
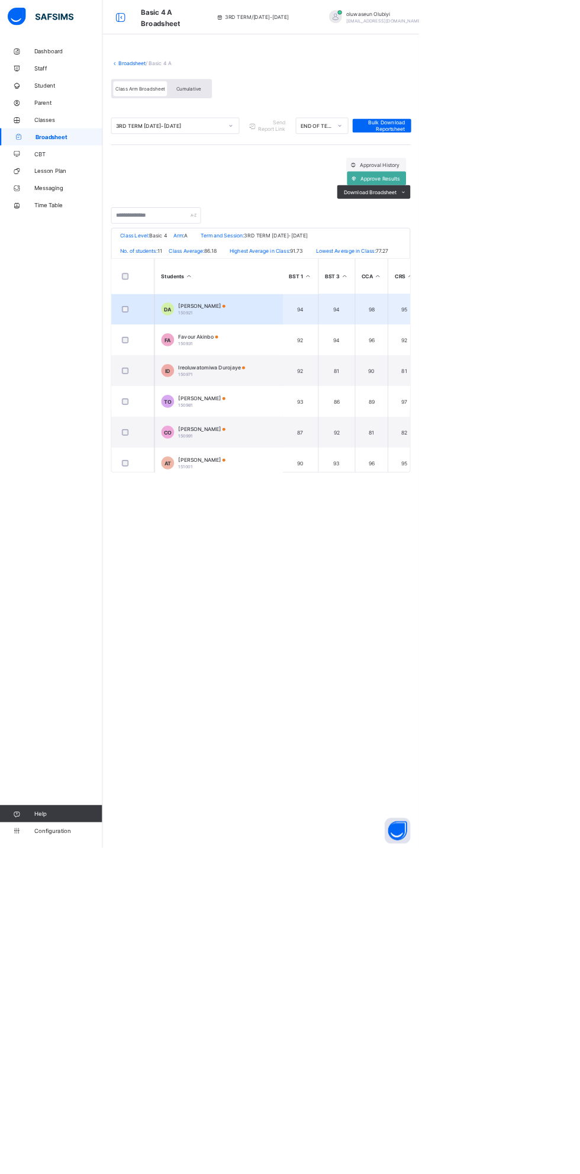
click at [296, 437] on div "Dorcas Aluko 150921" at bounding box center [279, 428] width 65 height 18
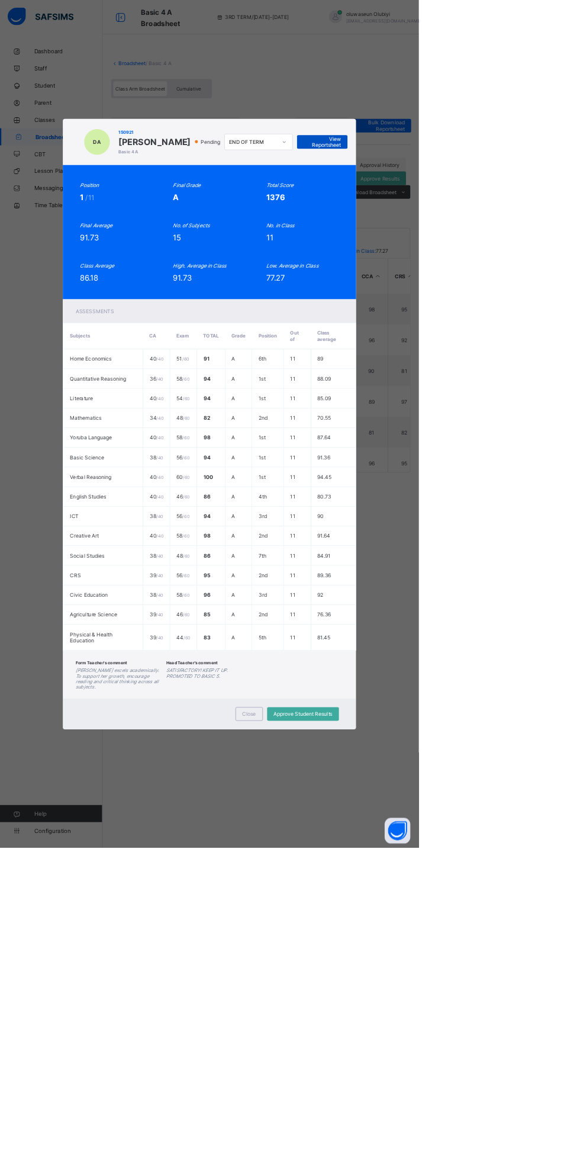
click at [472, 205] on span "View Reportsheet" at bounding box center [446, 197] width 52 height 18
click at [355, 993] on span "Close" at bounding box center [345, 988] width 19 height 9
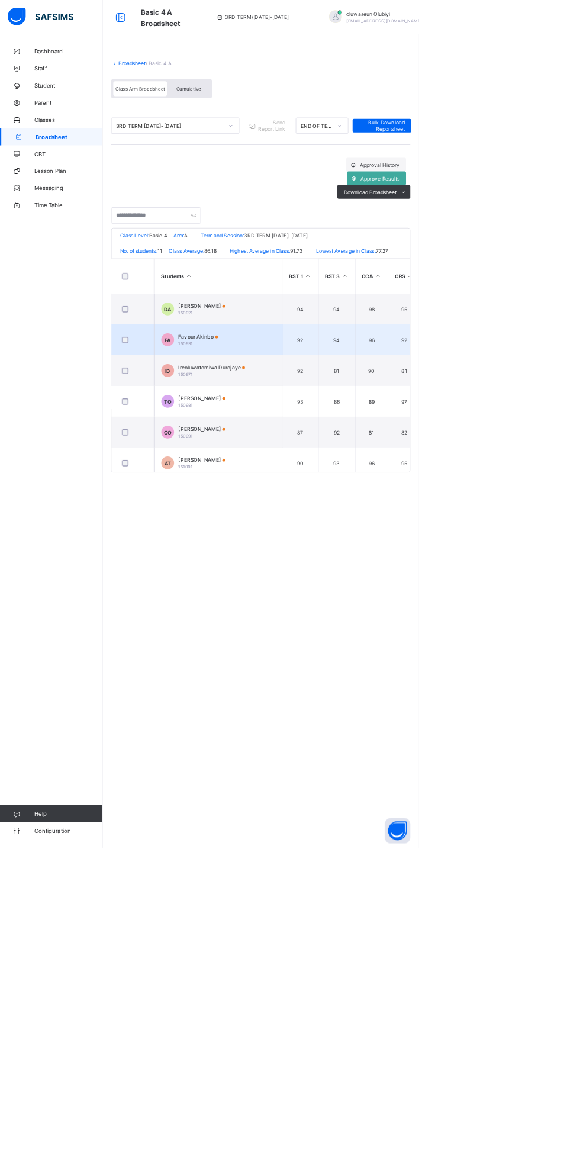
click at [294, 471] on span "Favour Akinbo" at bounding box center [274, 466] width 55 height 9
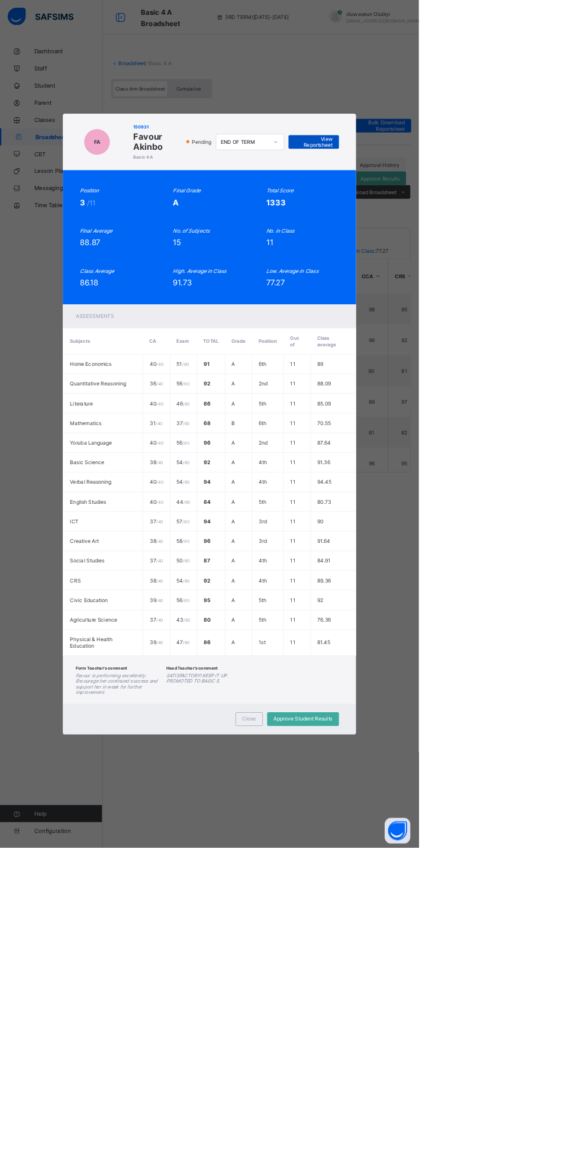
click at [461, 205] on span "View Reportsheet" at bounding box center [435, 197] width 52 height 18
click at [355, 1000] on span "Close" at bounding box center [345, 995] width 19 height 9
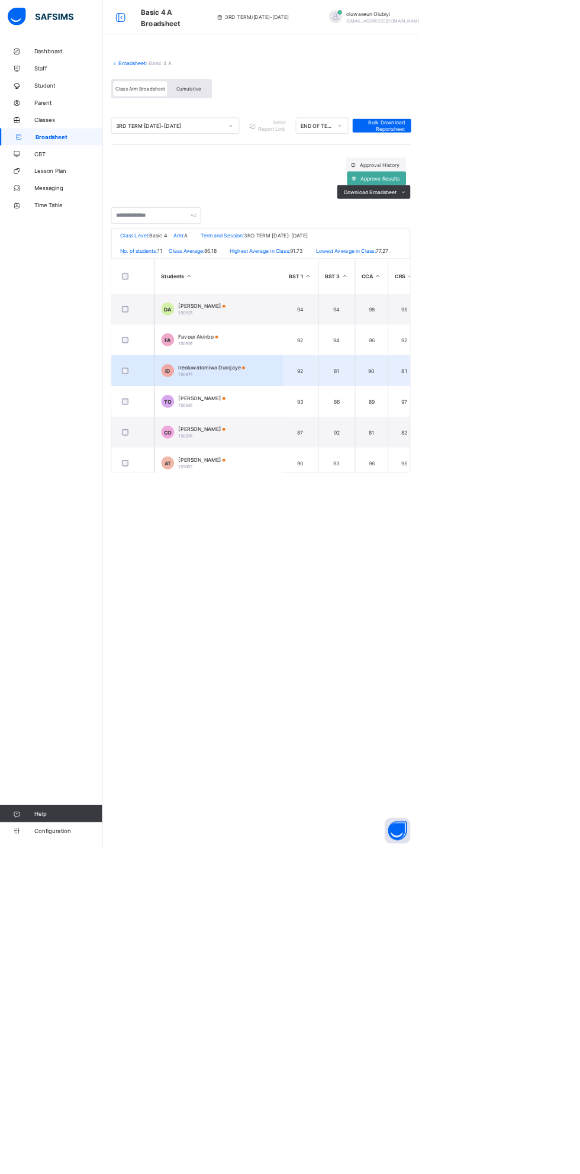
click at [340, 532] on td "ID Ireoluwatomiwa Durojaye 150971" at bounding box center [303, 513] width 178 height 43
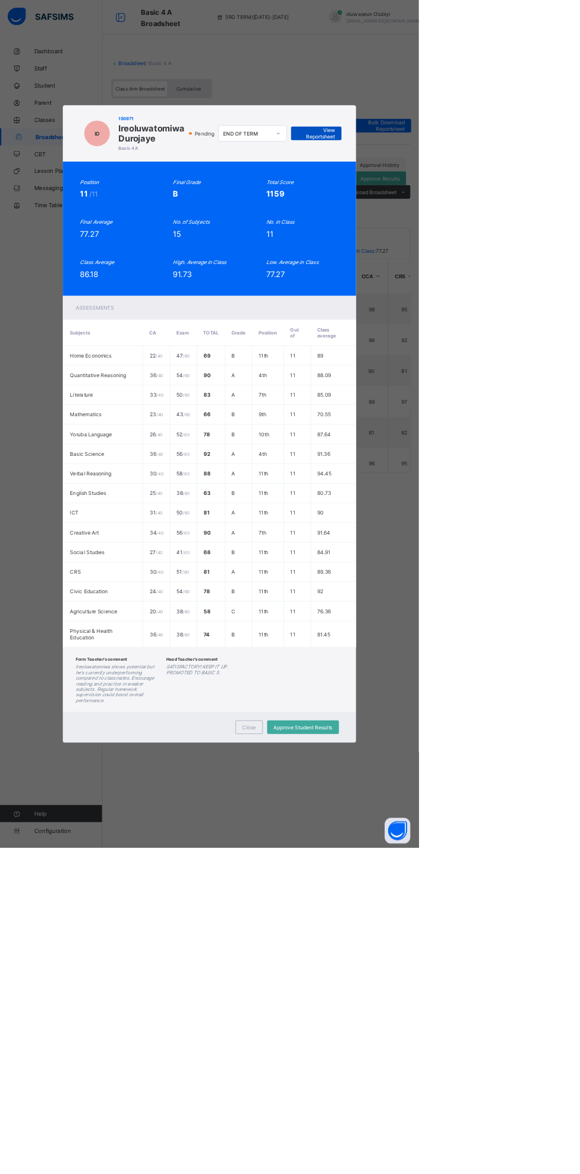
click at [464, 194] on span "View Reportsheet" at bounding box center [438, 185] width 52 height 18
click at [355, 1012] on span "Close" at bounding box center [345, 1007] width 19 height 9
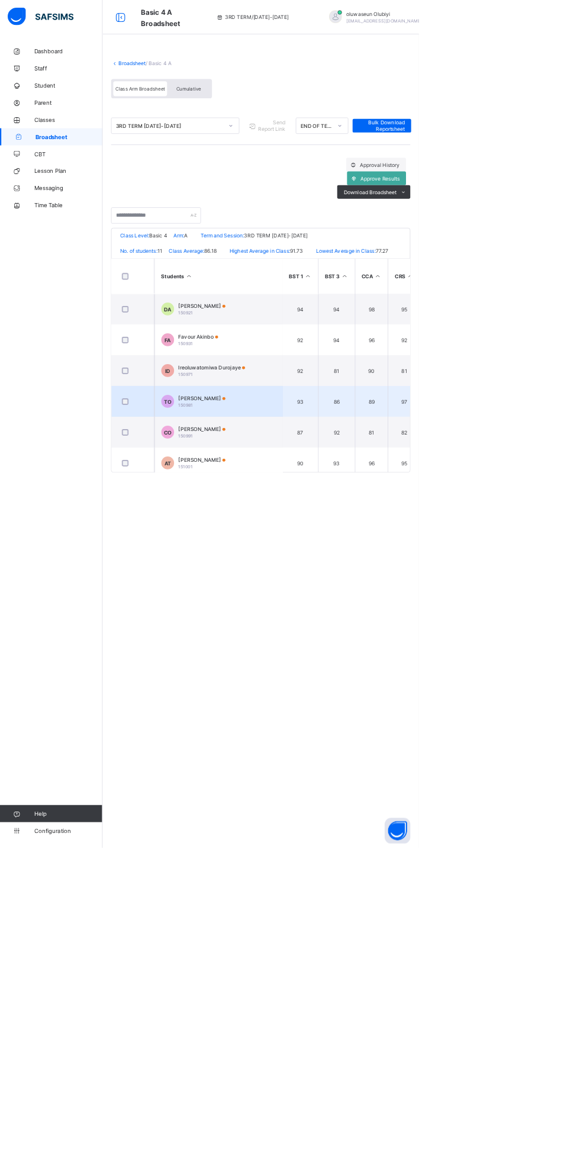
click at [312, 556] on span "Timileyin Oluwasegun" at bounding box center [279, 551] width 65 height 9
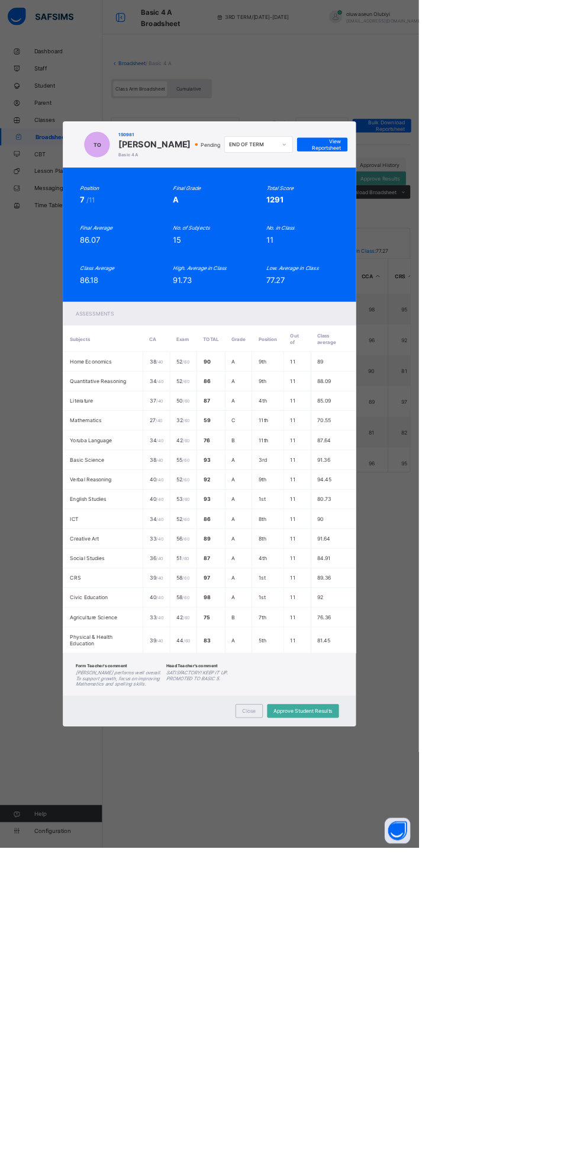
click at [493, 232] on div "TO 150981 Timileyin Oluwasegun Basic 4 A Pending END OF TERM View Reportsheet" at bounding box center [290, 200] width 406 height 64
click at [472, 209] on span "View Reportsheet" at bounding box center [446, 200] width 52 height 18
click at [364, 994] on div "Close" at bounding box center [345, 984] width 38 height 19
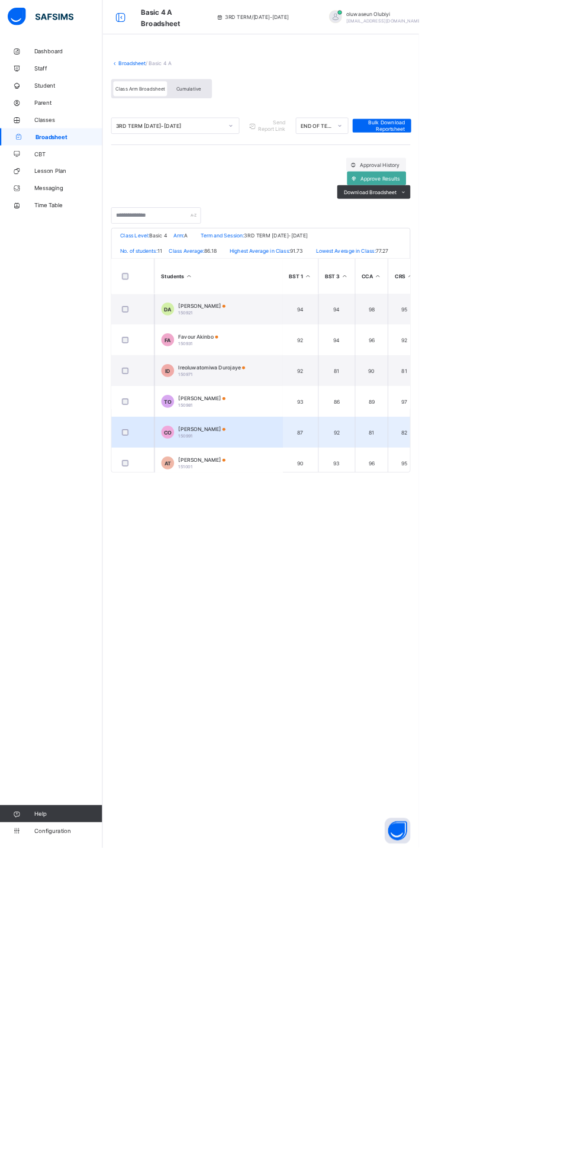
click at [302, 607] on div "Chineye Ogbali 150991" at bounding box center [279, 599] width 65 height 18
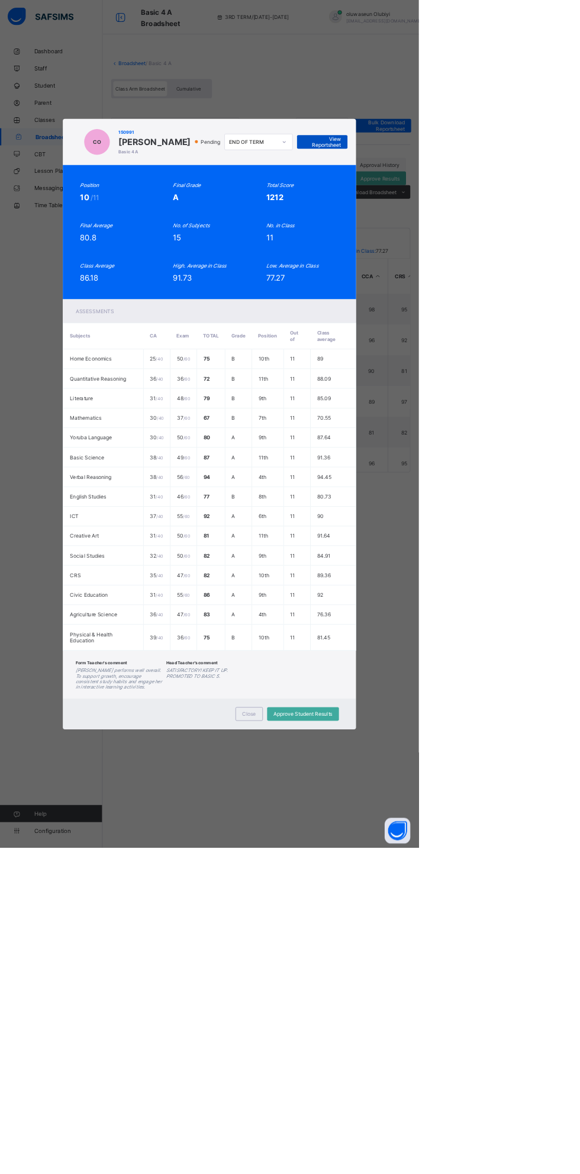
click at [472, 205] on span "View Reportsheet" at bounding box center [446, 197] width 52 height 18
click at [364, 998] on div "Close" at bounding box center [345, 988] width 38 height 19
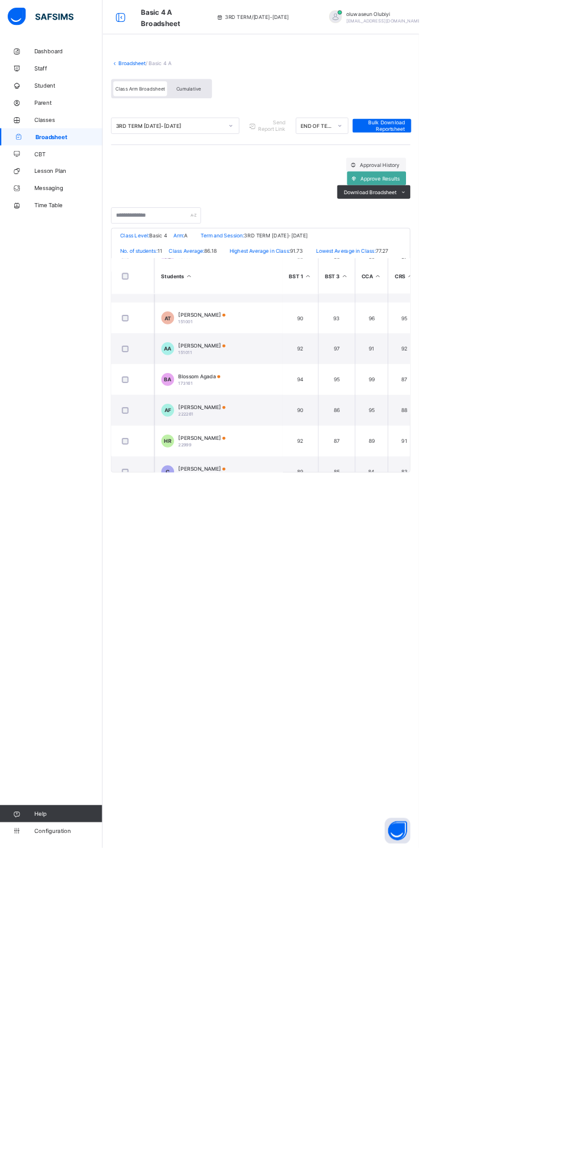
scroll to position [201, 0]
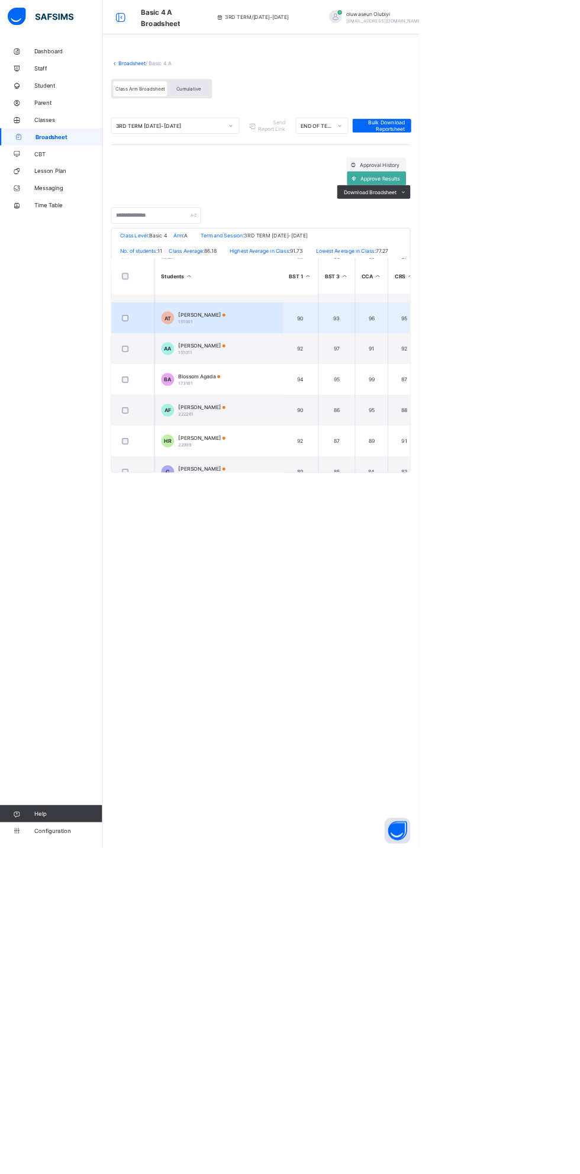
click at [306, 449] on div "Azeezat Taofeek 151001" at bounding box center [279, 440] width 65 height 18
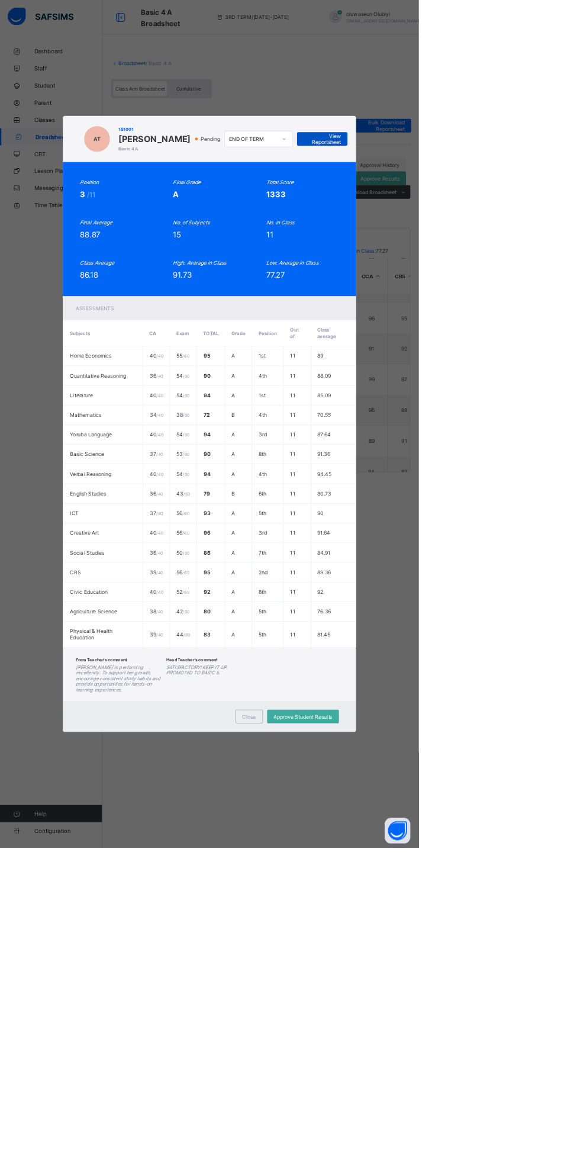
click at [472, 201] on span "View Reportsheet" at bounding box center [446, 193] width 52 height 18
click at [364, 1002] on div "Close" at bounding box center [345, 992] width 38 height 19
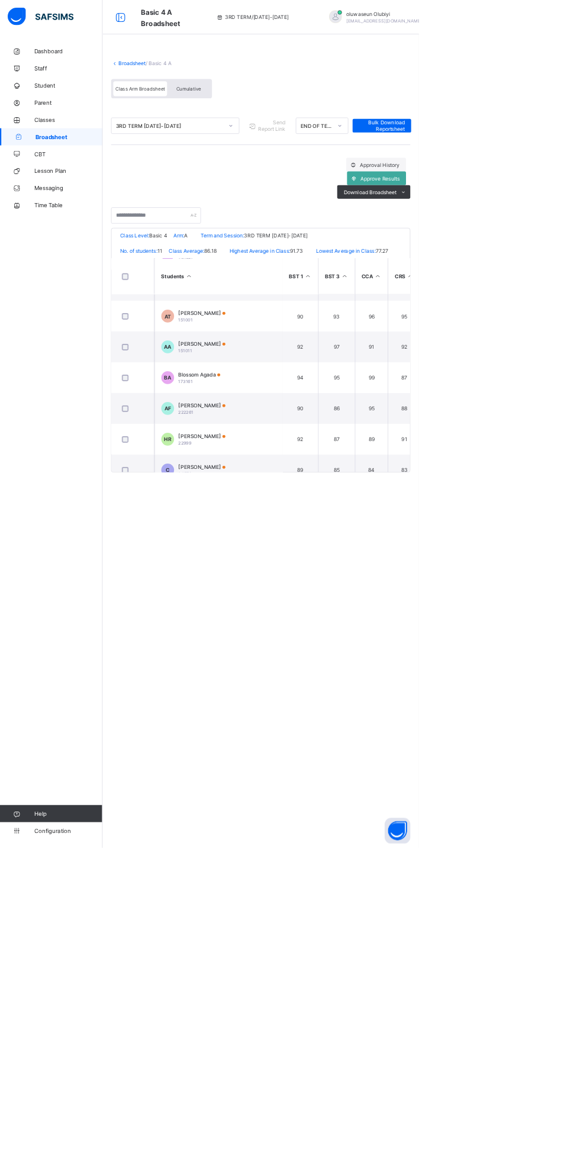
scroll to position [203, 0]
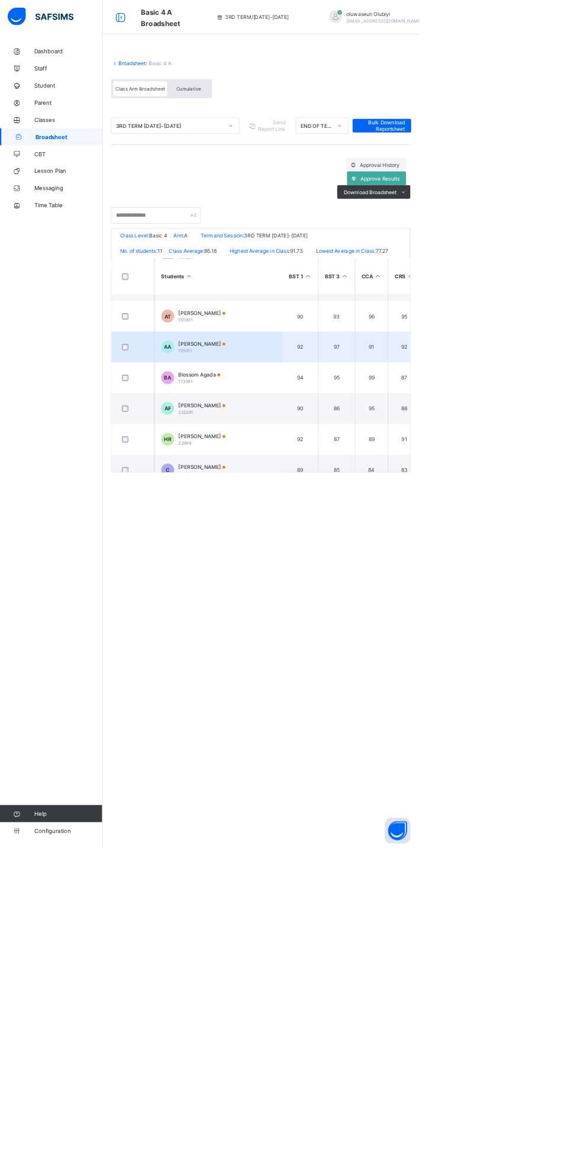
click at [323, 493] on td "AA Aishat Auwal-Sariki 151011" at bounding box center [303, 480] width 178 height 43
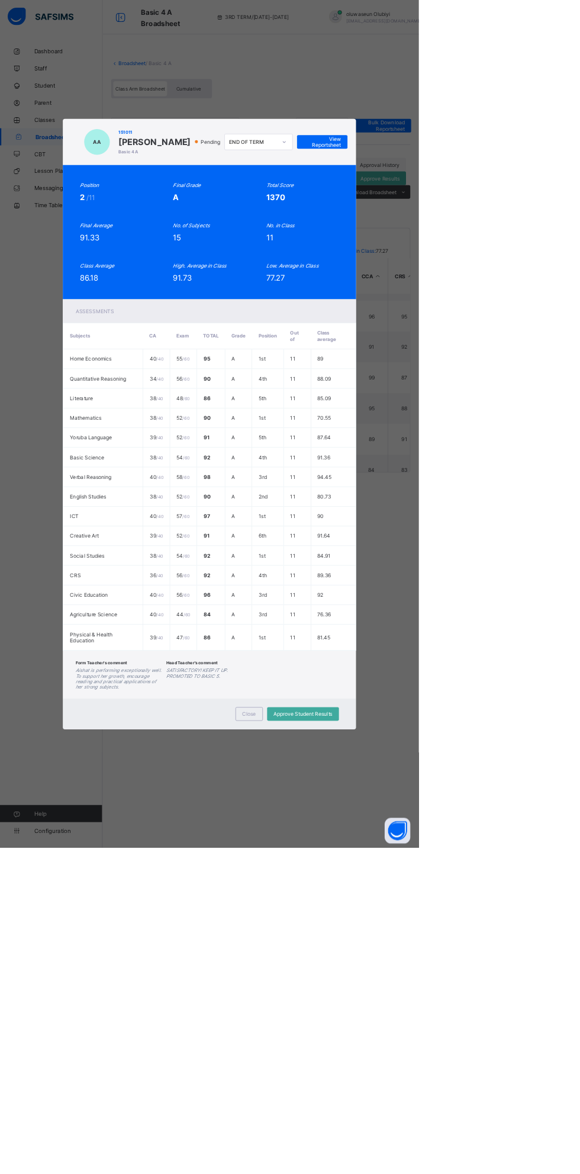
click at [470, 217] on div "AA 151011 Aishat Auwal-Sariki Basic 4 A Pending END OF TERM View Reportsheet" at bounding box center [290, 196] width 359 height 40
click at [472, 205] on span "View Reportsheet" at bounding box center [446, 197] width 52 height 18
click at [355, 993] on span "Close" at bounding box center [345, 988] width 19 height 9
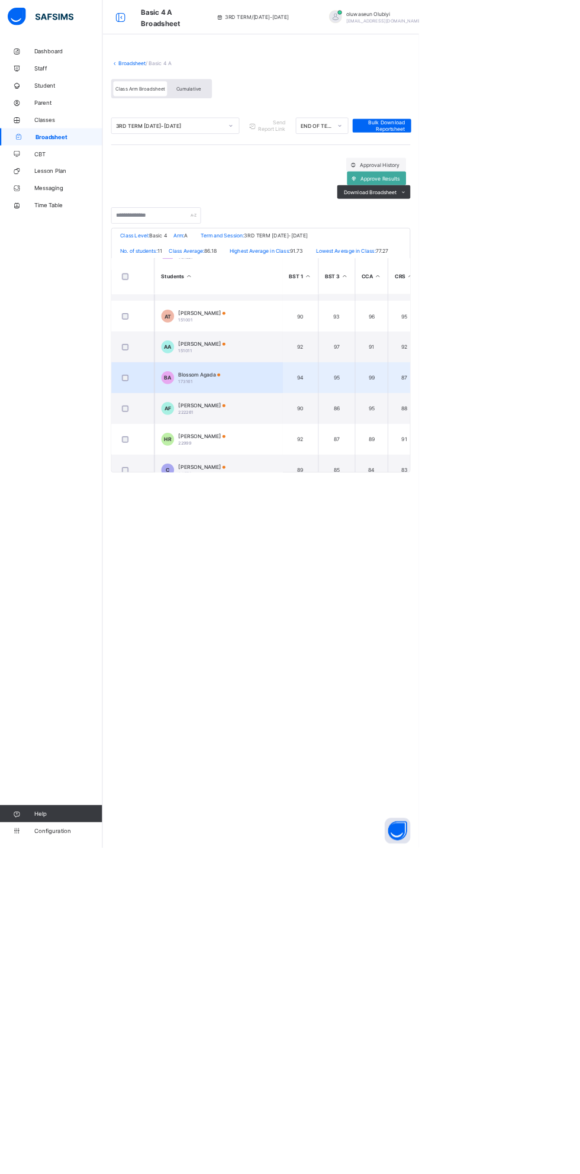
click at [318, 544] on td "BA Blossom Agada 173161" at bounding box center [303, 523] width 178 height 43
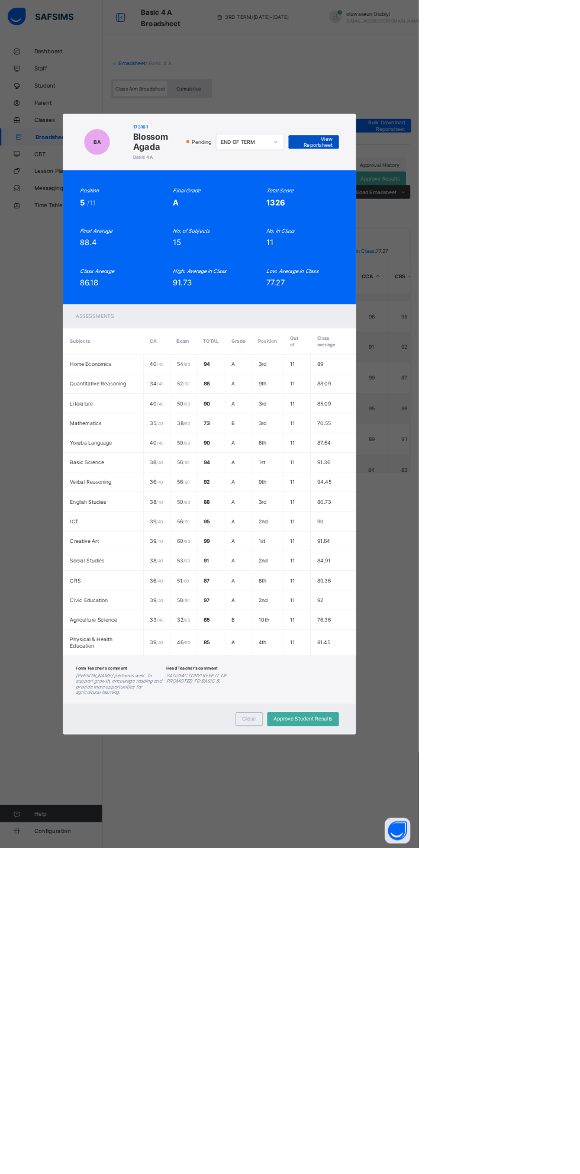
click at [461, 205] on span "View Reportsheet" at bounding box center [435, 197] width 52 height 18
click at [355, 1000] on span "Close" at bounding box center [345, 995] width 19 height 9
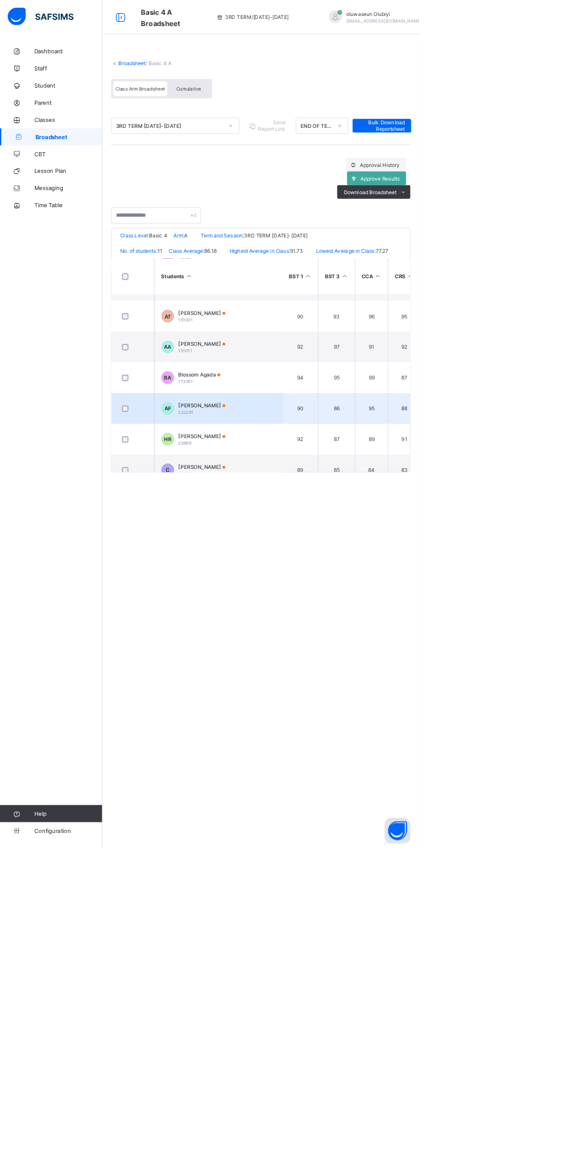
click at [311, 570] on td "AF Aminat Faruk 222261" at bounding box center [303, 566] width 178 height 43
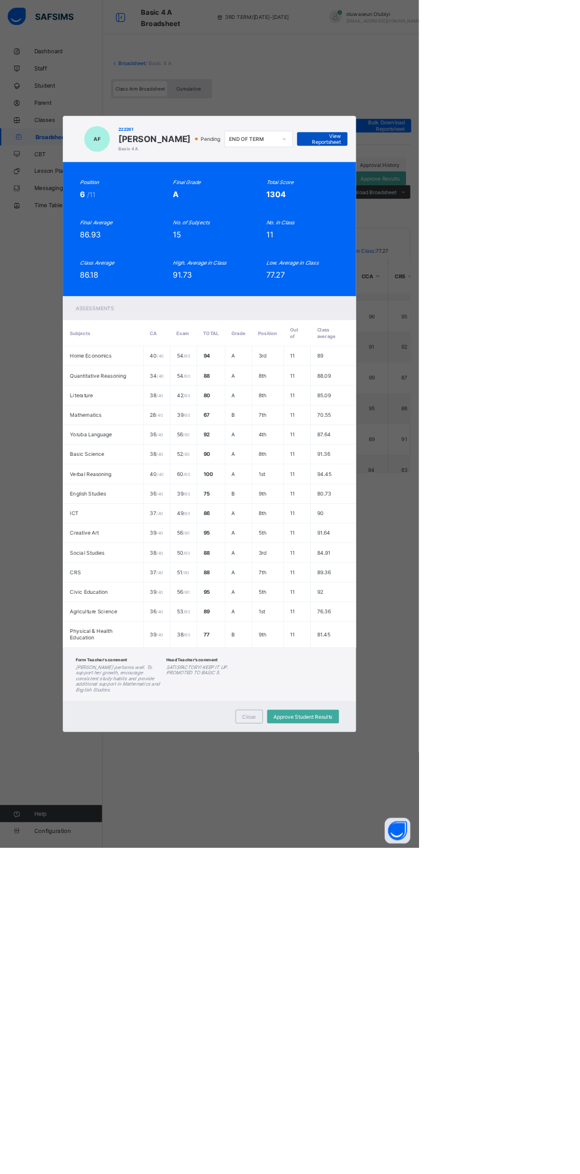
click at [472, 201] on span "View Reportsheet" at bounding box center [446, 193] width 52 height 18
click at [355, 997] on span "Close" at bounding box center [345, 992] width 19 height 9
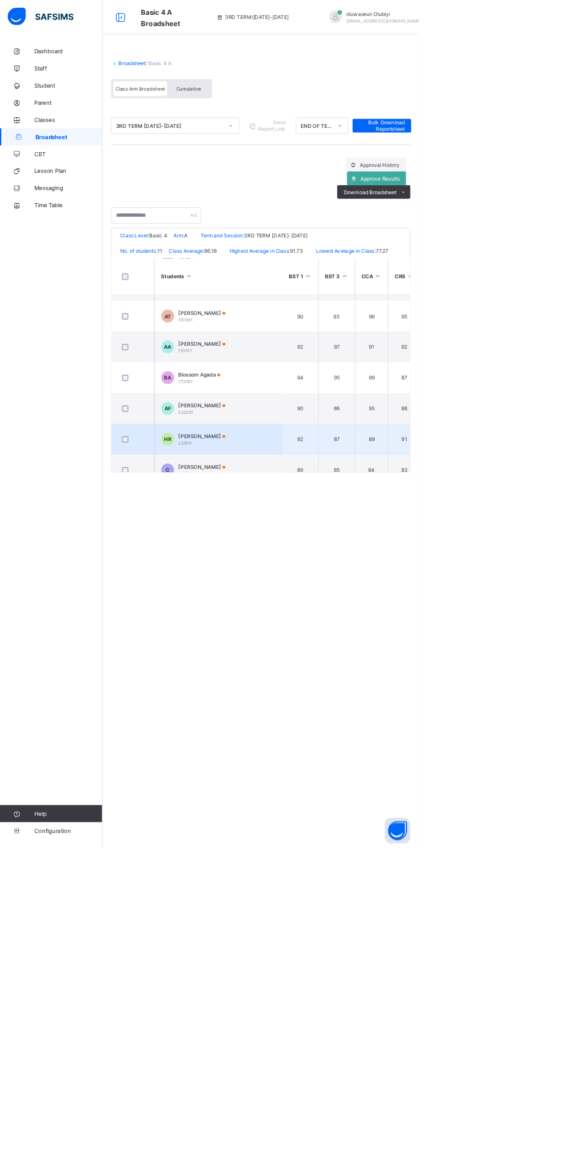
click at [303, 628] on td "HR Hamis Rabiu 22999" at bounding box center [303, 608] width 178 height 43
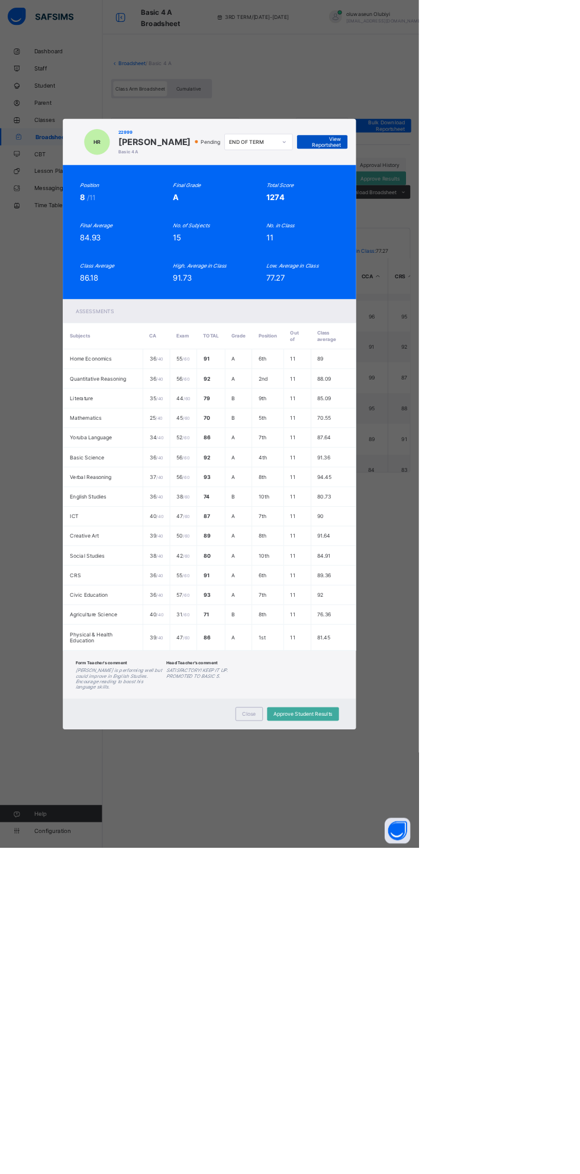
click at [472, 205] on span "View Reportsheet" at bounding box center [446, 197] width 52 height 18
click at [355, 993] on span "Close" at bounding box center [345, 988] width 19 height 9
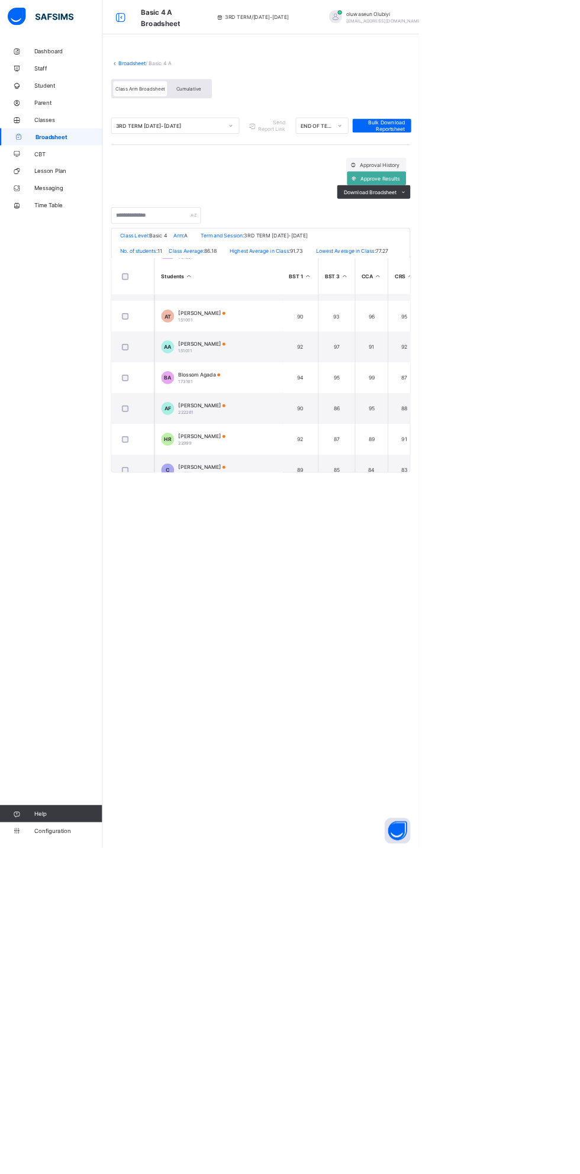
scroll to position [226, 0]
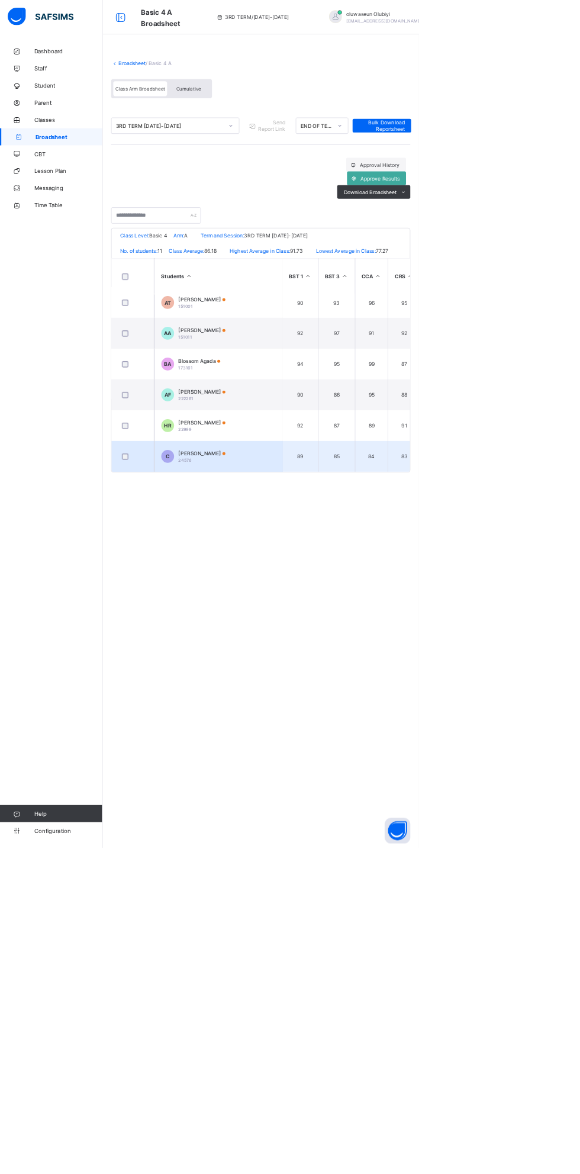
click at [311, 636] on td "C Chris Ebenezer 24576" at bounding box center [303, 632] width 178 height 43
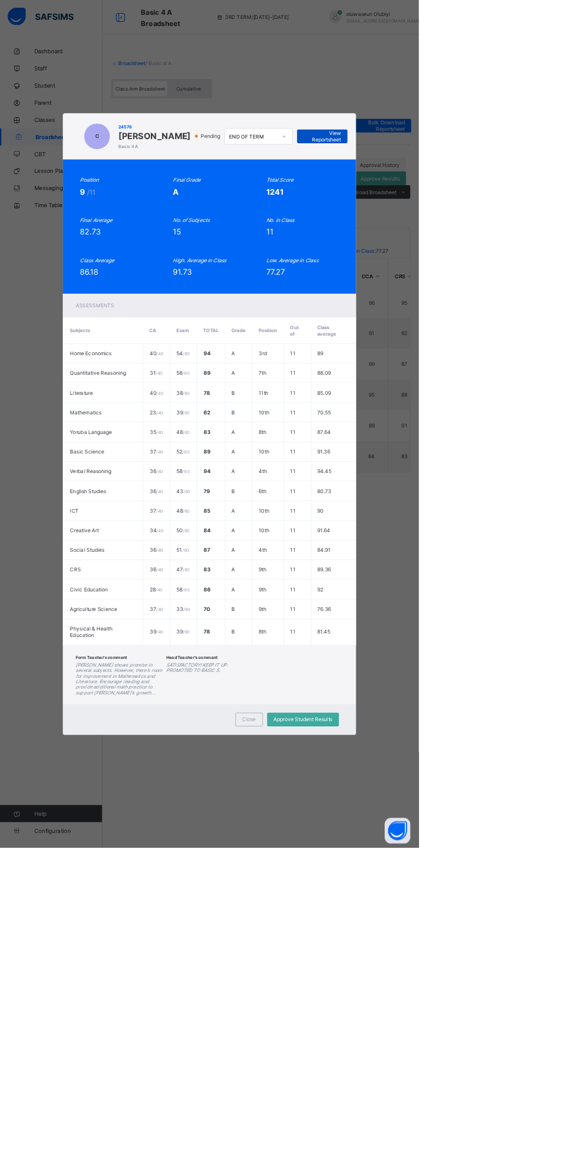
click at [472, 198] on span "View Reportsheet" at bounding box center [446, 189] width 52 height 18
click at [364, 1006] on div "Close" at bounding box center [345, 996] width 38 height 19
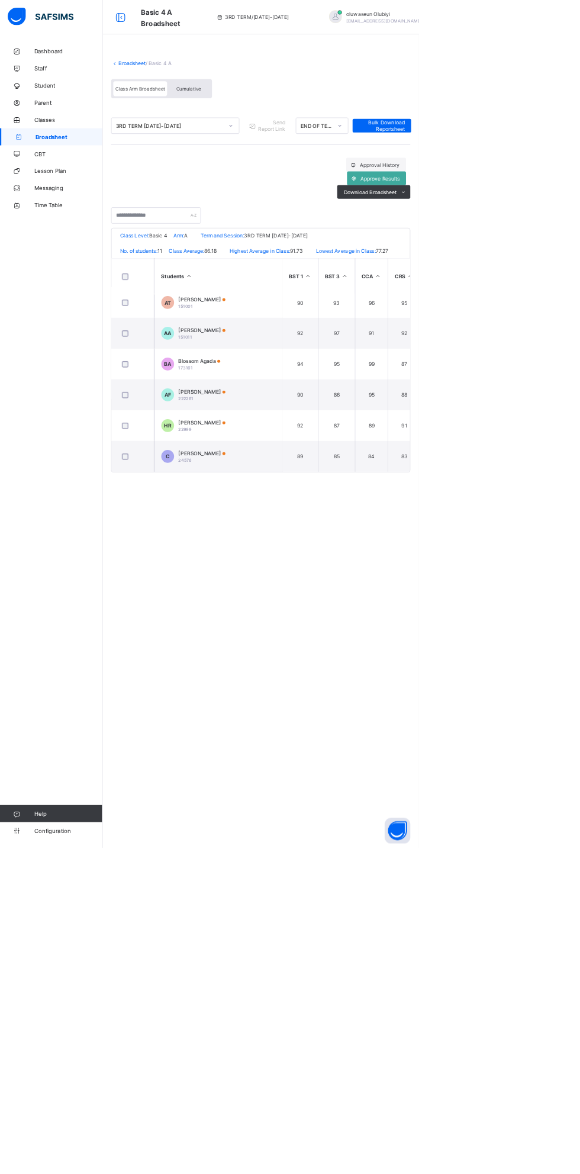
click at [195, 85] on link "Broadsheet" at bounding box center [183, 87] width 38 height 9
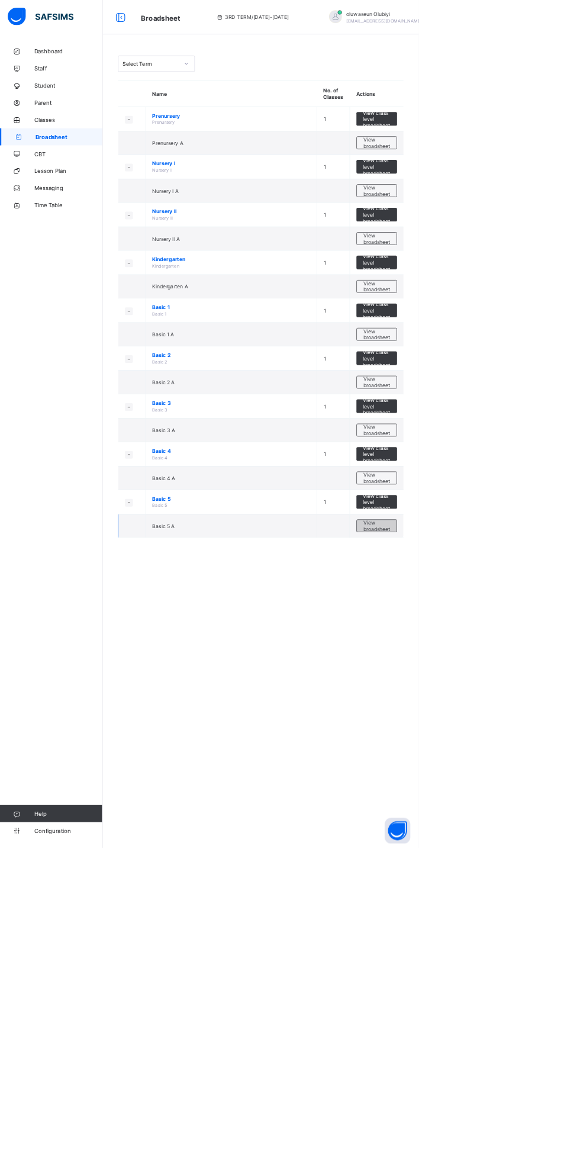
click at [525, 719] on span "View broadsheet" at bounding box center [521, 728] width 37 height 18
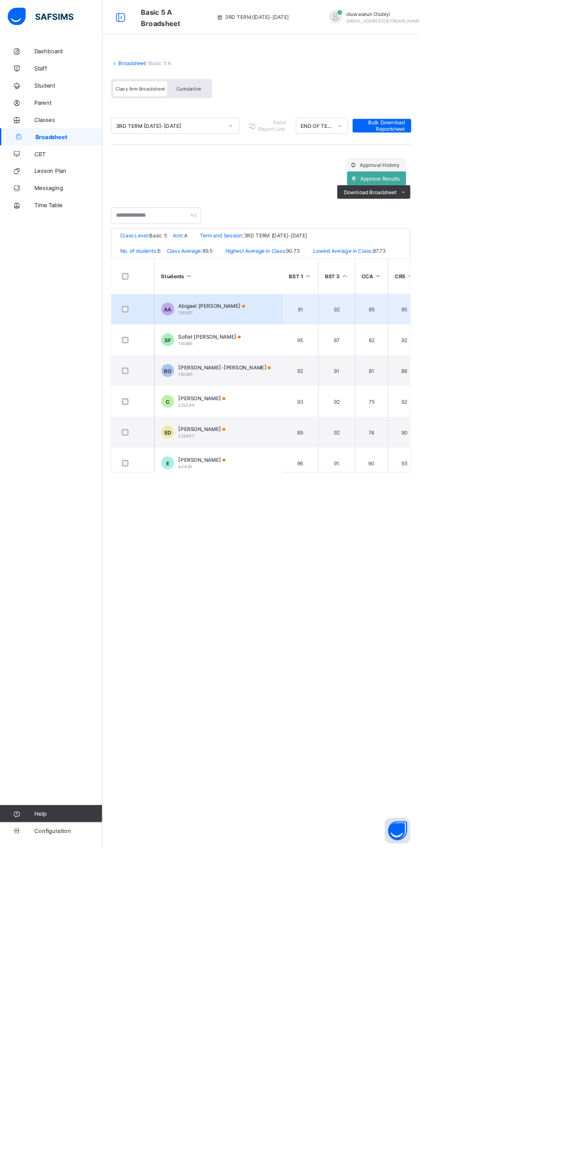
click at [314, 427] on div "Abigael Adora Anuma 150851" at bounding box center [293, 428] width 92 height 18
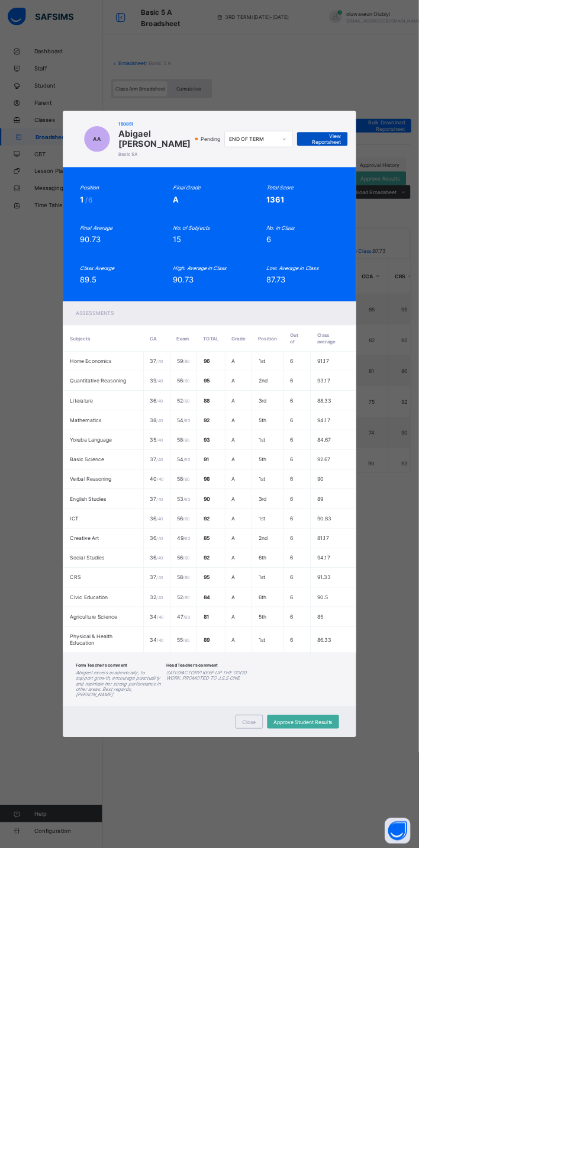
click at [472, 201] on span "View Reportsheet" at bounding box center [446, 193] width 52 height 18
click at [364, 1009] on div "Close" at bounding box center [345, 999] width 38 height 19
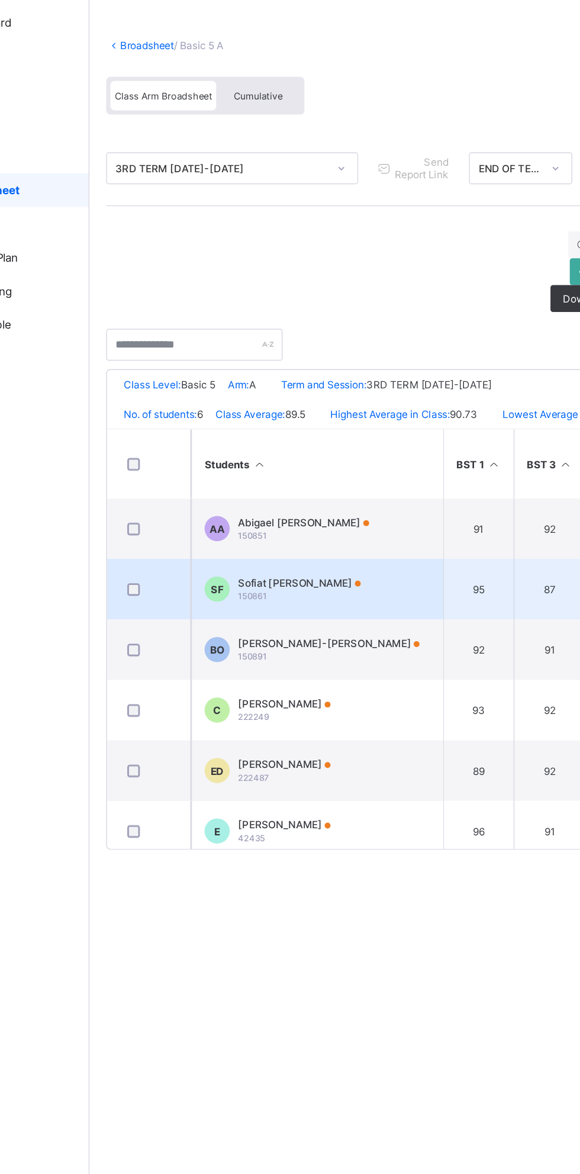
click at [303, 467] on span "Sofiat Olaide Falade" at bounding box center [290, 466] width 86 height 9
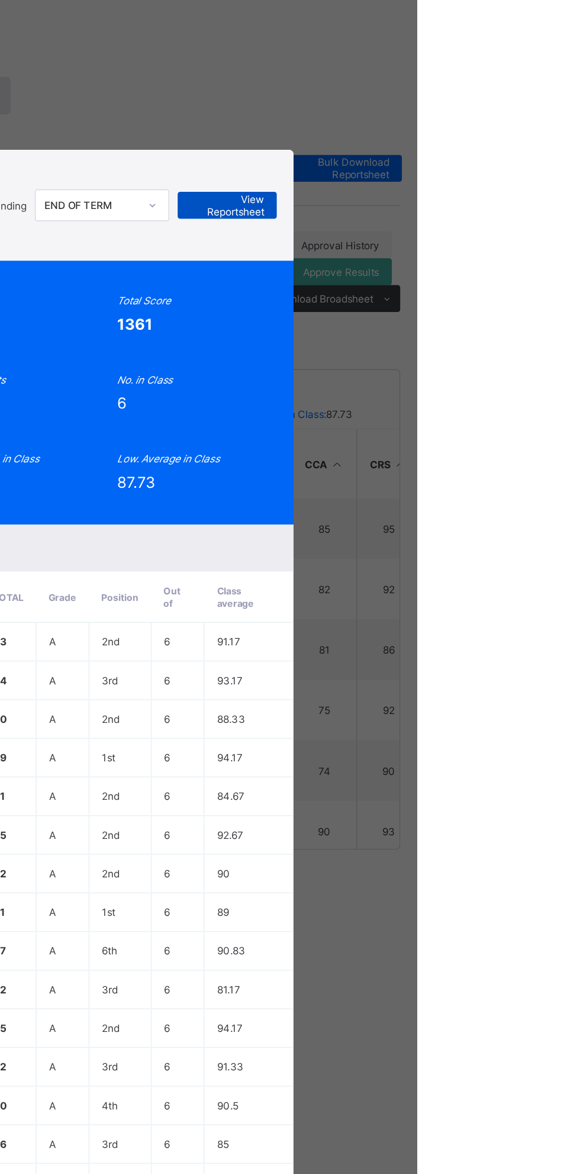
click at [472, 209] on span "View Reportsheet" at bounding box center [446, 200] width 52 height 18
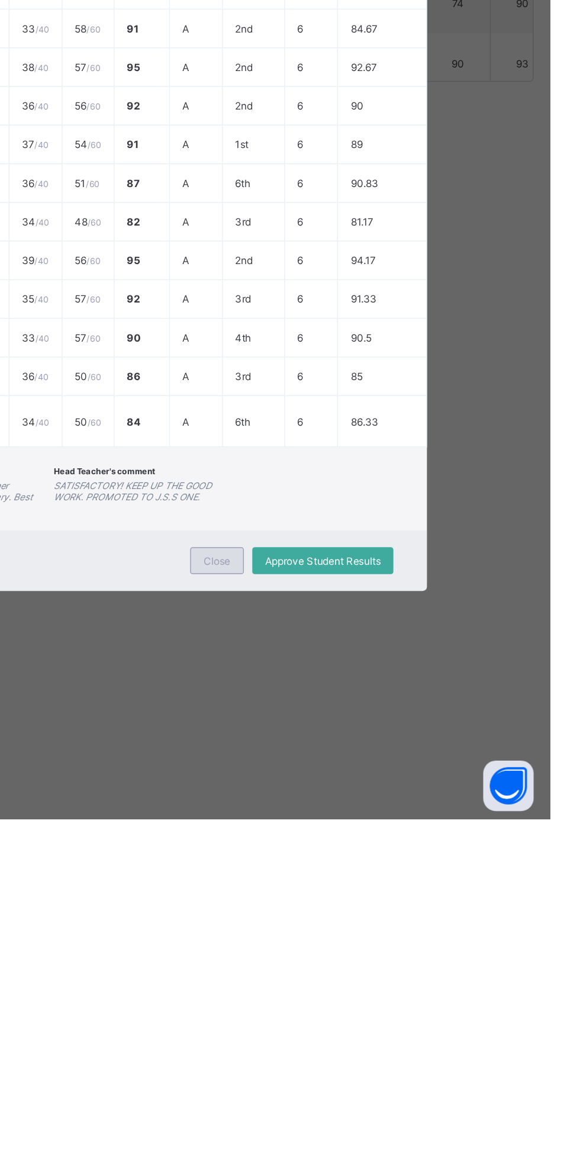
click at [364, 1001] on div "Close" at bounding box center [345, 991] width 38 height 19
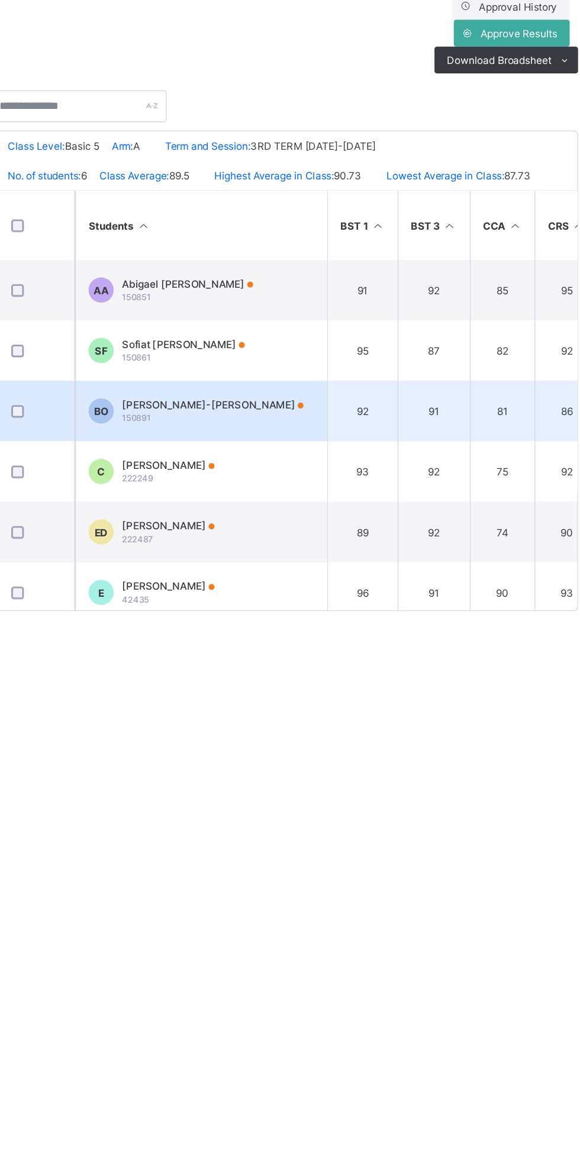
click at [307, 512] on div "Bolaji Abdul-salam Onigbinde 150891" at bounding box center [311, 513] width 128 height 18
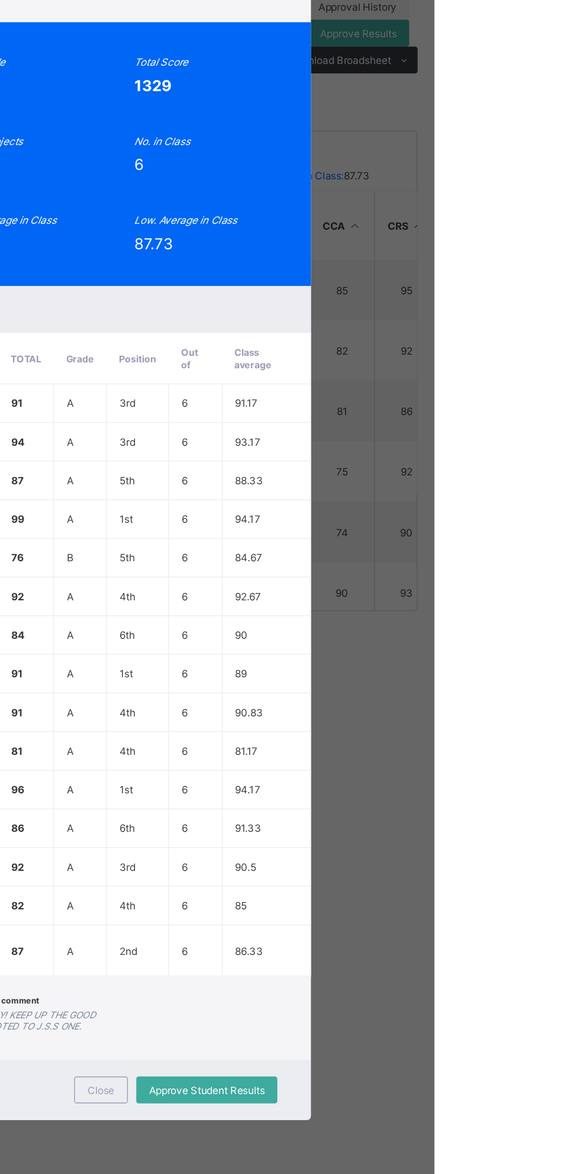
click at [478, 209] on span "View Reportsheet" at bounding box center [452, 200] width 52 height 18
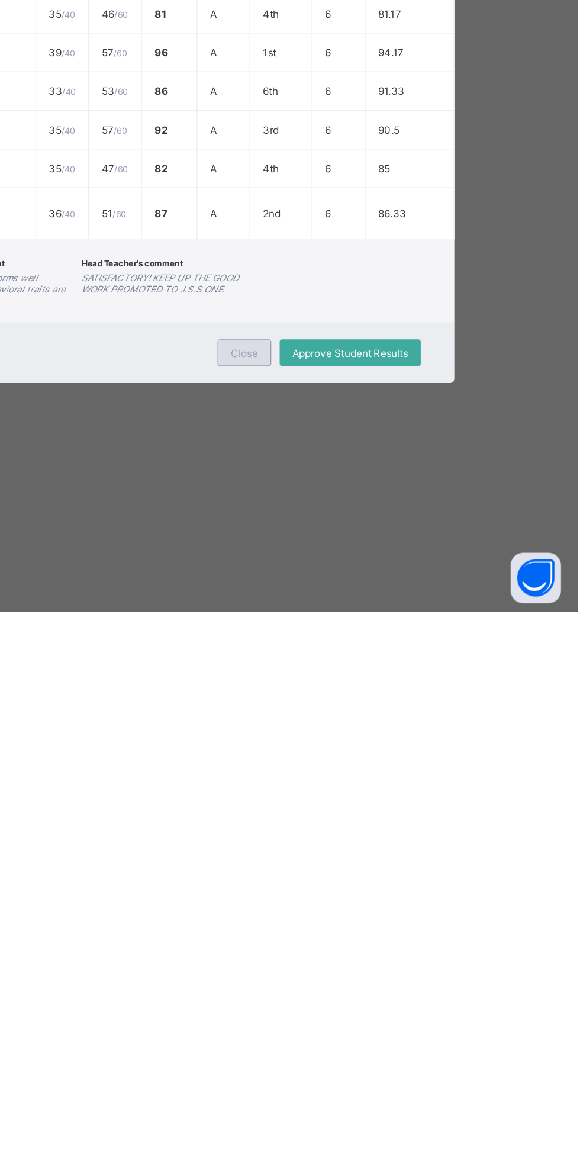
click at [355, 996] on span "Close" at bounding box center [345, 992] width 19 height 9
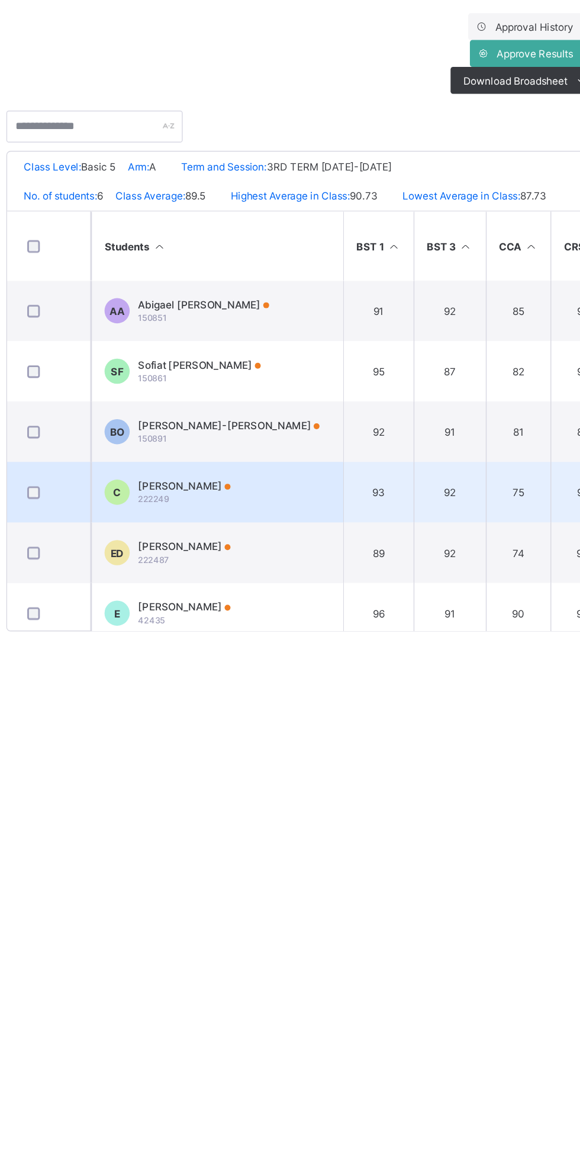
click at [309, 560] on div "Celeste-zoe Akinluyi 222249" at bounding box center [279, 556] width 65 height 18
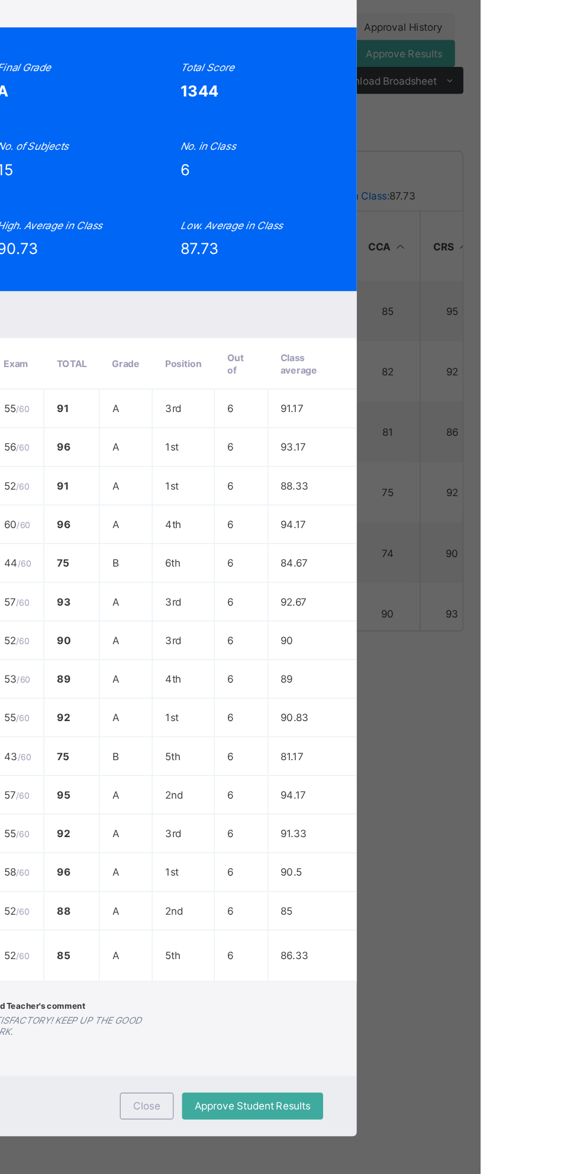
click at [472, 205] on span "View Reportsheet" at bounding box center [446, 197] width 52 height 18
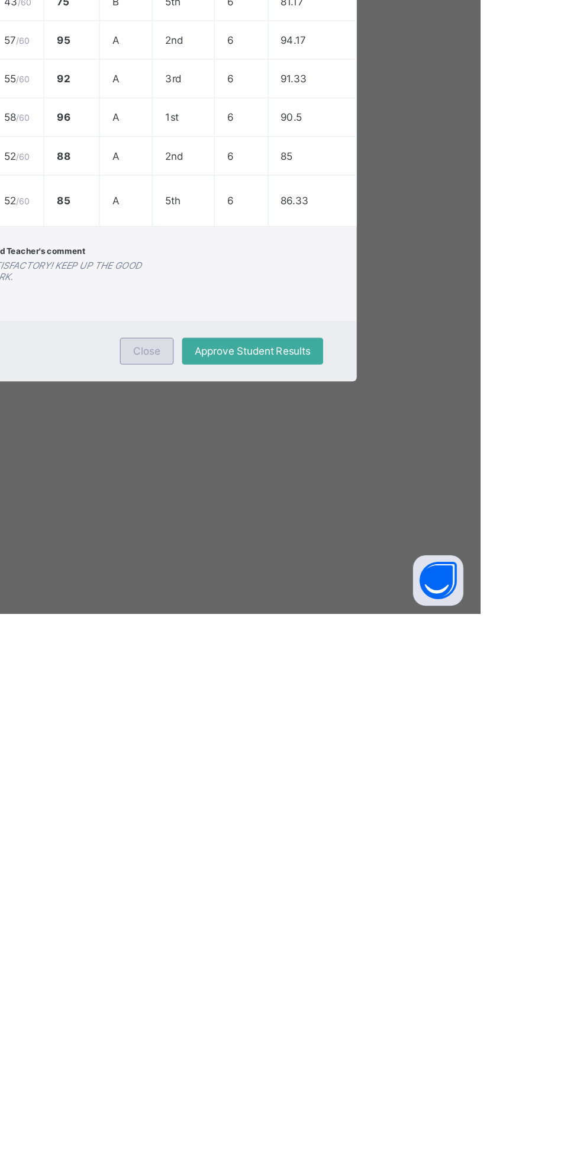
click at [364, 998] on div "Close" at bounding box center [345, 988] width 38 height 19
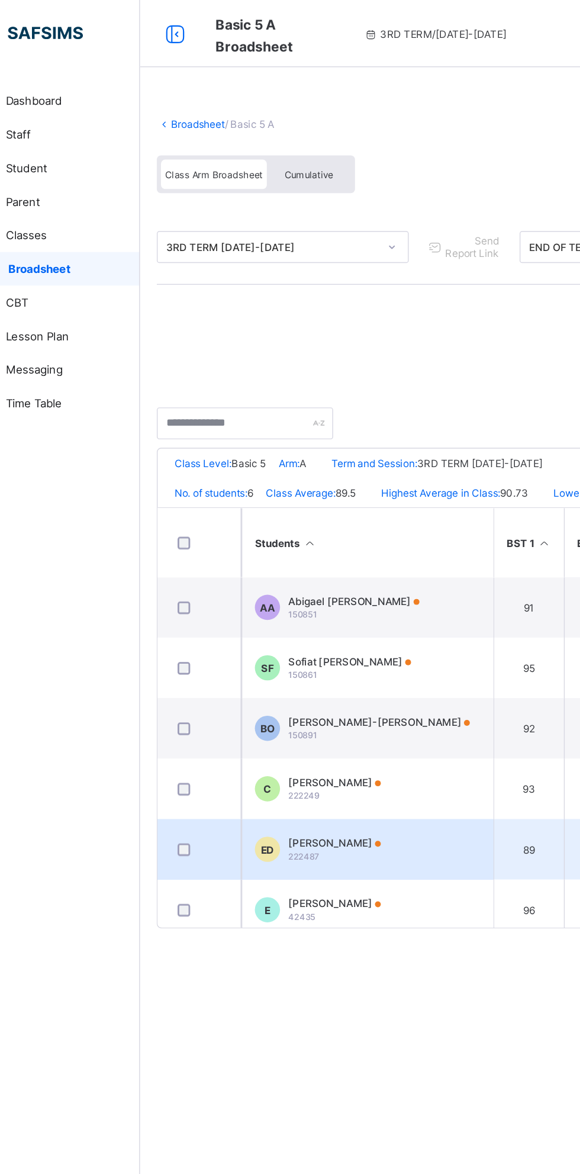
click at [291, 600] on div "Emmanuel Dada 222487" at bounding box center [279, 599] width 65 height 18
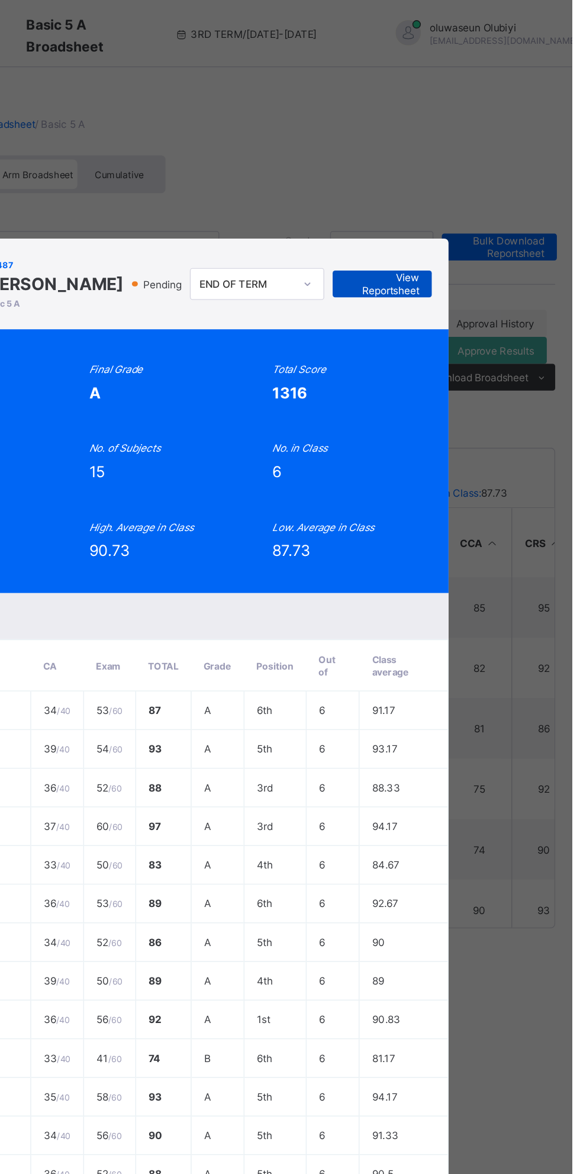
click at [472, 209] on span "View Reportsheet" at bounding box center [446, 200] width 52 height 18
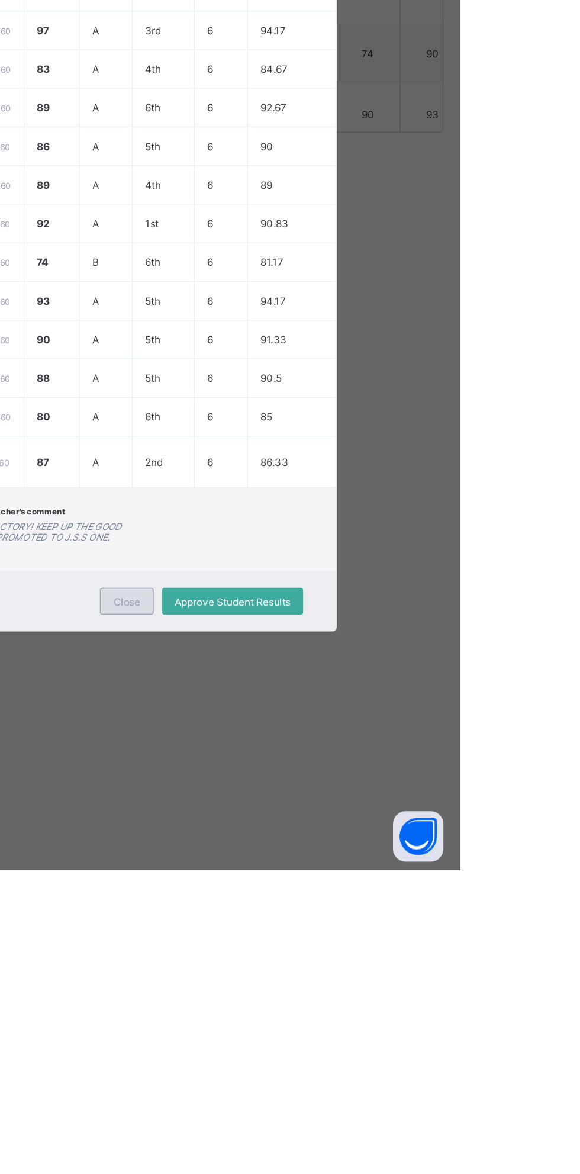
click at [364, 994] on div "Close" at bounding box center [345, 984] width 38 height 19
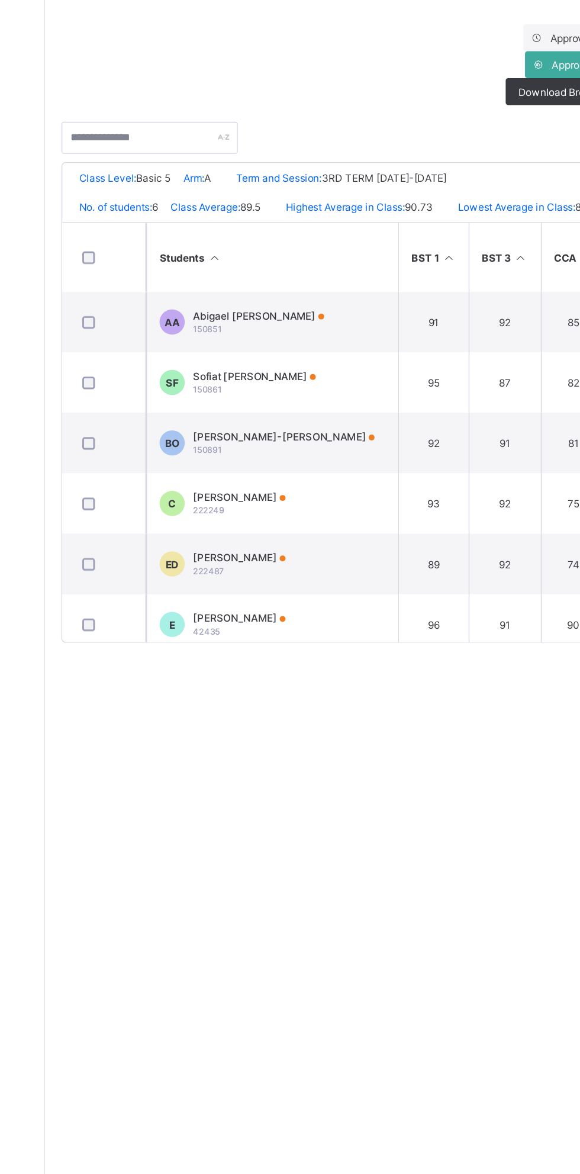
scroll to position [13, 0]
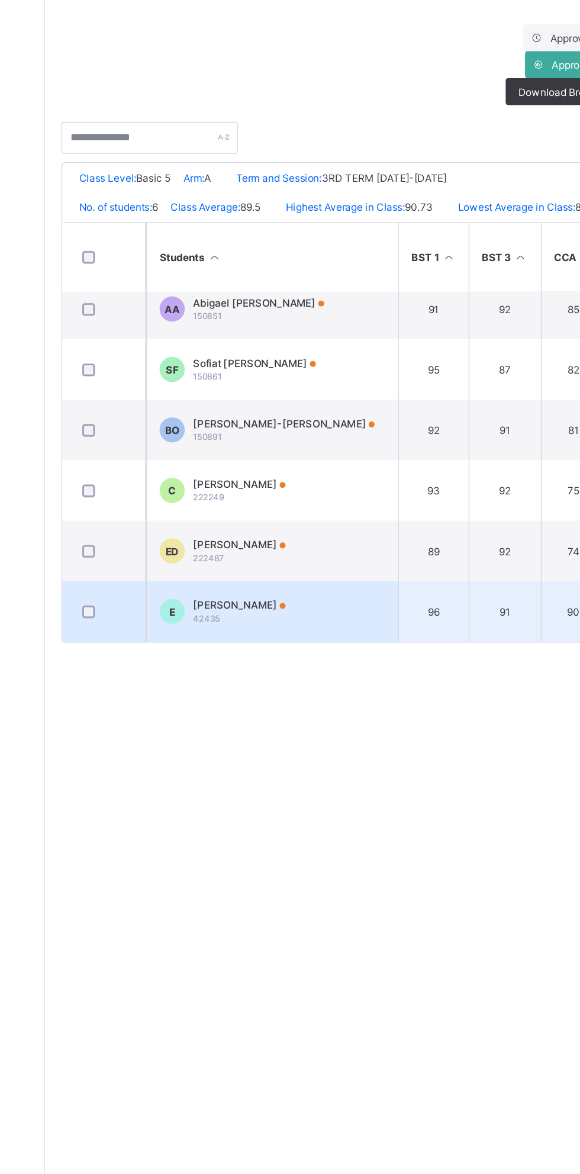
click at [305, 638] on td "E Evans jakobo Ulaka 42435" at bounding box center [303, 632] width 178 height 43
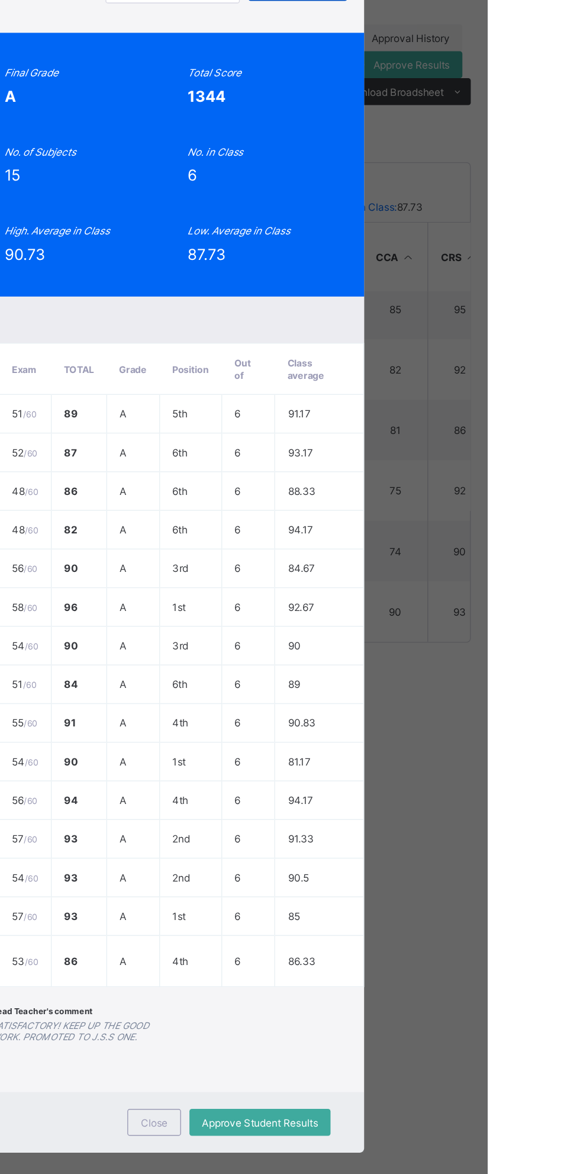
click at [472, 201] on span "View Reportsheet" at bounding box center [446, 193] width 52 height 18
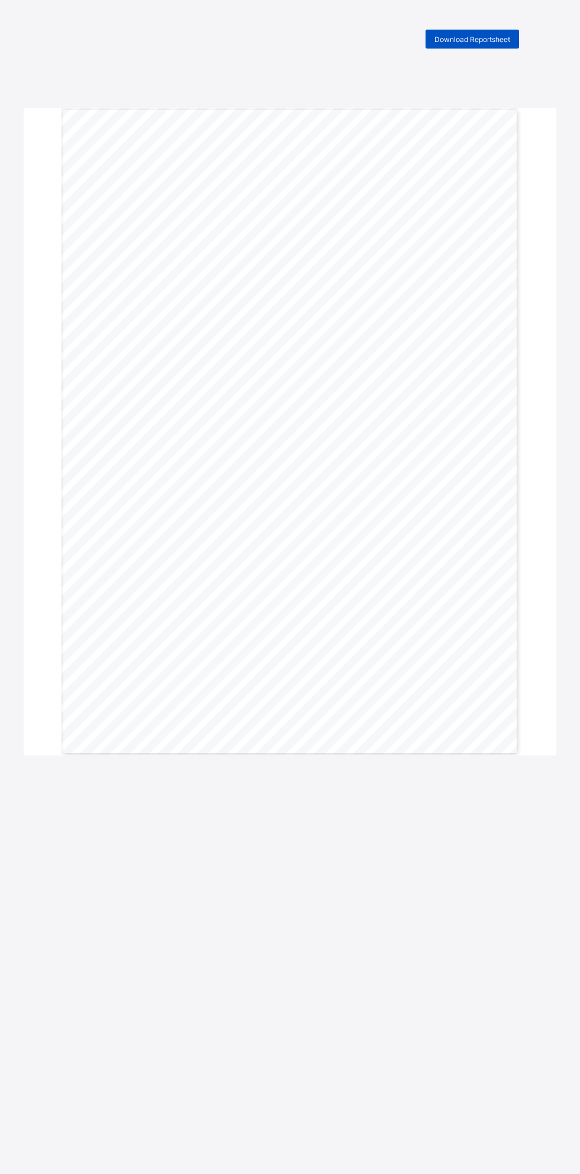
click at [492, 38] on span "Download Reportsheet" at bounding box center [473, 39] width 76 height 9
